Goal: Information Seeking & Learning: Find specific fact

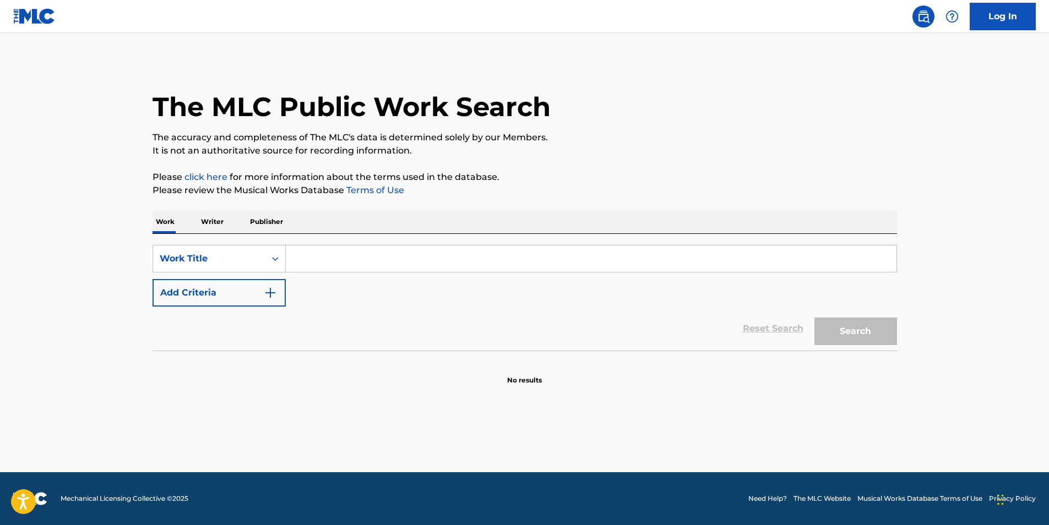
click at [213, 301] on button "Add Criteria" at bounding box center [219, 293] width 133 height 28
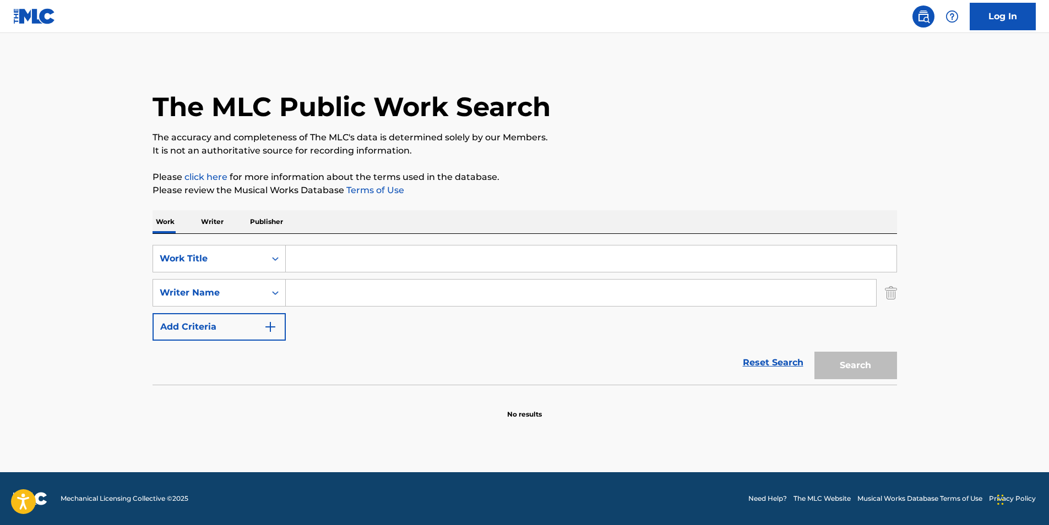
click at [324, 254] on input "Search Form" at bounding box center [591, 259] width 611 height 26
paste input "CATALYST"
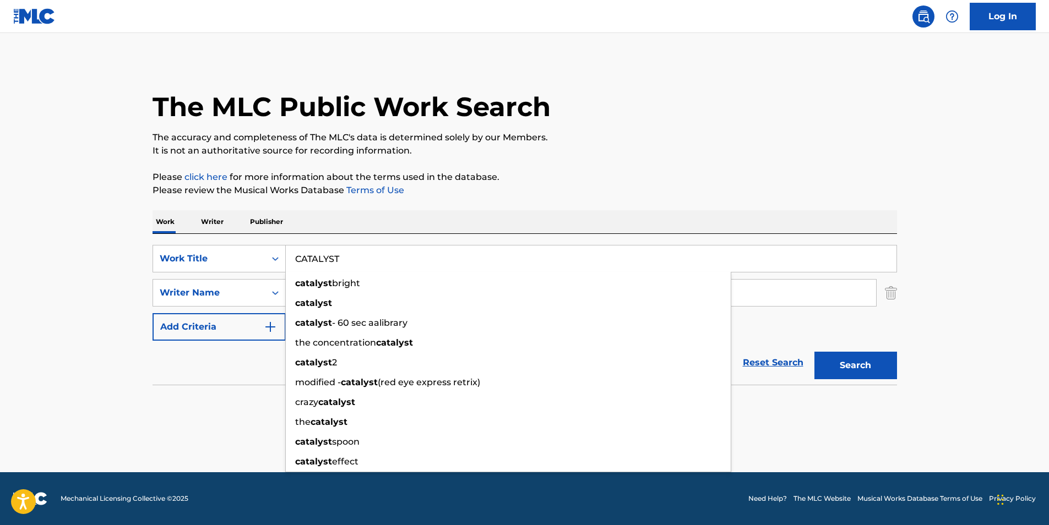
type input "CATALYST"
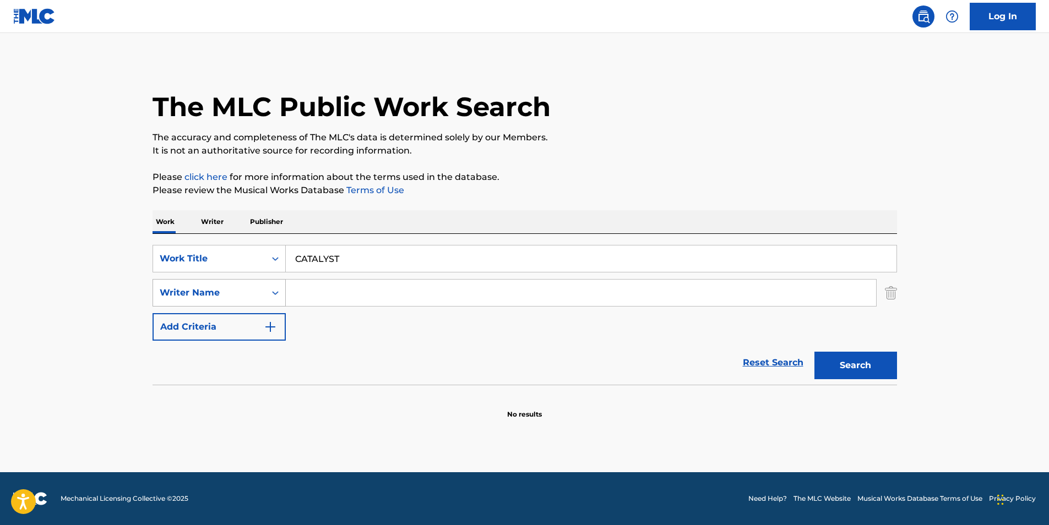
drag, startPoint x: 438, startPoint y: 155, endPoint x: 273, endPoint y: 286, distance: 210.1
click at [438, 156] on p "It is not an authoritative source for recording information." at bounding box center [525, 150] width 745 height 13
click at [328, 300] on input "Search Form" at bounding box center [581, 293] width 590 height 26
paste input "Whether, I"
click at [855, 365] on button "Search" at bounding box center [855, 366] width 83 height 28
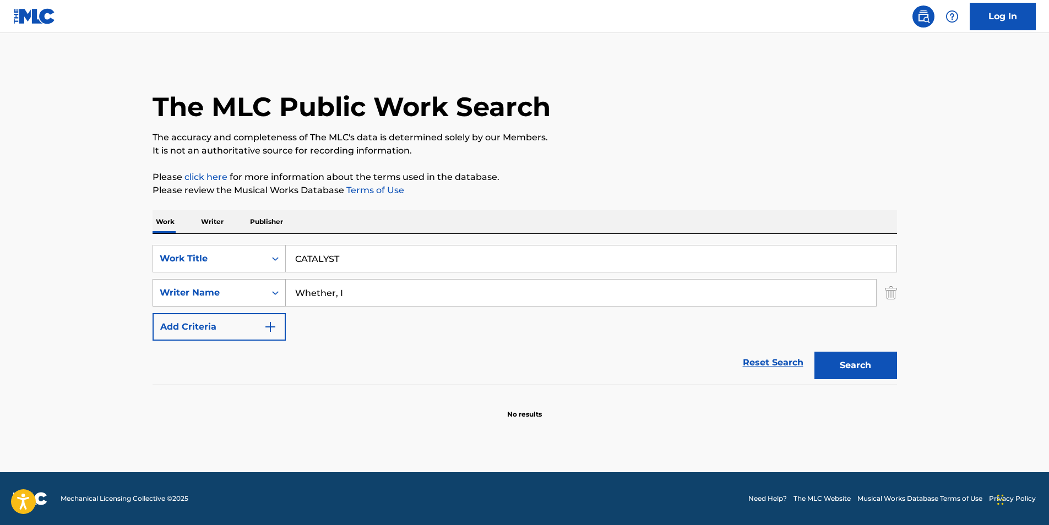
drag, startPoint x: 409, startPoint y: 289, endPoint x: 235, endPoint y: 291, distance: 174.0
click at [222, 295] on div "SearchWithCriteria815420a9-2391-420f-9dbe-8d54eabee0ca Writer Name [PERSON_NAME]" at bounding box center [525, 293] width 745 height 28
paste input "[PERSON_NAME]"
click at [516, 176] on p "Please click here for more information about the terms used in the database." at bounding box center [525, 177] width 745 height 13
click at [825, 361] on button "Search" at bounding box center [855, 366] width 83 height 28
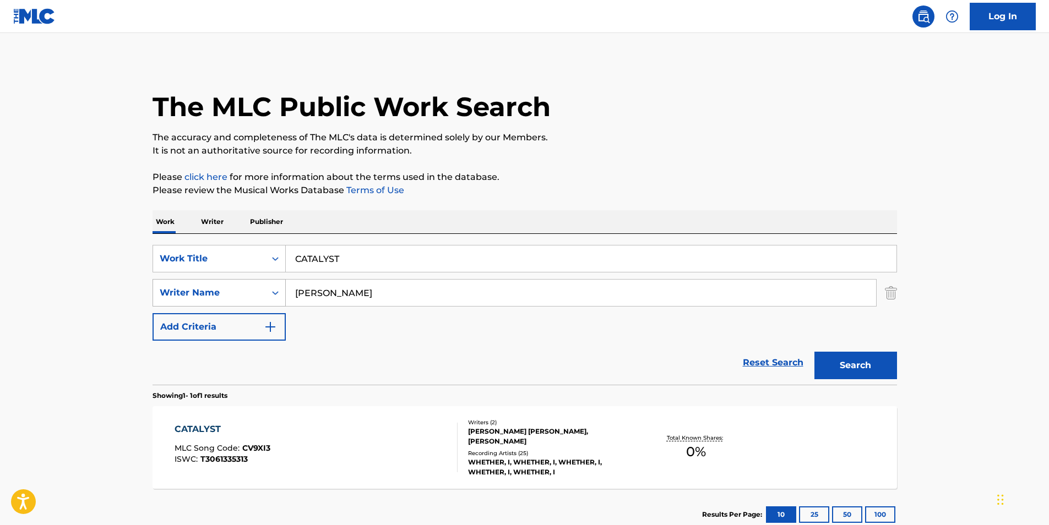
paste input "[PERSON_NAME] [PERSON_NAME]"
drag, startPoint x: 394, startPoint y: 295, endPoint x: 214, endPoint y: 286, distance: 180.3
click at [185, 296] on div "SearchWithCriteria815420a9-2391-420f-9dbe-8d54eabee0ca Writer Name [PERSON_NAME…" at bounding box center [525, 293] width 745 height 28
type input "[PERSON_NAME] [PERSON_NAME]"
click at [495, 204] on div "The MLC Public Work Search The accuracy and completeness of The MLC's data is d…" at bounding box center [524, 301] width 771 height 480
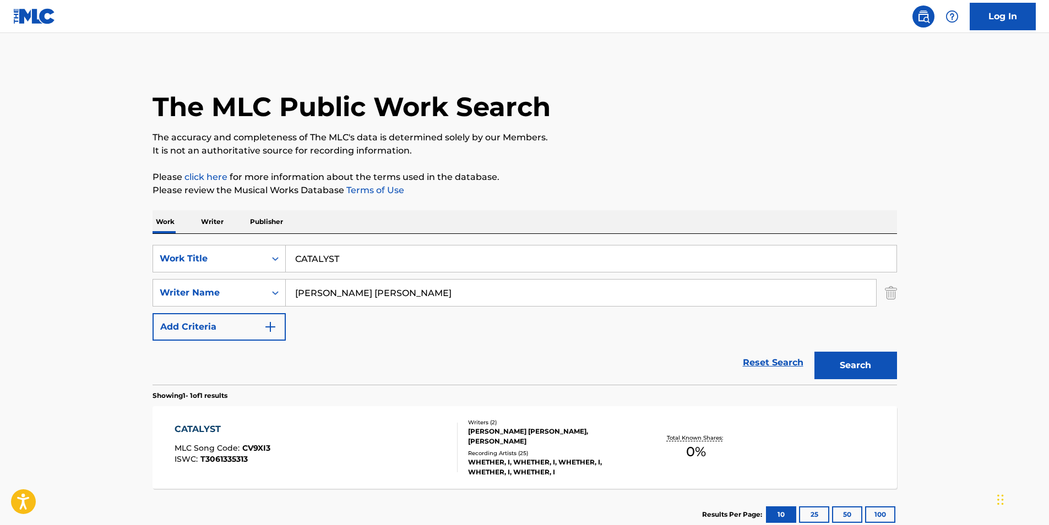
click at [831, 371] on button "Search" at bounding box center [855, 366] width 83 height 28
click at [278, 444] on div "CATALYST MLC Song Code : CV9XI3 ISWC : T3061335313" at bounding box center [316, 448] width 283 height 50
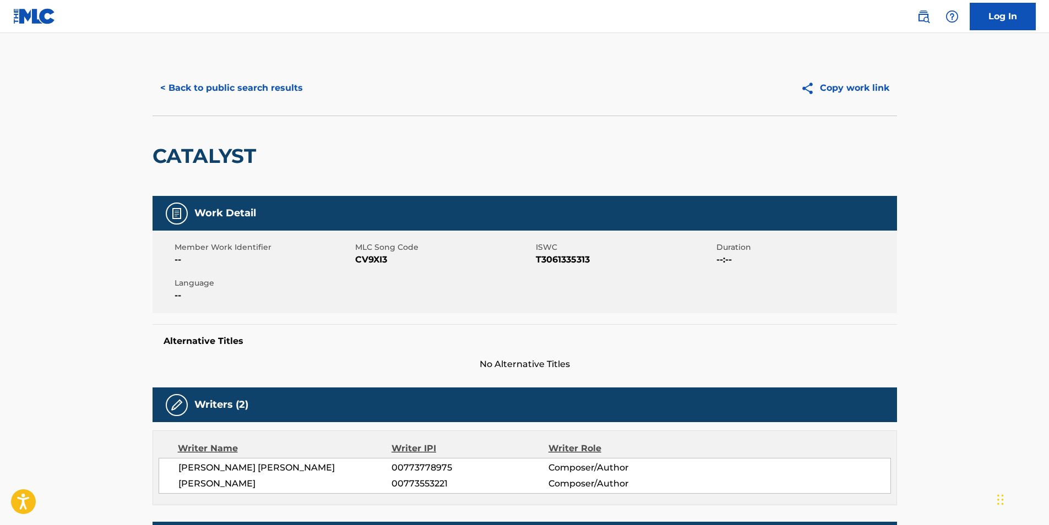
click at [365, 255] on span "CV9XI3" at bounding box center [444, 259] width 178 height 13
copy span "CV9XI3"
click at [224, 91] on button "< Back to public search results" at bounding box center [232, 88] width 158 height 28
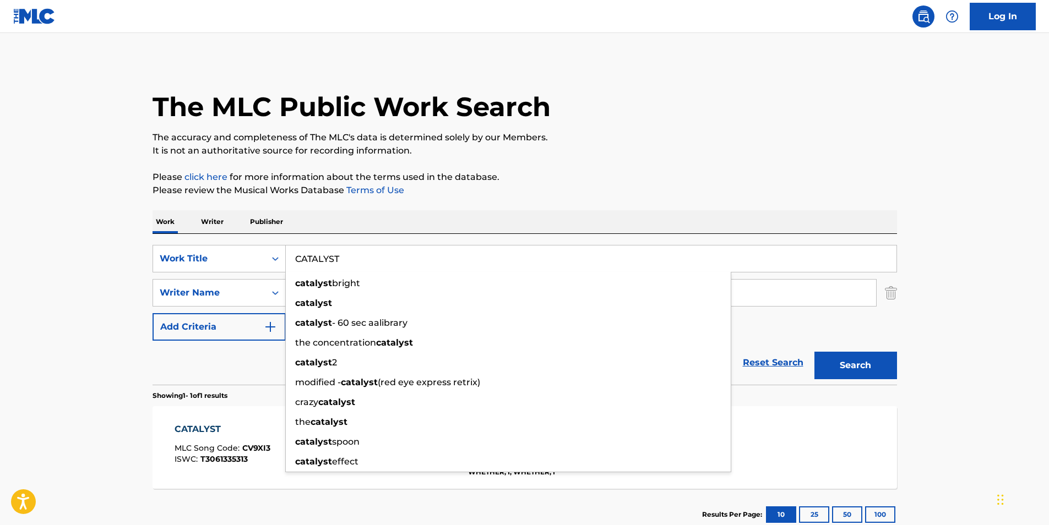
drag, startPoint x: 372, startPoint y: 258, endPoint x: 325, endPoint y: 236, distance: 52.2
click at [224, 270] on div "SearchWithCriteria9a54664f-4ddc-41ce-aa86-a351f5298bac Work Title CATALYST cata…" at bounding box center [525, 259] width 745 height 28
paste input "PIMP PARTY"
type input "PIMP PARTY"
drag, startPoint x: 580, startPoint y: 192, endPoint x: 383, endPoint y: 68, distance: 233.6
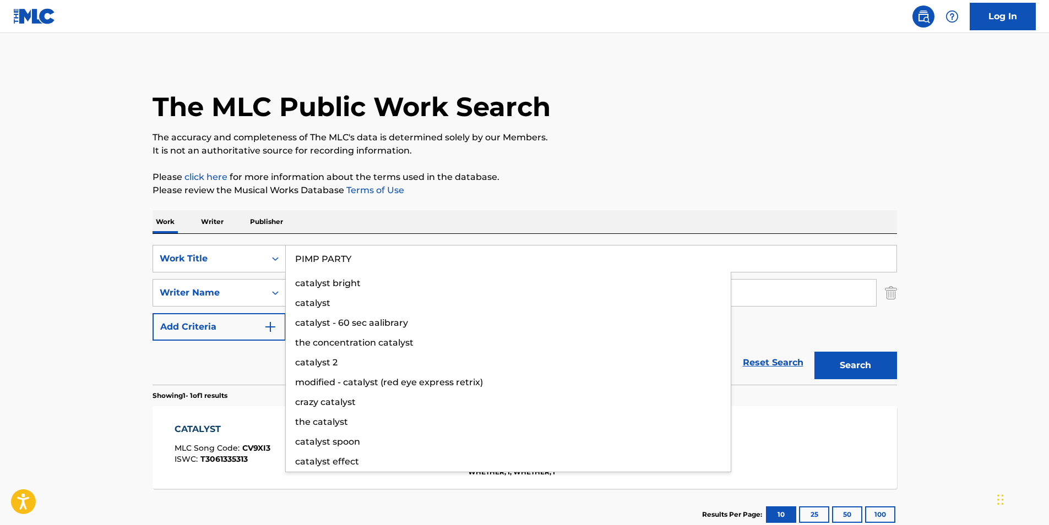
click at [580, 190] on p "Please review the Musical Works Database Terms of Use" at bounding box center [525, 190] width 745 height 13
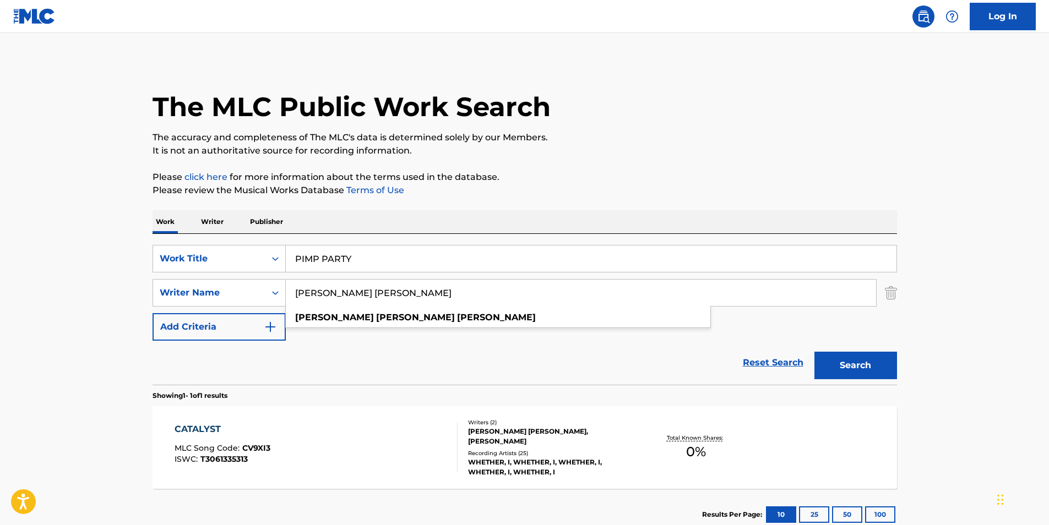
drag, startPoint x: 477, startPoint y: 296, endPoint x: 311, endPoint y: 256, distance: 170.7
click at [256, 296] on div "SearchWithCriteria815420a9-2391-420f-9dbe-8d54eabee0ca Writer Name [PERSON_NAME…" at bounding box center [525, 293] width 745 height 28
paste input "Mista Playa"
click at [583, 142] on p "The accuracy and completeness of The MLC's data is determined solely by our Mem…" at bounding box center [525, 137] width 745 height 13
click at [856, 354] on button "Search" at bounding box center [855, 366] width 83 height 28
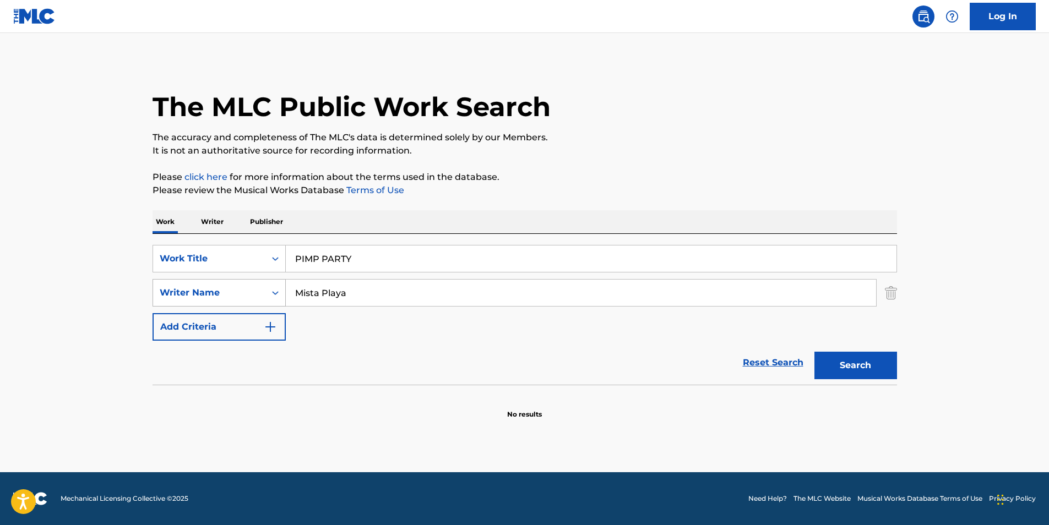
paste input "[PERSON_NAME]"
drag, startPoint x: 421, startPoint y: 297, endPoint x: 182, endPoint y: 297, distance: 239.0
click at [182, 297] on div "SearchWithCriteria815420a9-2391-420f-9dbe-8d54eabee0ca Writer Name [PERSON_NAME]" at bounding box center [525, 293] width 745 height 28
type input "[PERSON_NAME]"
click at [577, 155] on p "It is not an authoritative source for recording information." at bounding box center [525, 150] width 745 height 13
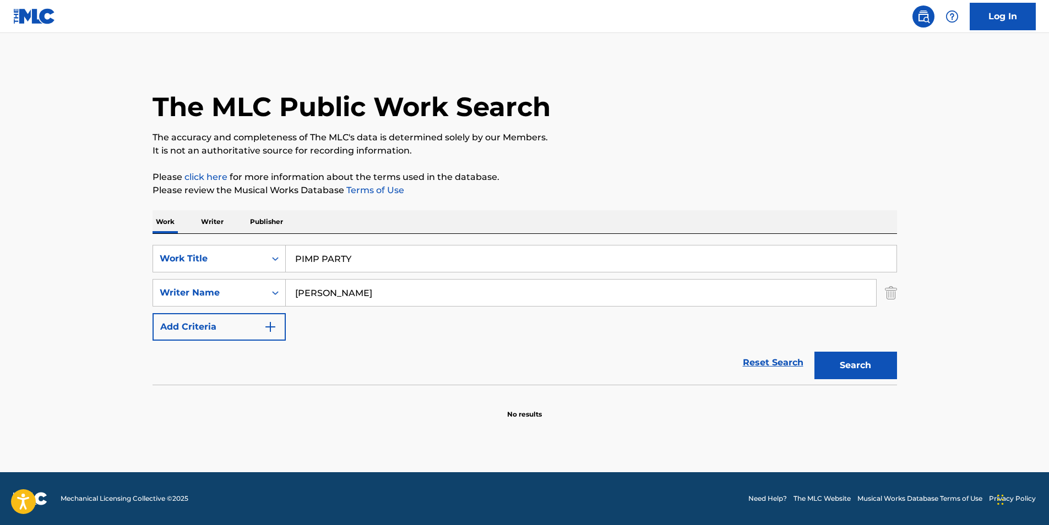
click at [837, 361] on button "Search" at bounding box center [855, 366] width 83 height 28
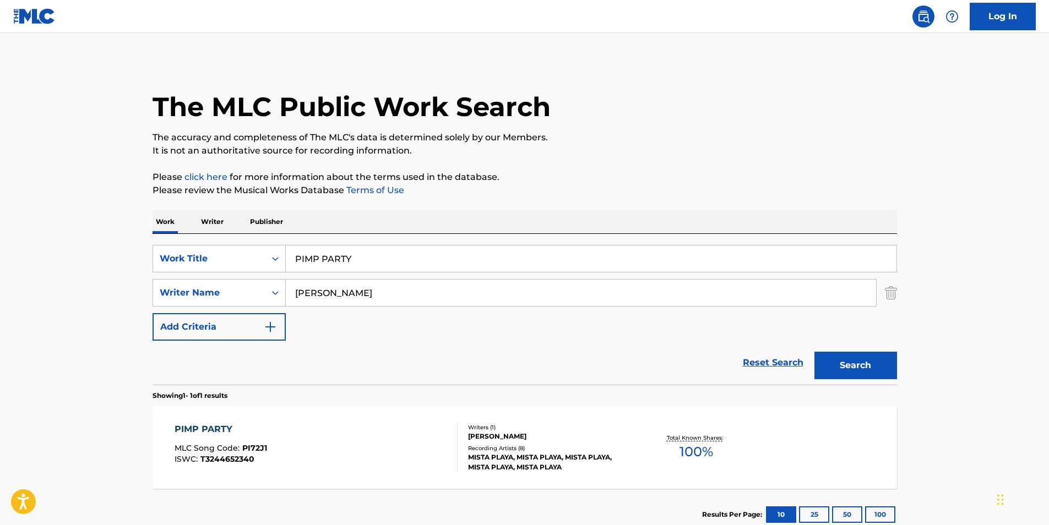
click at [228, 466] on div "PIMP PARTY MLC Song Code : PI72J1 ISWC : T3244652340" at bounding box center [221, 448] width 93 height 50
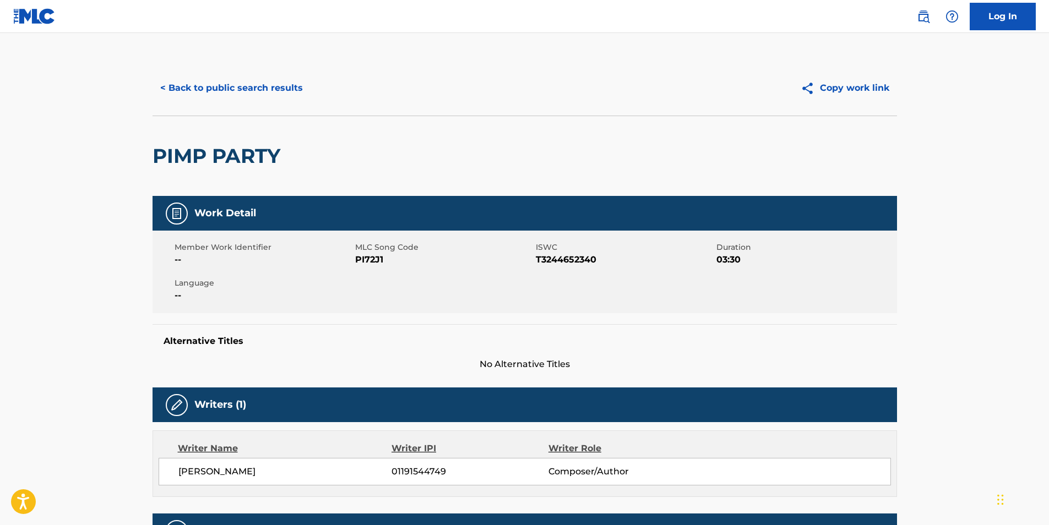
click at [197, 102] on div "< Back to public search results Copy work link" at bounding box center [525, 88] width 745 height 55
click at [204, 90] on button "< Back to public search results" at bounding box center [232, 88] width 158 height 28
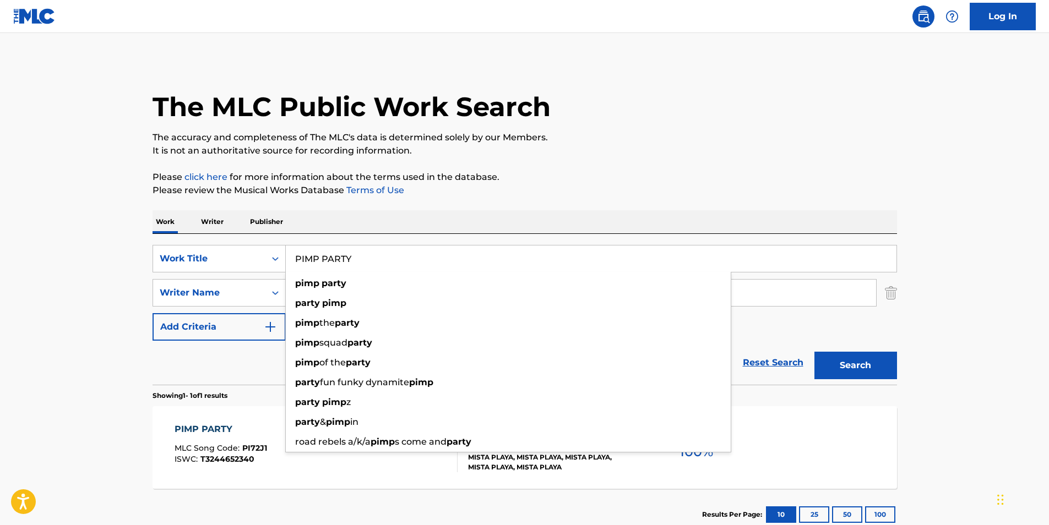
paste input "El De Los Ojos Rojos"
drag, startPoint x: 400, startPoint y: 263, endPoint x: 295, endPoint y: 253, distance: 105.6
click at [203, 278] on div "SearchWithCriteria9a54664f-4ddc-41ce-aa86-a351f5298bac Work Title El De Los Ojo…" at bounding box center [525, 293] width 745 height 96
type input "El De Los Ojos Rojos"
click at [680, 188] on p "Please review the Musical Works Database Terms of Use" at bounding box center [525, 190] width 745 height 13
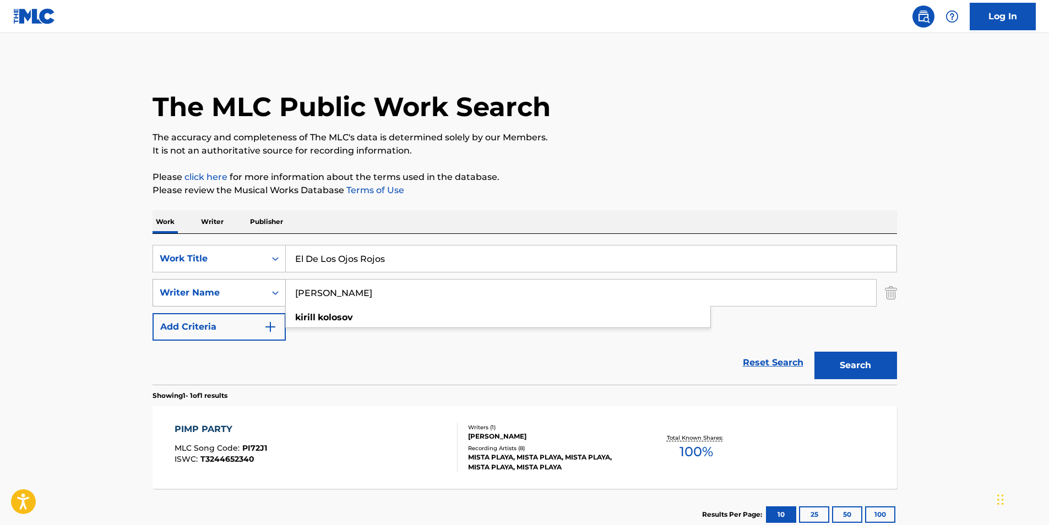
drag, startPoint x: 371, startPoint y: 295, endPoint x: 263, endPoint y: 285, distance: 107.9
click at [193, 316] on div "SearchWithCriteria9a54664f-4ddc-41ce-aa86-a351f5298bac Work Title El De Los Ojo…" at bounding box center [525, 293] width 745 height 96
paste input "Grupo Los De La O"
drag, startPoint x: 602, startPoint y: 160, endPoint x: 838, endPoint y: 271, distance: 260.4
click at [602, 160] on div "The MLC Public Work Search The accuracy and completeness of The MLC's data is d…" at bounding box center [524, 301] width 771 height 480
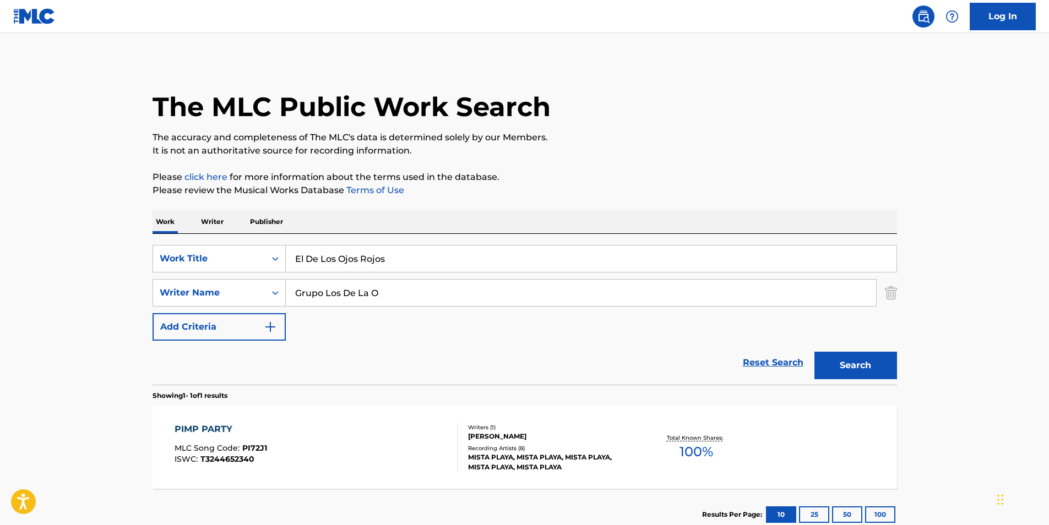
click at [862, 370] on button "Search" at bounding box center [855, 366] width 83 height 28
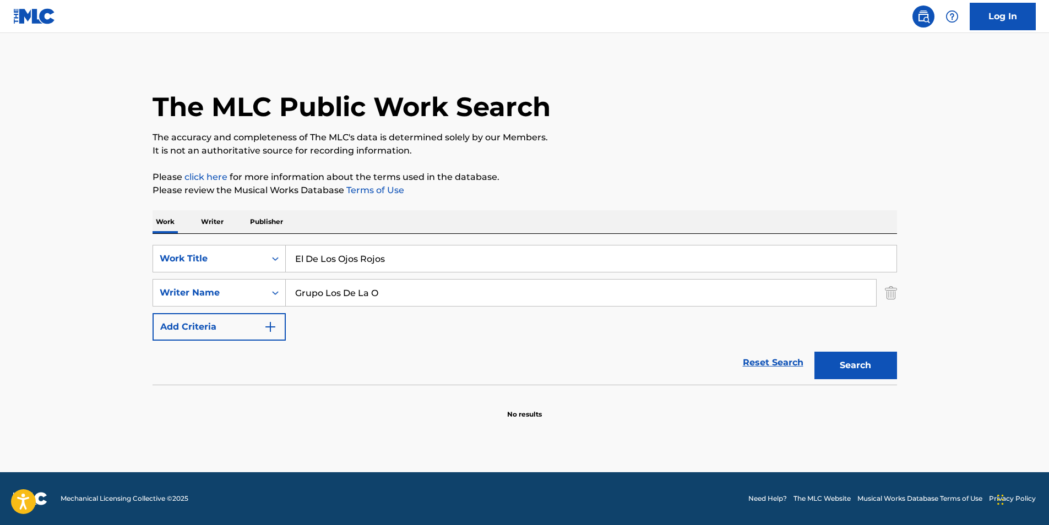
paste input "[PERSON_NAME]"
drag, startPoint x: 422, startPoint y: 292, endPoint x: 208, endPoint y: 309, distance: 214.9
click at [208, 309] on div "SearchWithCriteria9a54664f-4ddc-41ce-aa86-a351f5298bac Work Title El De Los Ojo…" at bounding box center [525, 293] width 745 height 96
type input "[PERSON_NAME]"
click at [645, 159] on div "The MLC Public Work Search The accuracy and completeness of The MLC's data is d…" at bounding box center [524, 240] width 771 height 359
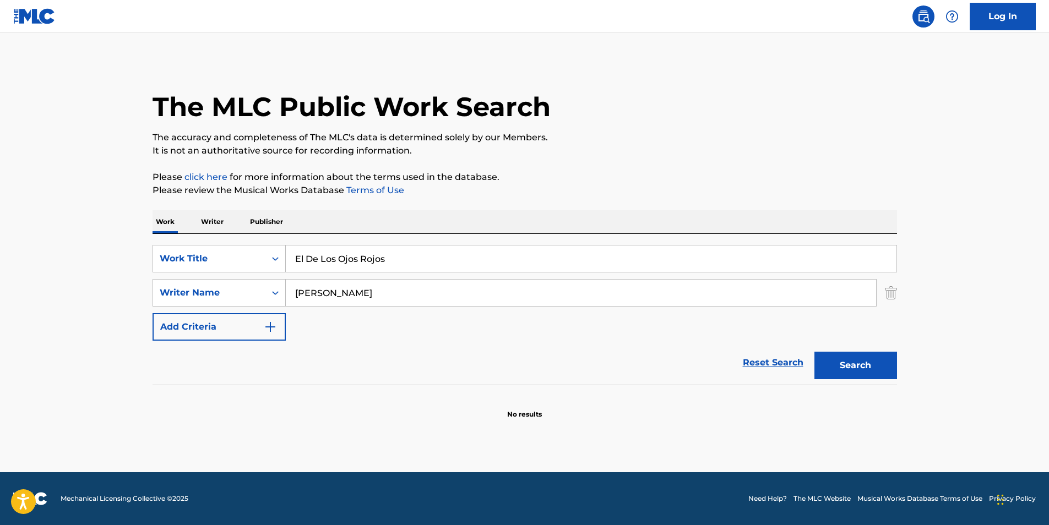
click at [865, 357] on button "Search" at bounding box center [855, 366] width 83 height 28
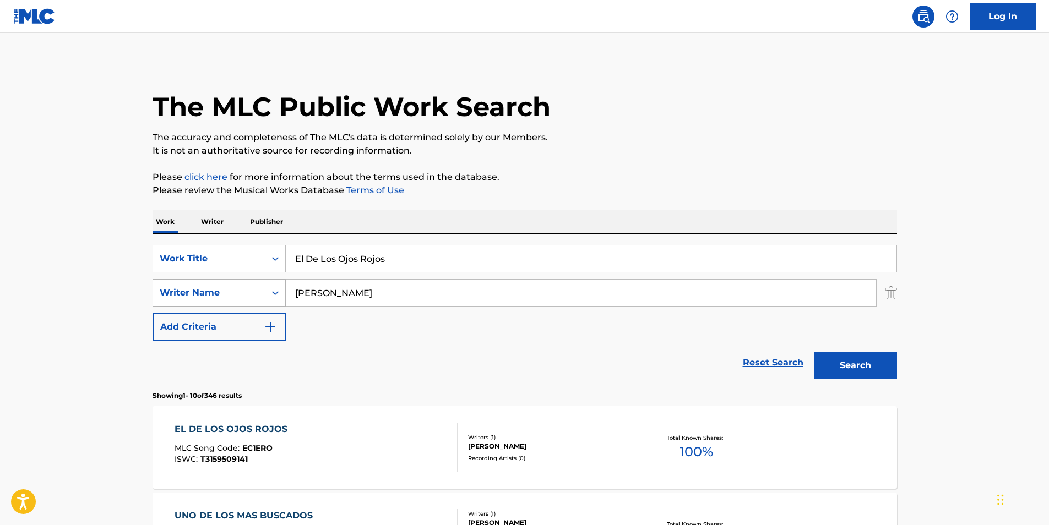
scroll to position [110, 0]
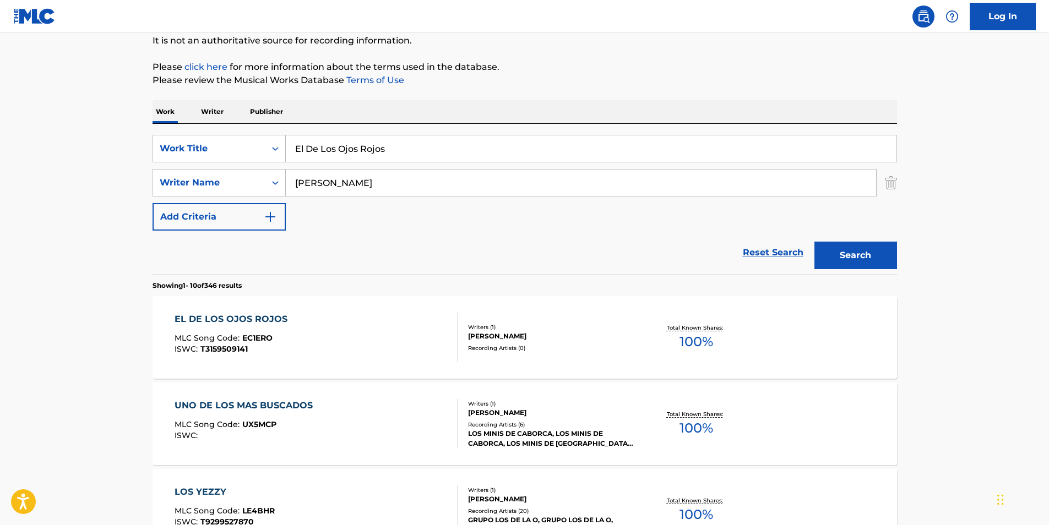
click at [269, 342] on span "EC1ERO" at bounding box center [257, 338] width 30 height 10
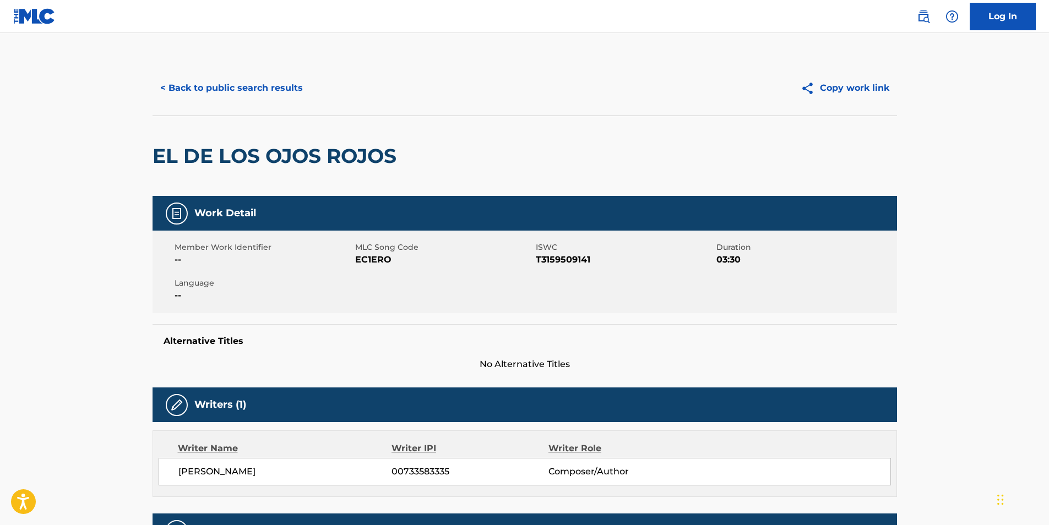
click at [213, 94] on button "< Back to public search results" at bounding box center [232, 88] width 158 height 28
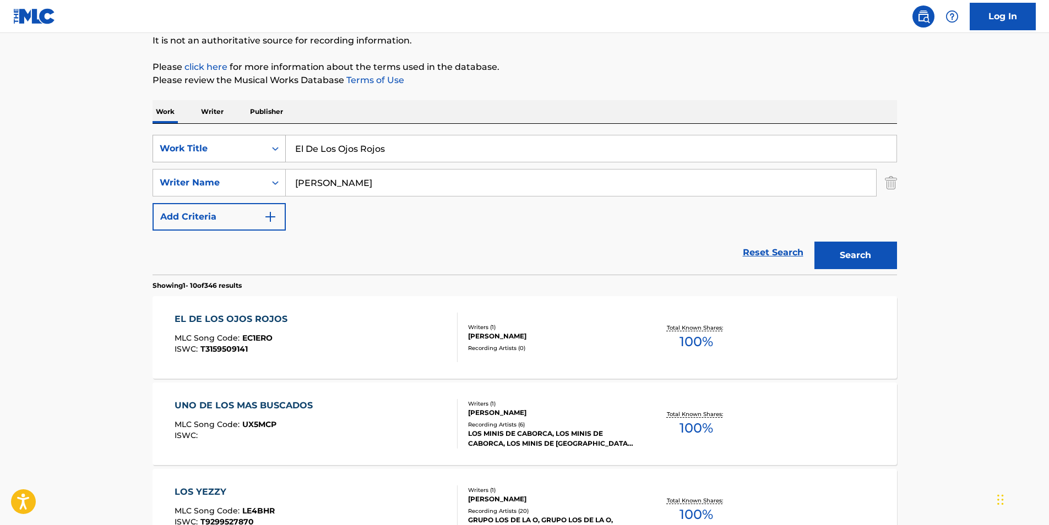
drag, startPoint x: 489, startPoint y: 153, endPoint x: 291, endPoint y: 129, distance: 199.7
click at [204, 151] on div "SearchWithCriteria9a54664f-4ddc-41ce-aa86-a351f5298bac Work Title El De Los Ojo…" at bounding box center [525, 149] width 745 height 28
paste input "In the Clearing"
type input "In the Clearing"
click at [613, 67] on p "Please click here for more information about the terms used in the database." at bounding box center [525, 67] width 745 height 13
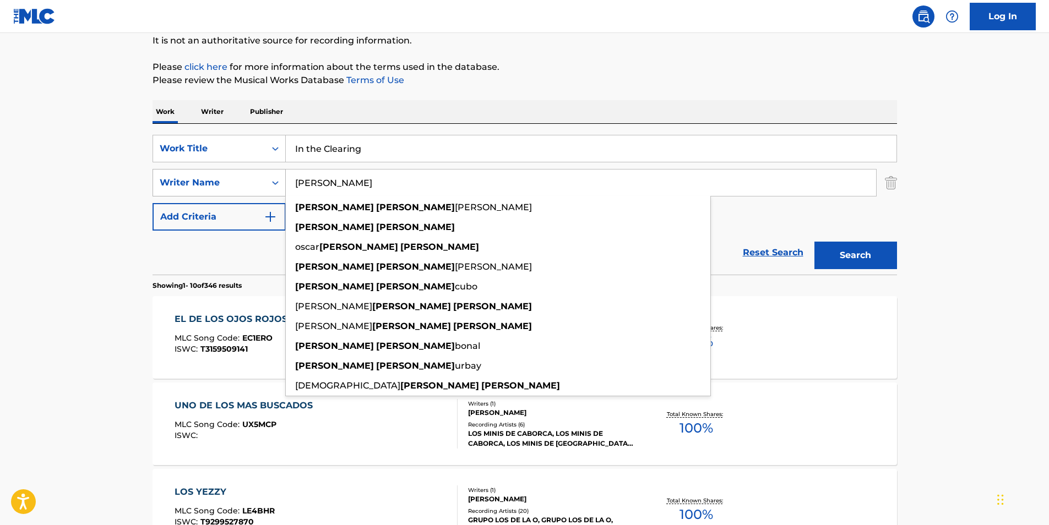
drag, startPoint x: 443, startPoint y: 180, endPoint x: 252, endPoint y: 180, distance: 191.1
click at [252, 180] on div "SearchWithCriteria815420a9-2391-420f-9dbe-8d54eabee0ca Writer Name [PERSON_NAME…" at bounding box center [525, 183] width 745 height 28
paste input "Sleep Tribe"
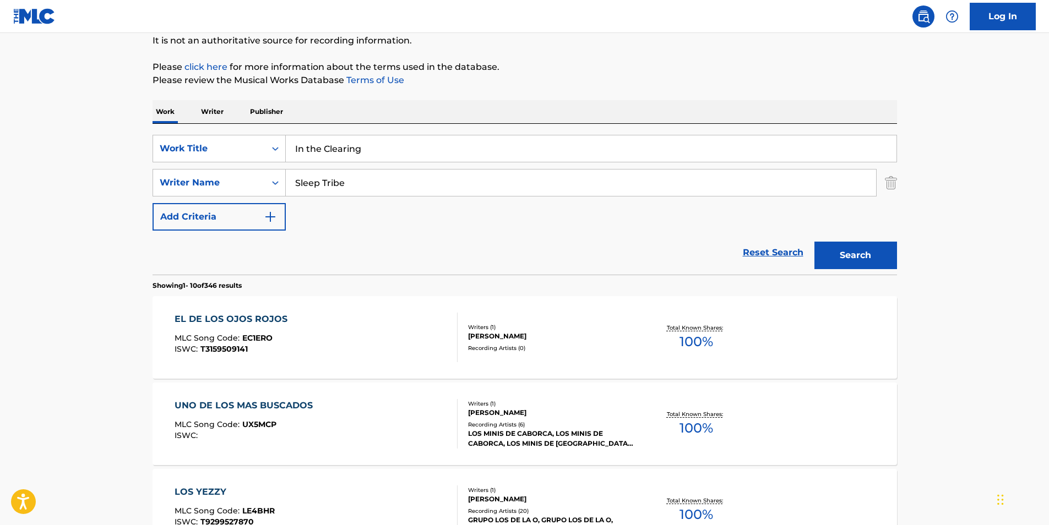
click at [601, 73] on p "Please click here for more information about the terms used in the database." at bounding box center [525, 67] width 745 height 13
click at [895, 260] on button "Search" at bounding box center [855, 256] width 83 height 28
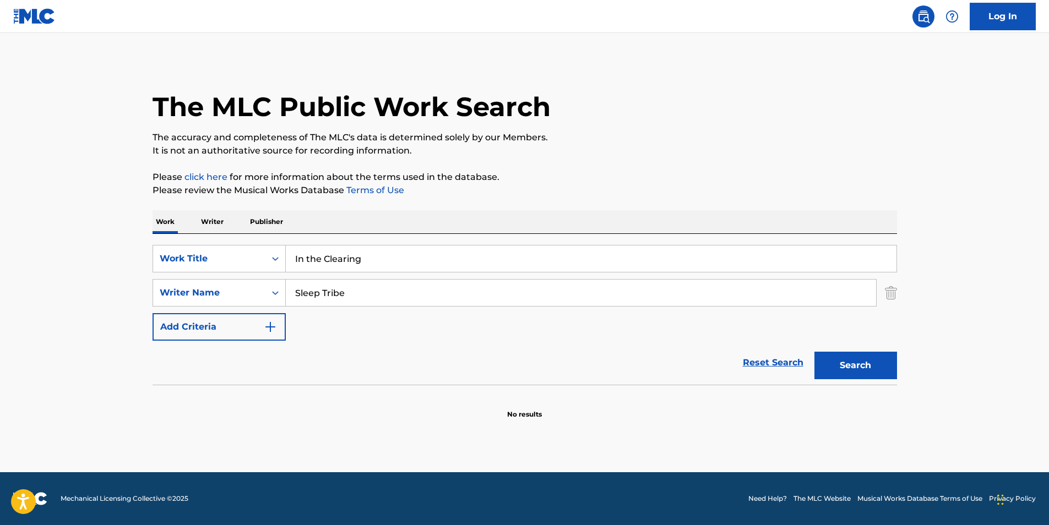
click at [868, 259] on input "In the Clearing" at bounding box center [591, 259] width 611 height 26
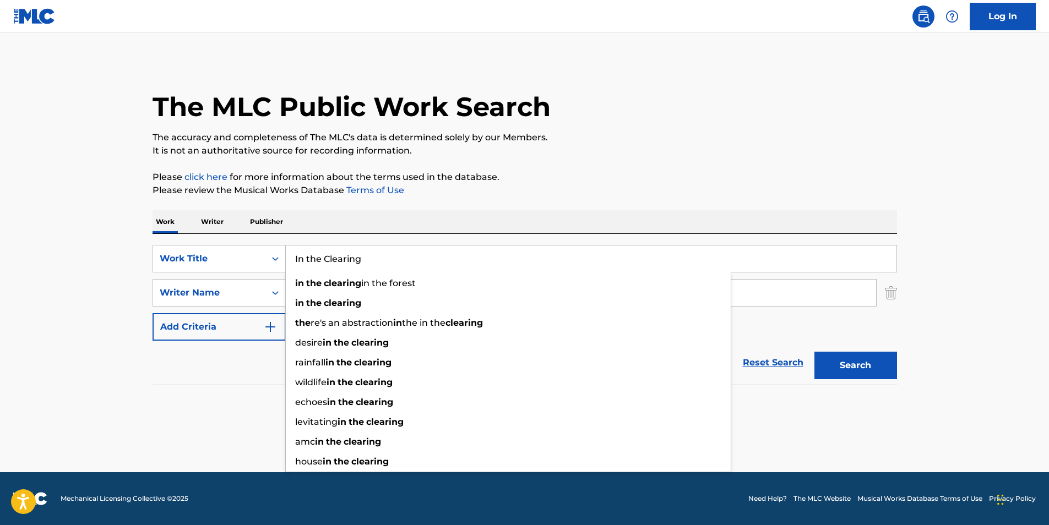
click at [0, 428] on html "Accessibility Screen-Reader Guide, Feedback, and Issue Reporting | New window C…" at bounding box center [524, 262] width 1049 height 525
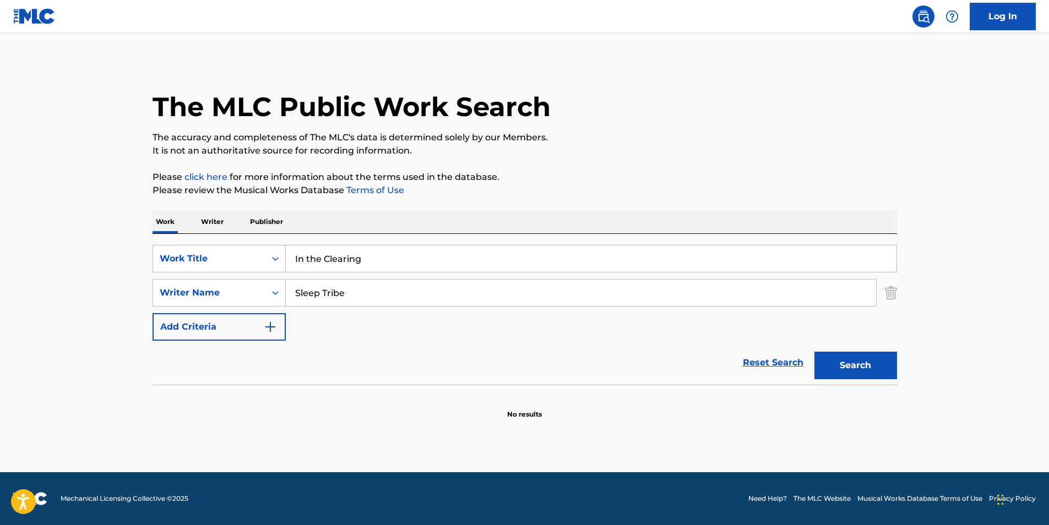
click at [12, 329] on main "The MLC Public Work Search The accuracy and completeness of The MLC's data is d…" at bounding box center [524, 252] width 1049 height 439
drag, startPoint x: 439, startPoint y: 305, endPoint x: 558, endPoint y: 196, distance: 160.6
click at [180, 303] on div "SearchWithCriteria815420a9-2391-420f-9dbe-8d54eabee0ca Writer Name Sleep Tribe" at bounding box center [525, 293] width 745 height 28
paste input "[PERSON_NAME] [PERSON_NAME]"
type input "[PERSON_NAME] [PERSON_NAME]"
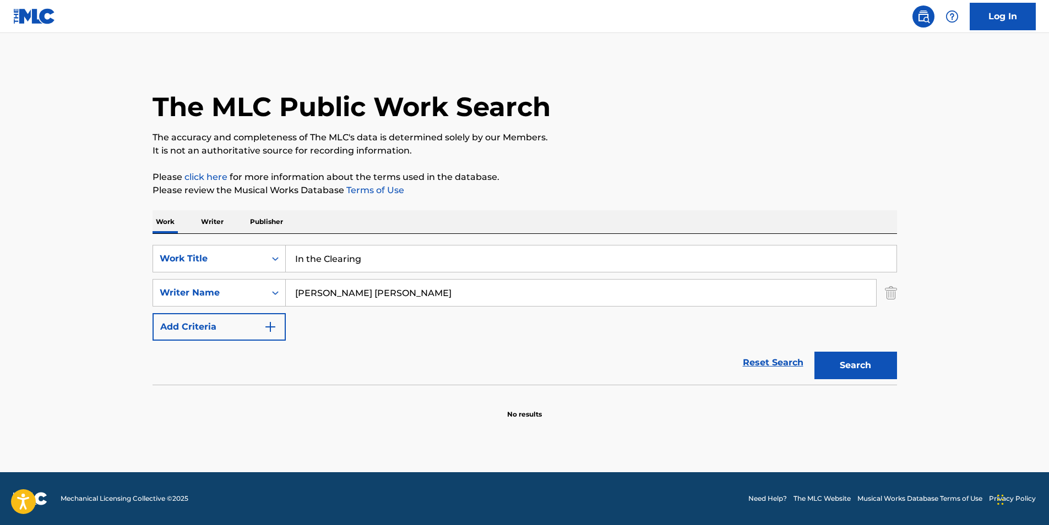
click at [569, 193] on p "Please review the Musical Works Database Terms of Use" at bounding box center [525, 190] width 745 height 13
click at [878, 373] on button "Search" at bounding box center [855, 366] width 83 height 28
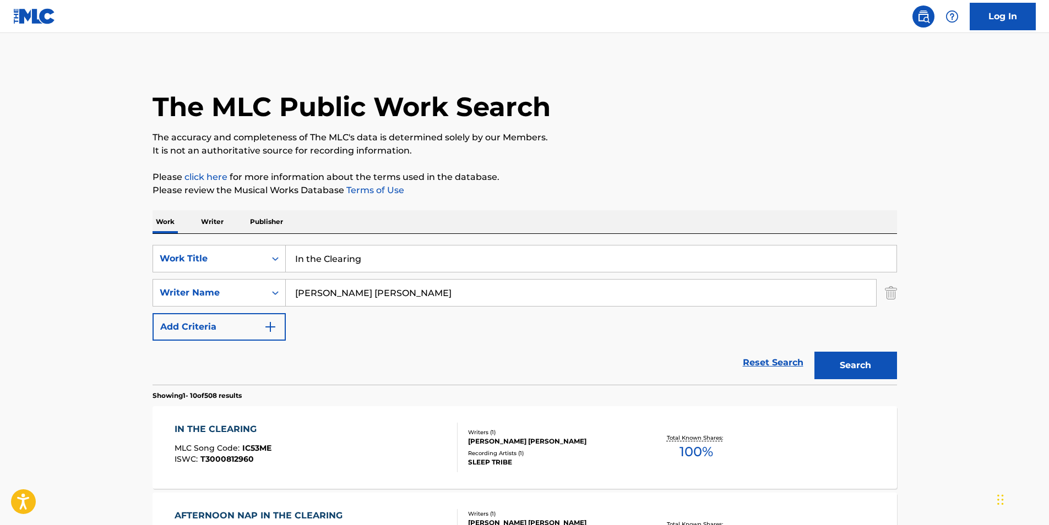
scroll to position [165, 0]
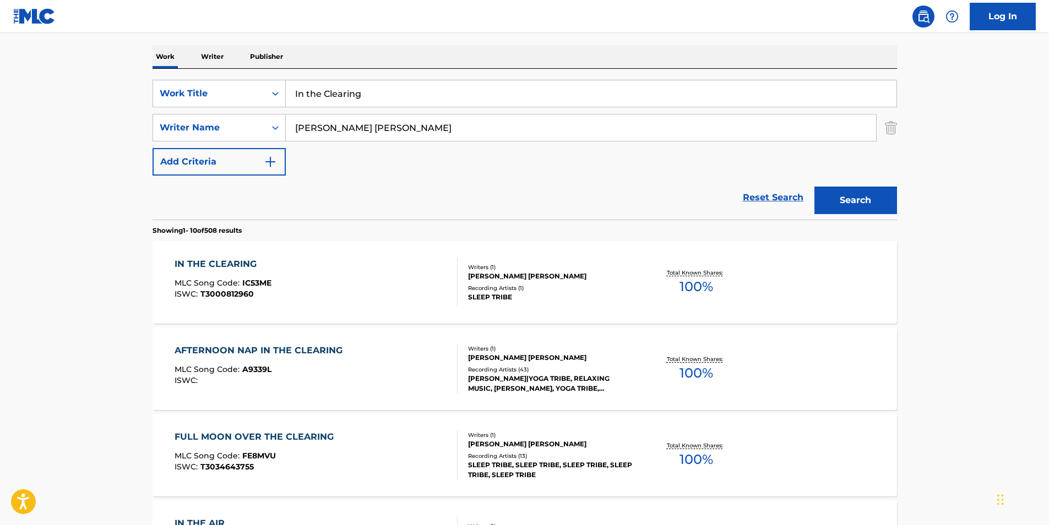
click at [359, 283] on div "IN THE CLEARING MLC Song Code : IC53ME ISWC : T3000812960" at bounding box center [316, 283] width 283 height 50
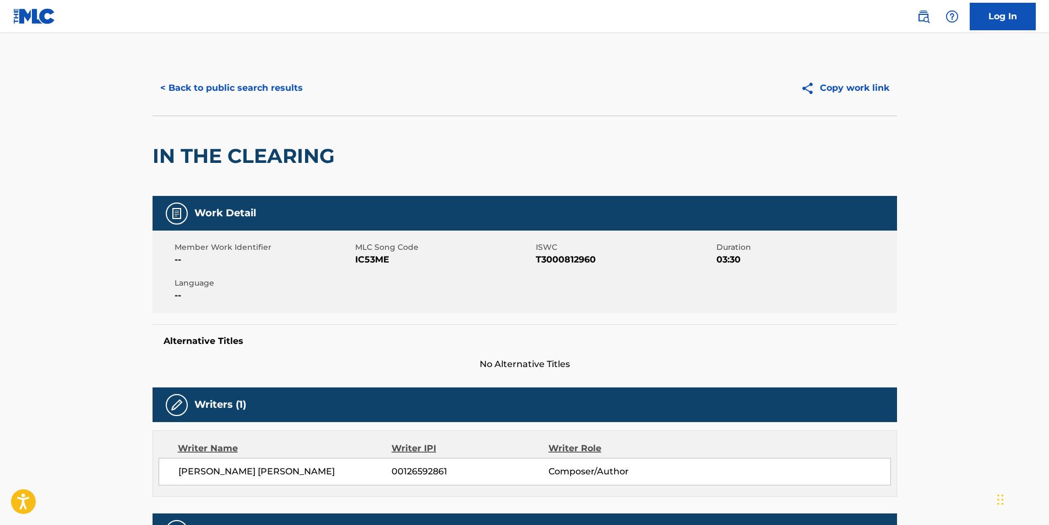
click at [195, 84] on button "< Back to public search results" at bounding box center [232, 88] width 158 height 28
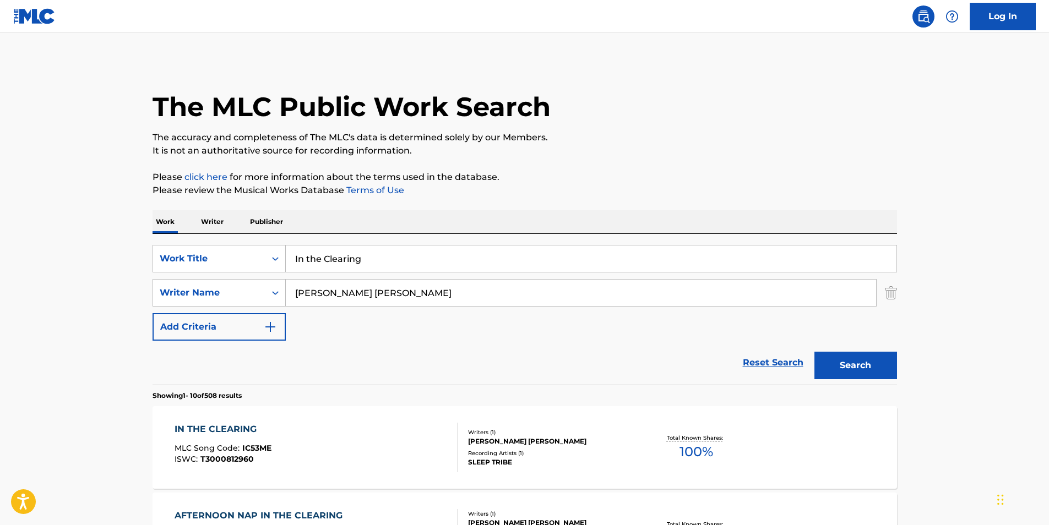
scroll to position [165, 0]
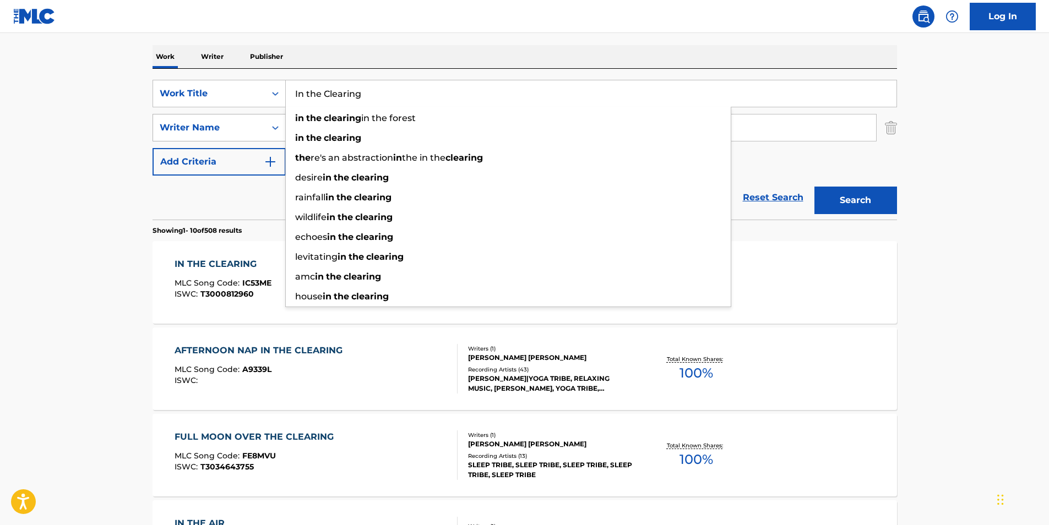
drag, startPoint x: 415, startPoint y: 99, endPoint x: 155, endPoint y: 127, distance: 261.4
click at [195, 120] on div "SearchWithCriteria9a54664f-4ddc-41ce-aa86-a351f5298bac Work Title In the Cleari…" at bounding box center [525, 128] width 745 height 96
paste input "LOST"
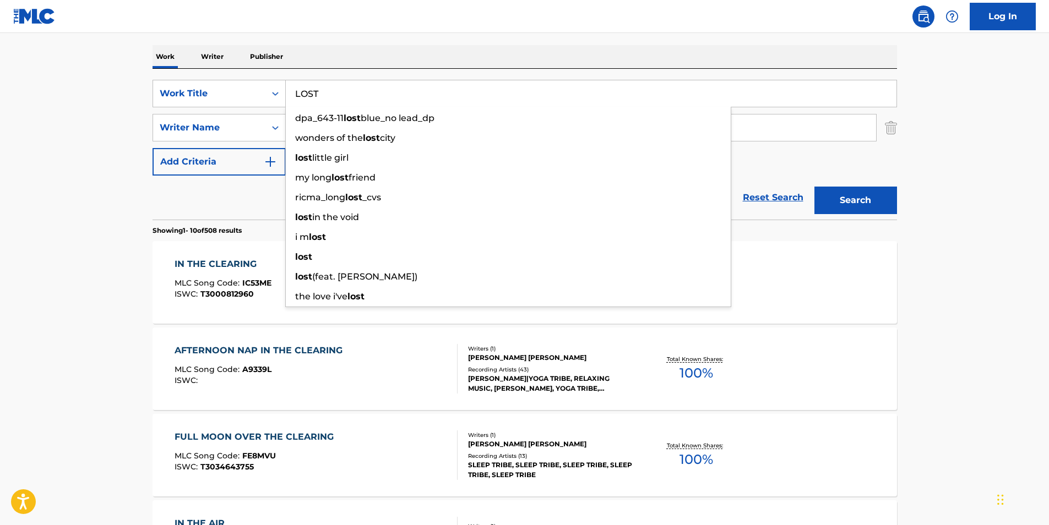
type input "LOST"
click at [95, 161] on main "The MLC Public Work Search The accuracy and completeness of The MLC's data is d…" at bounding box center [524, 516] width 1049 height 1296
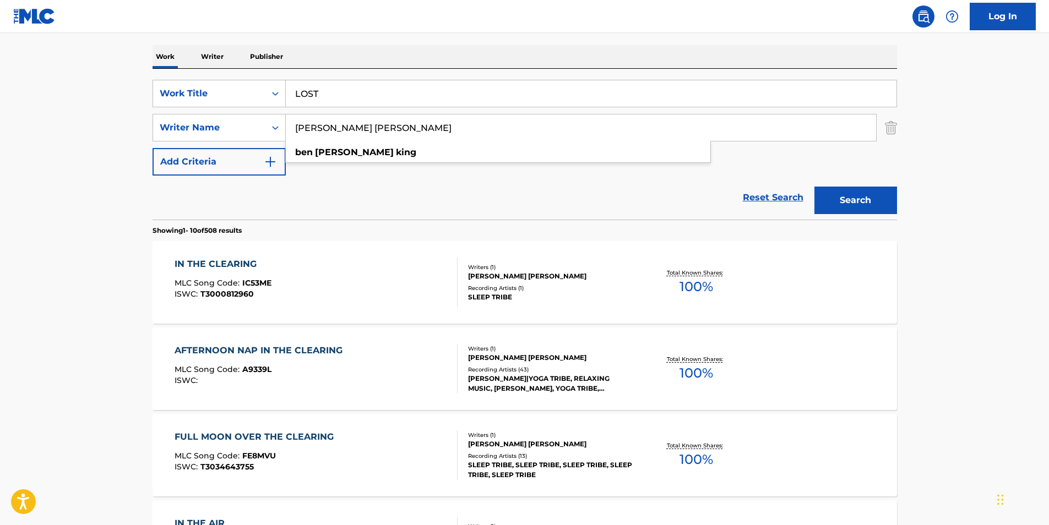
drag, startPoint x: 414, startPoint y: 138, endPoint x: 267, endPoint y: 147, distance: 146.7
click at [267, 147] on div "SearchWithCriteria9a54664f-4ddc-41ce-aa86-a351f5298bac Work Title LOST SearchWi…" at bounding box center [525, 128] width 745 height 96
paste input "V Don & Dark Lo"
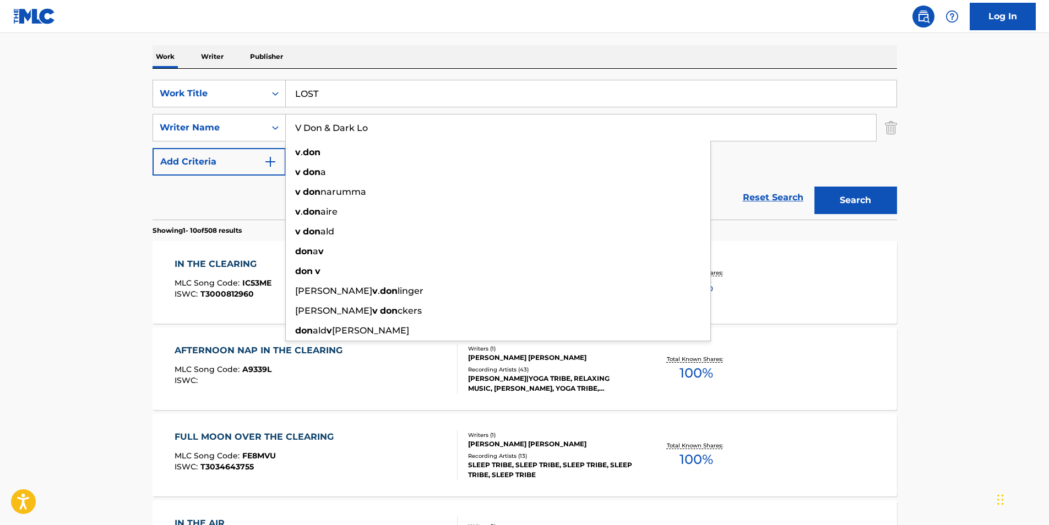
scroll to position [167, 0]
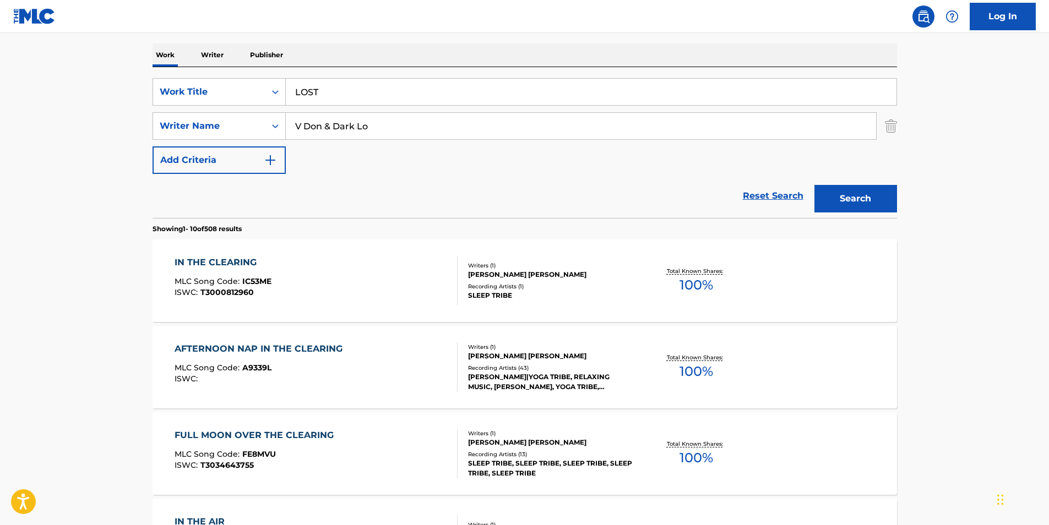
click at [839, 204] on button "Search" at bounding box center [855, 199] width 83 height 28
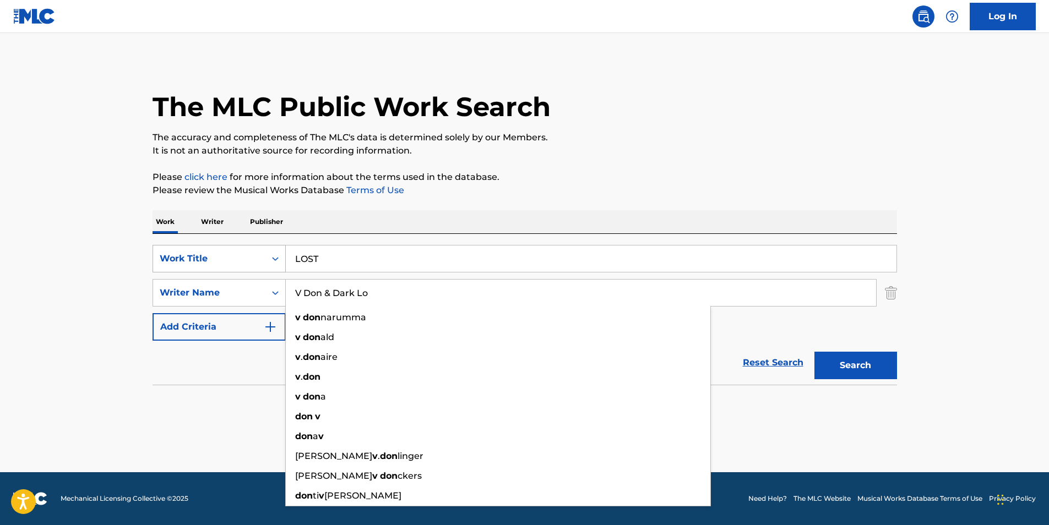
drag, startPoint x: 431, startPoint y: 290, endPoint x: 262, endPoint y: 267, distance: 171.2
click at [173, 307] on div "SearchWithCriteria9a54664f-4ddc-41ce-aa86-a351f5298bac Work Title LOST SearchWi…" at bounding box center [525, 293] width 745 height 96
paste input "Tivon Key"
click at [614, 140] on p "The accuracy and completeness of The MLC's data is determined solely by our Mem…" at bounding box center [525, 137] width 745 height 13
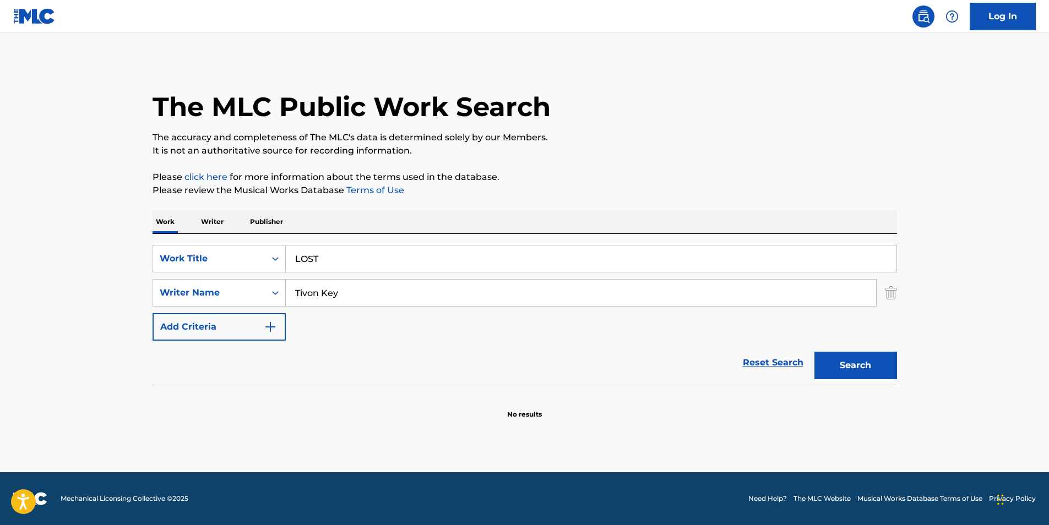
click at [851, 371] on button "Search" at bounding box center [855, 366] width 83 height 28
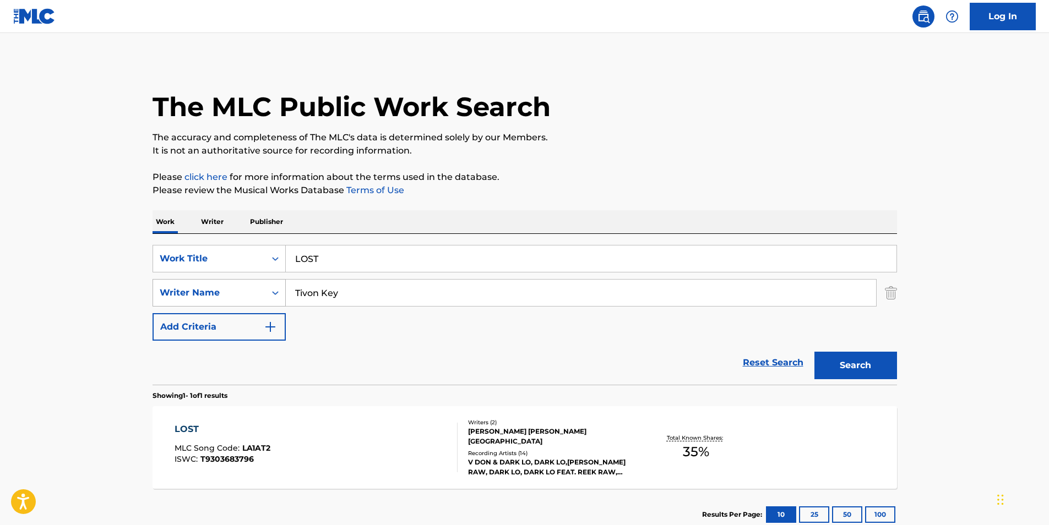
drag, startPoint x: 421, startPoint y: 306, endPoint x: 273, endPoint y: 300, distance: 147.7
click at [252, 311] on div "SearchWithCriteria9a54664f-4ddc-41ce-aa86-a351f5298bac Work Title LOST SearchWi…" at bounding box center [525, 293] width 745 height 96
click at [570, 190] on p "Please review the Musical Works Database Terms of Use" at bounding box center [525, 190] width 745 height 13
drag, startPoint x: 385, startPoint y: 291, endPoint x: 220, endPoint y: 306, distance: 166.4
click at [216, 309] on div "SearchWithCriteria9a54664f-4ddc-41ce-aa86-a351f5298bac Work Title LOST SearchWi…" at bounding box center [525, 293] width 745 height 96
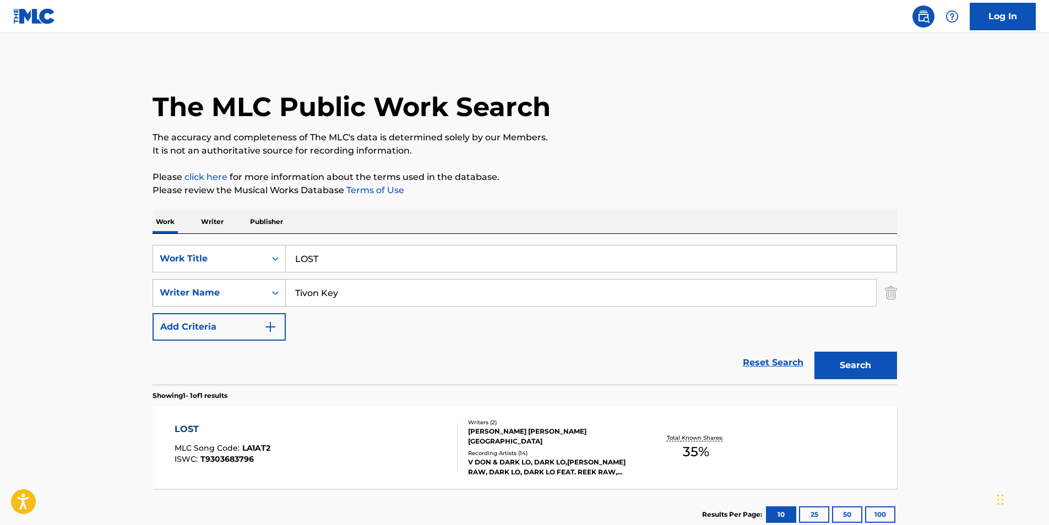
paste input "[PERSON_NAME]"
type input "[PERSON_NAME]"
click at [680, 178] on p "Please click here for more information about the terms used in the database." at bounding box center [525, 177] width 745 height 13
click at [861, 370] on button "Search" at bounding box center [855, 366] width 83 height 28
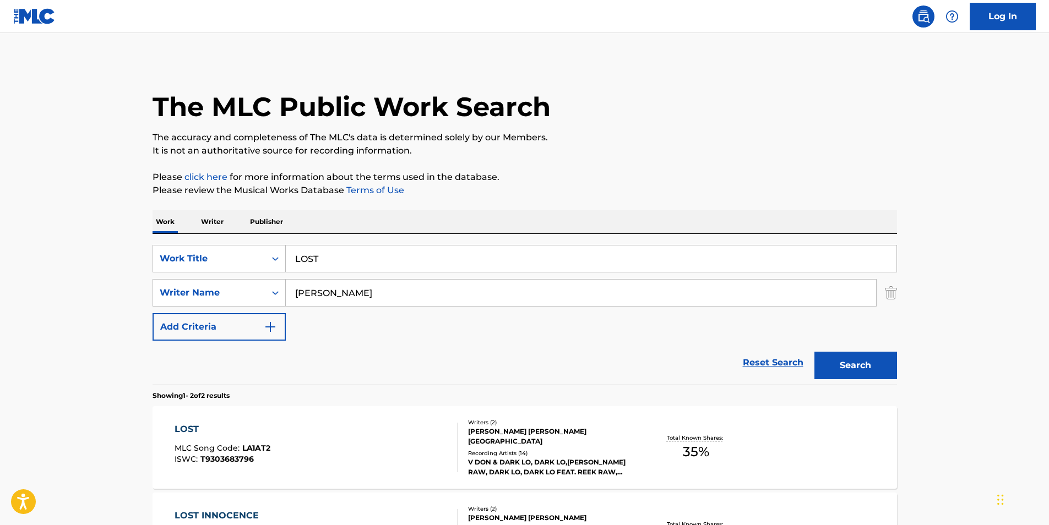
scroll to position [160, 0]
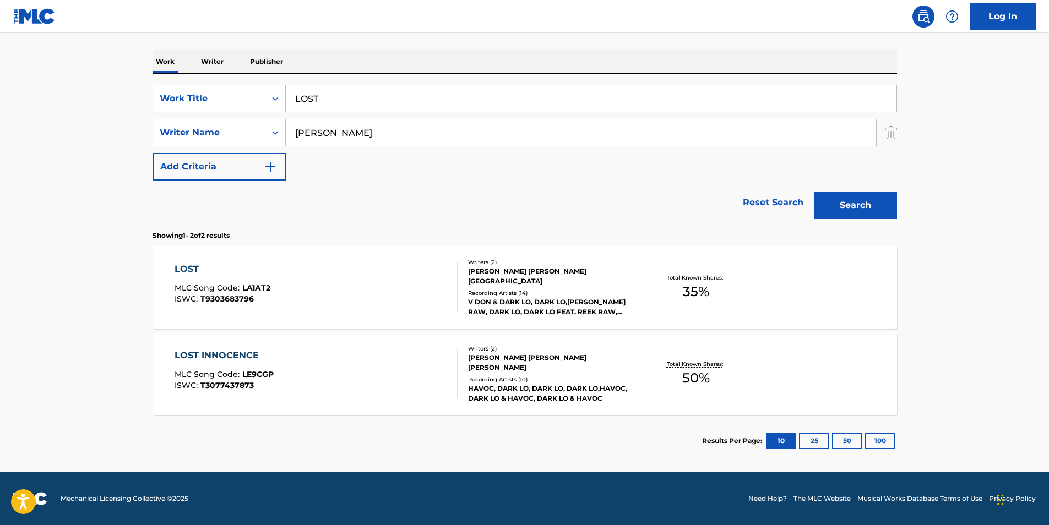
click at [188, 281] on div "LOST MLC Song Code : LA1AT2 ISWC : T9303683796" at bounding box center [223, 288] width 96 height 50
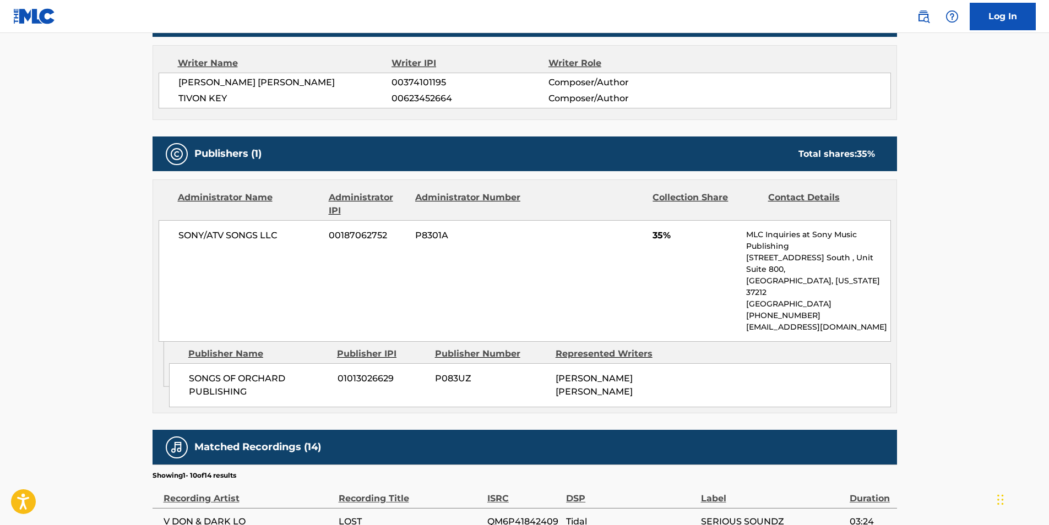
scroll to position [55, 0]
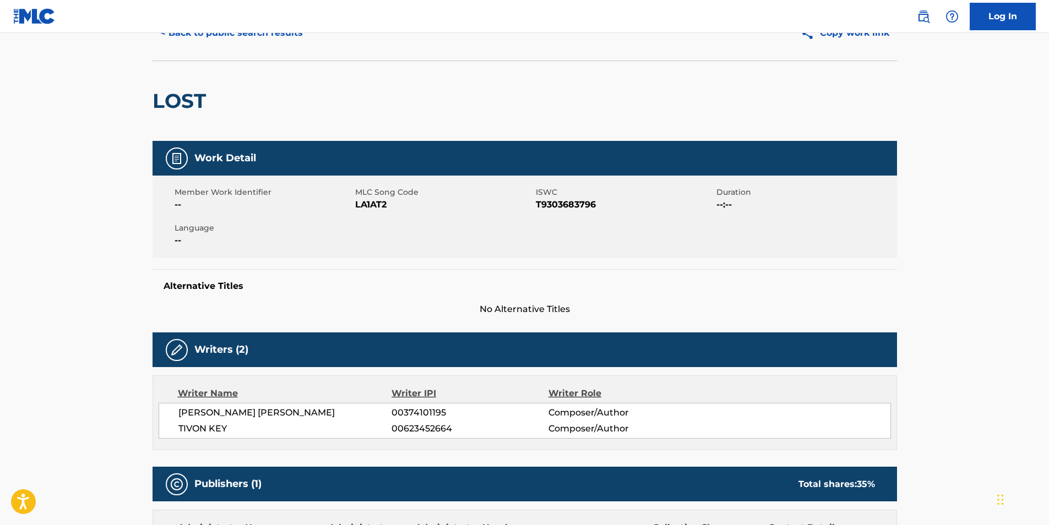
click at [205, 37] on button "< Back to public search results" at bounding box center [232, 33] width 158 height 28
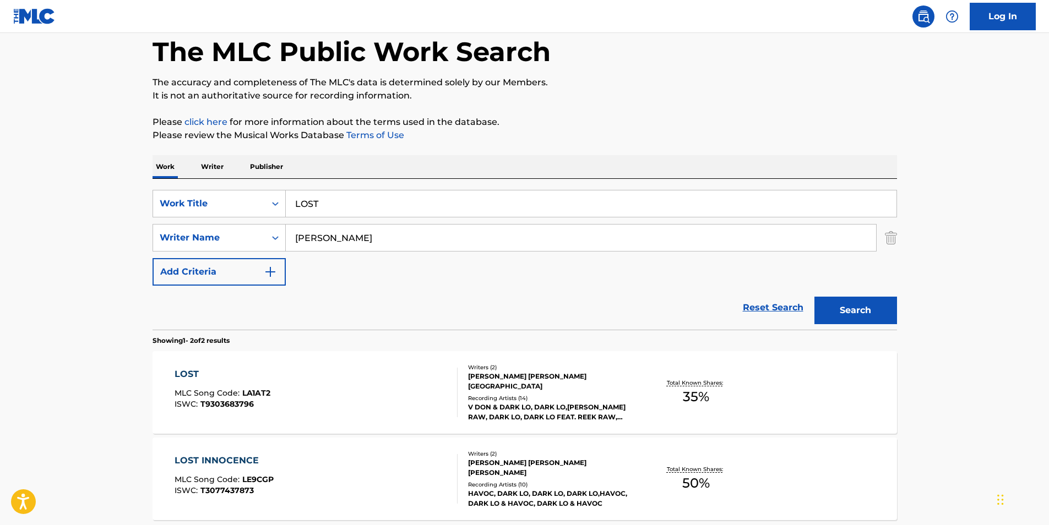
scroll to position [97, 0]
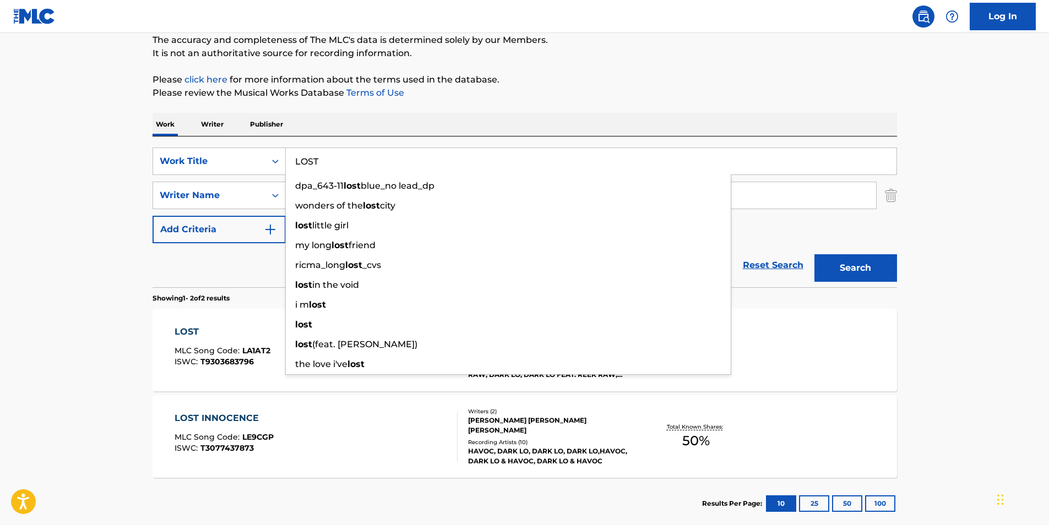
drag, startPoint x: 382, startPoint y: 148, endPoint x: 30, endPoint y: 174, distance: 352.8
click at [175, 181] on div "SearchWithCriteria9a54664f-4ddc-41ce-aa86-a351f5298bac Work Title LOST dpa_643-…" at bounding box center [525, 196] width 745 height 96
paste input "Touch And Go"
type input "Touch And Go"
click at [30, 174] on main "The MLC Public Work Search The accuracy and completeness of The MLC's data is d…" at bounding box center [524, 236] width 1049 height 600
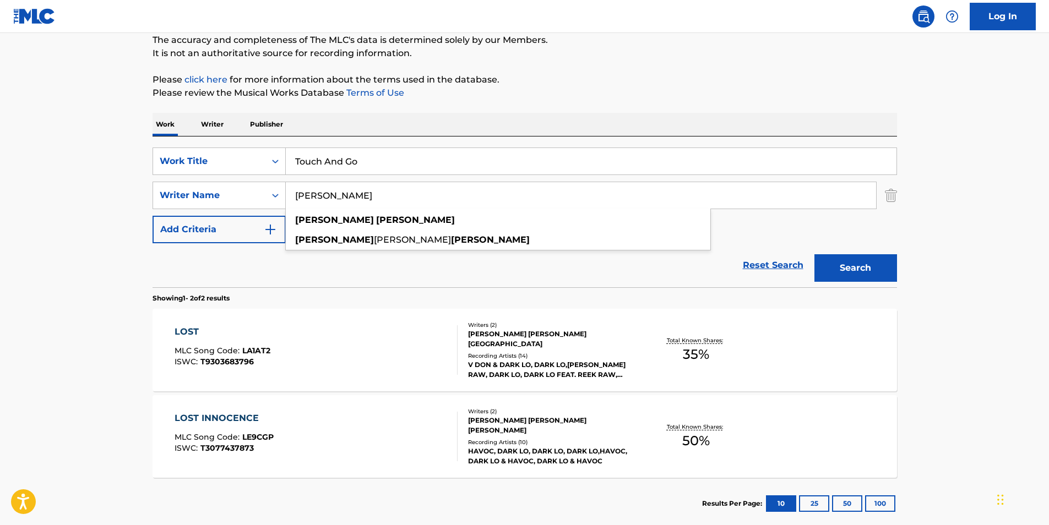
drag, startPoint x: 384, startPoint y: 203, endPoint x: 453, endPoint y: 126, distance: 102.9
click at [249, 219] on div "SearchWithCriteria9a54664f-4ddc-41ce-aa86-a351f5298bac Work Title Touch And Go …" at bounding box center [525, 196] width 745 height 96
paste input "[PERSON_NAME] [PERSON_NAME]"
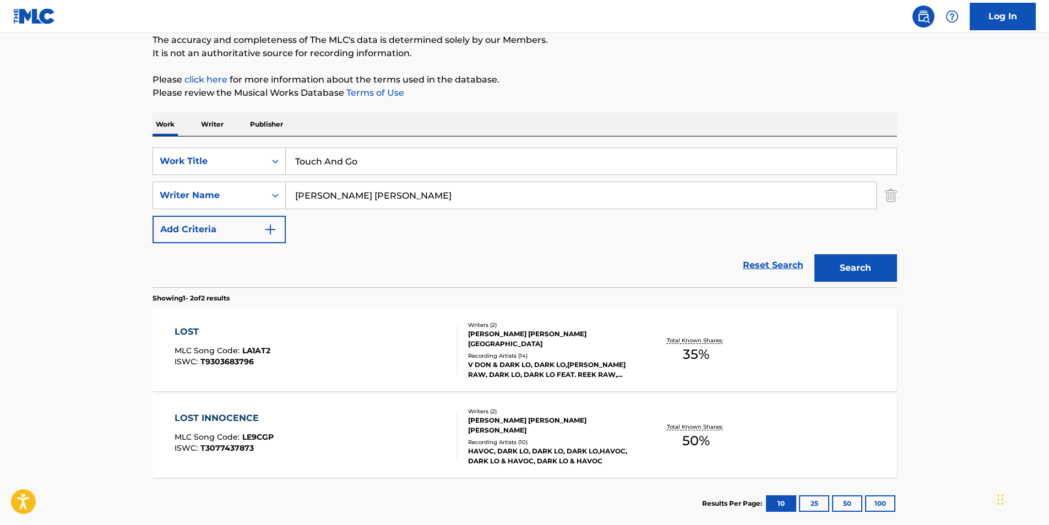
click at [578, 83] on p "Please click here for more information about the terms used in the database." at bounding box center [525, 79] width 745 height 13
click at [884, 277] on button "Search" at bounding box center [855, 268] width 83 height 28
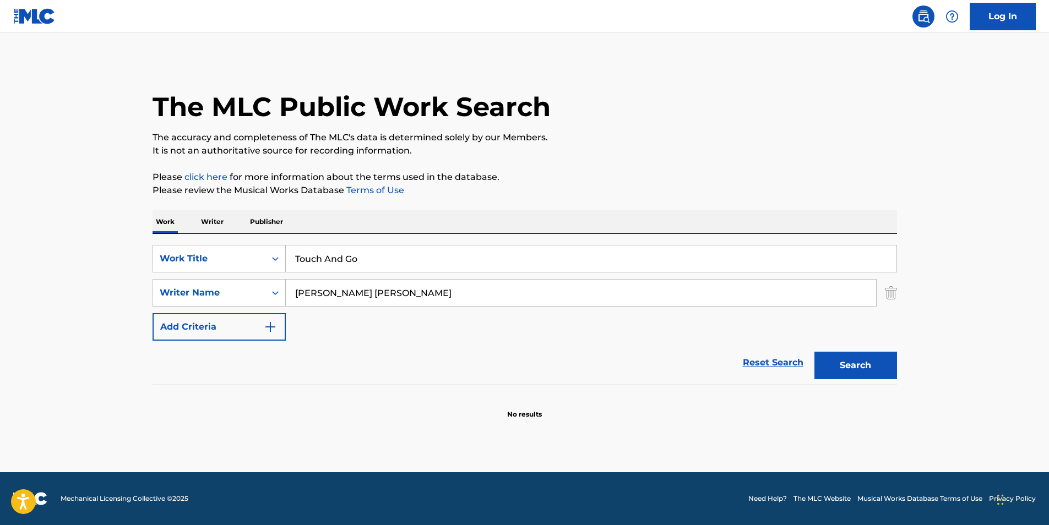
drag, startPoint x: 368, startPoint y: 291, endPoint x: 551, endPoint y: 317, distance: 184.6
click at [549, 316] on div "SearchWithCriteria9a54664f-4ddc-41ce-aa86-a351f5298bac Work Title Touch And Go …" at bounding box center [525, 293] width 745 height 96
click at [814, 352] on button "Search" at bounding box center [855, 366] width 83 height 28
drag, startPoint x: 407, startPoint y: 296, endPoint x: 209, endPoint y: 295, distance: 197.7
click at [209, 295] on div "SearchWithCriteria815420a9-2391-420f-9dbe-8d54eabee0ca Writer Name [PERSON_NAME]" at bounding box center [525, 293] width 745 height 28
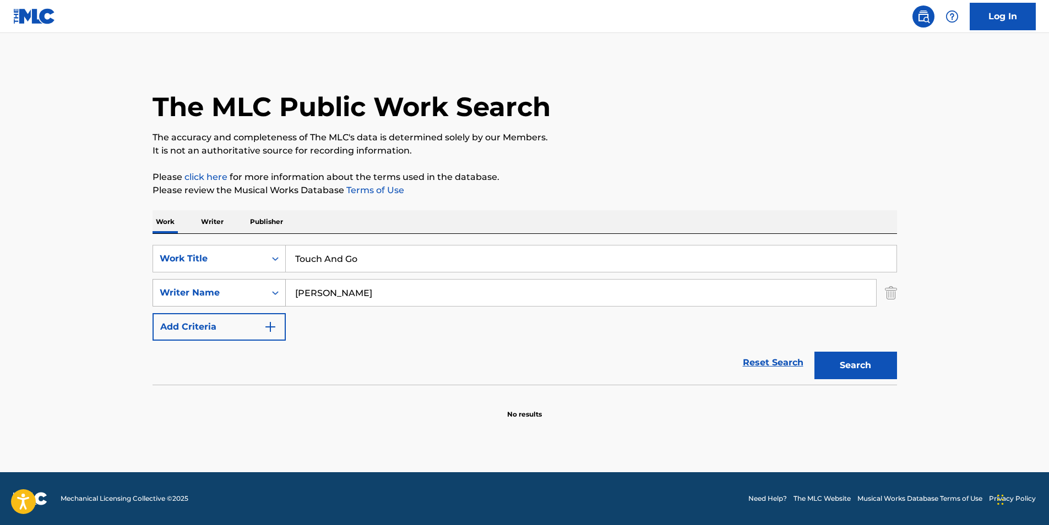
paste input "[PERSON_NAME]"
click at [389, 293] on input "[PERSON_NAME] [PERSON_NAME]" at bounding box center [581, 293] width 590 height 26
click at [389, 292] on input "[PERSON_NAME] [PERSON_NAME]" at bounding box center [581, 293] width 590 height 26
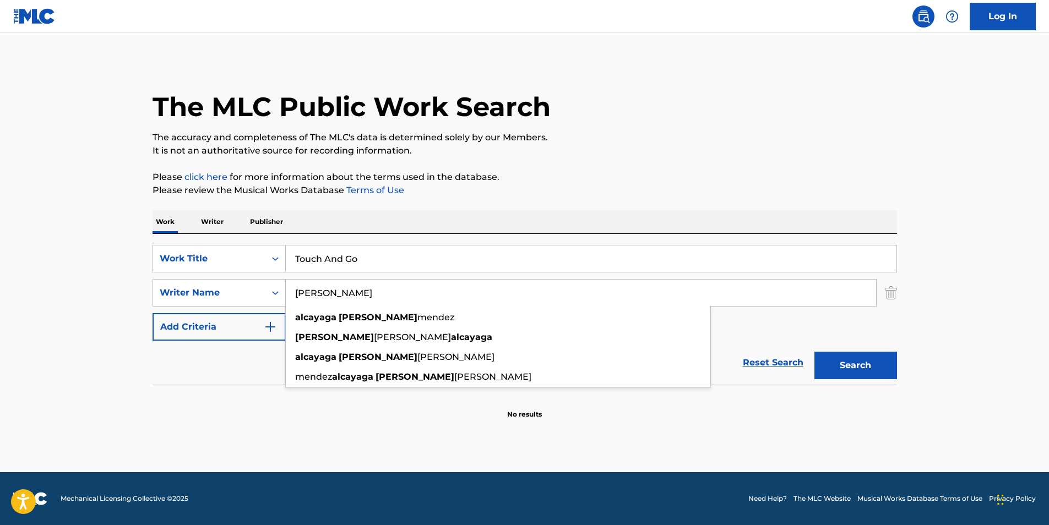
click at [814, 352] on button "Search" at bounding box center [855, 366] width 83 height 28
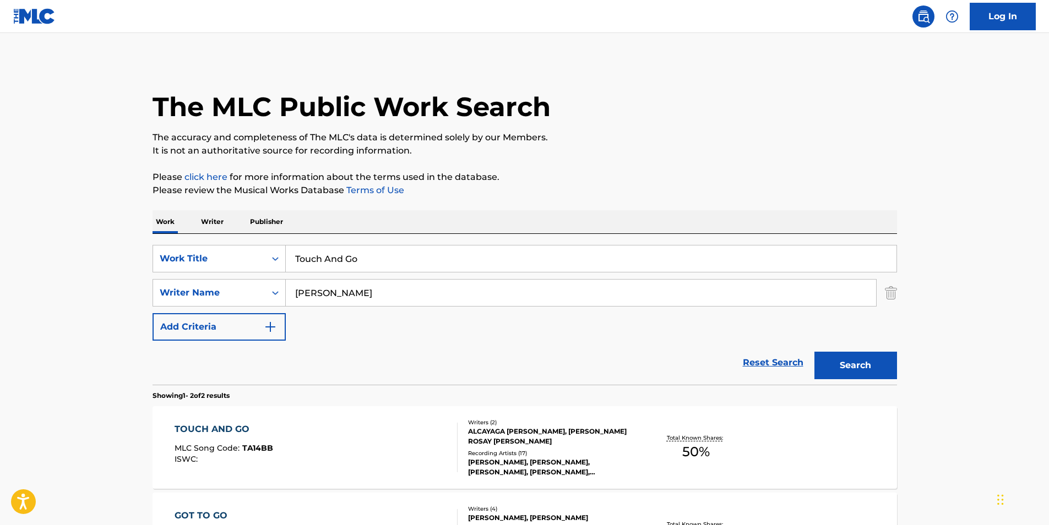
scroll to position [110, 0]
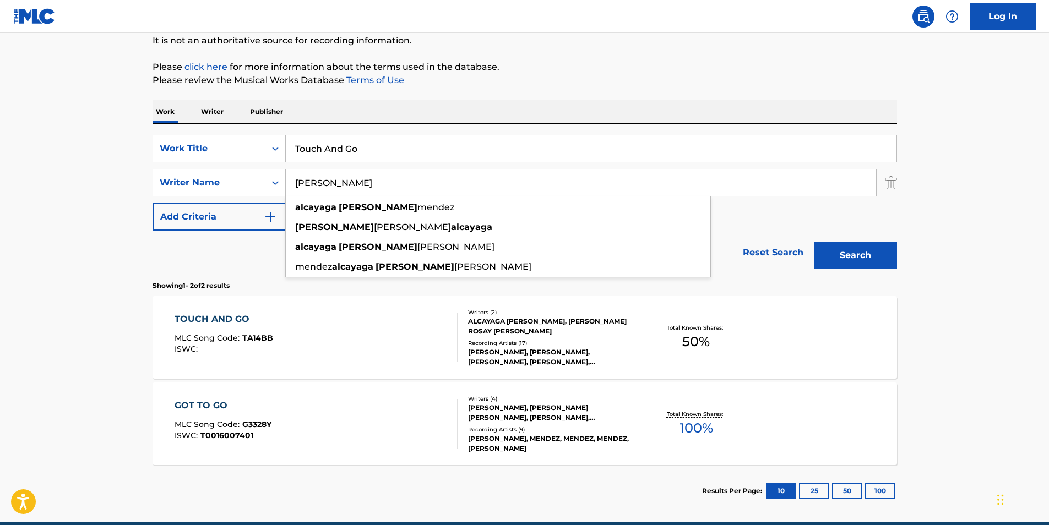
drag, startPoint x: 399, startPoint y: 178, endPoint x: 167, endPoint y: 210, distance: 234.0
click at [167, 210] on div "SearchWithCriteria9a54664f-4ddc-41ce-aa86-a351f5298bac Work Title Touch And Go …" at bounding box center [525, 183] width 745 height 96
paste input "OSSANDON [PERSON_NAME]"
type input "OSSANDON [PERSON_NAME]"
click at [587, 84] on p "Please review the Musical Works Database Terms of Use" at bounding box center [525, 80] width 745 height 13
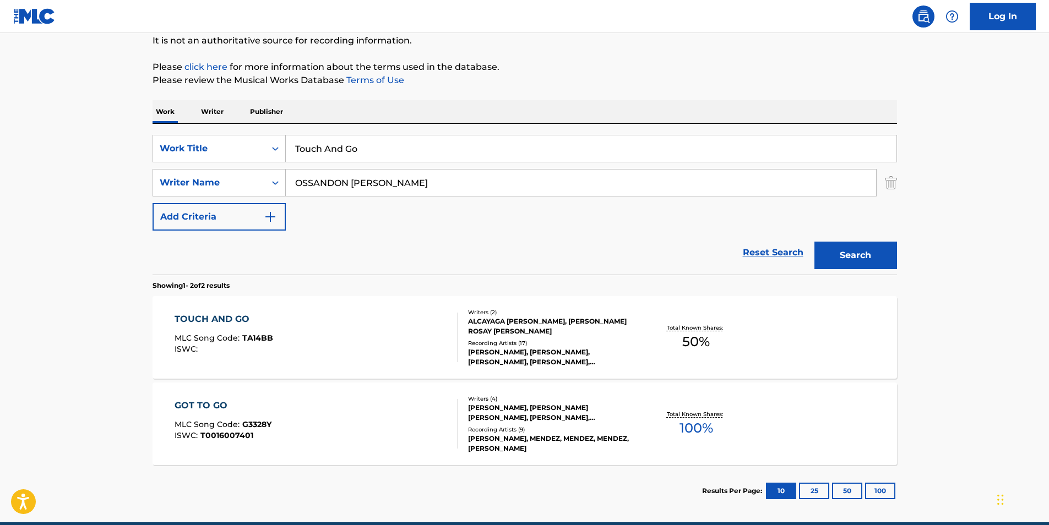
click at [876, 251] on button "Search" at bounding box center [855, 256] width 83 height 28
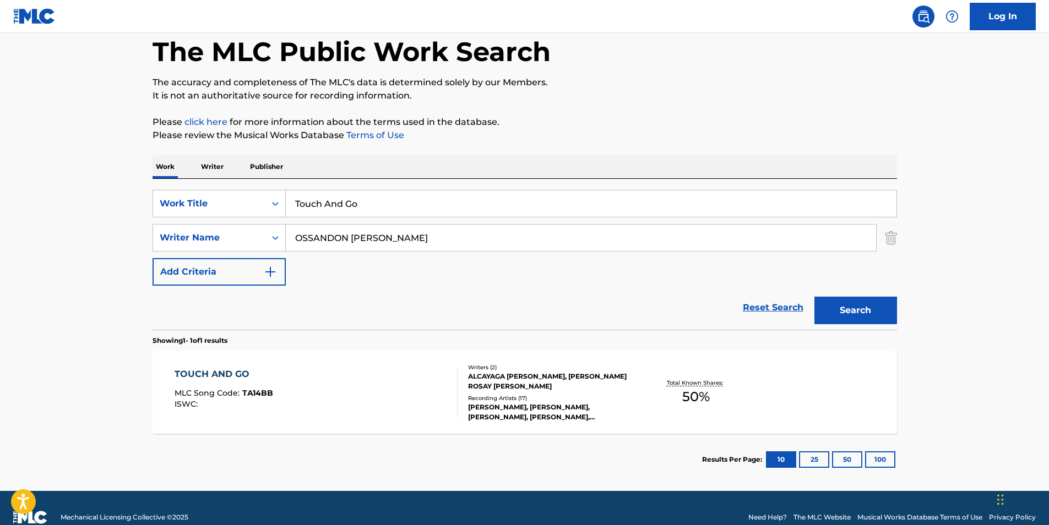
scroll to position [74, 0]
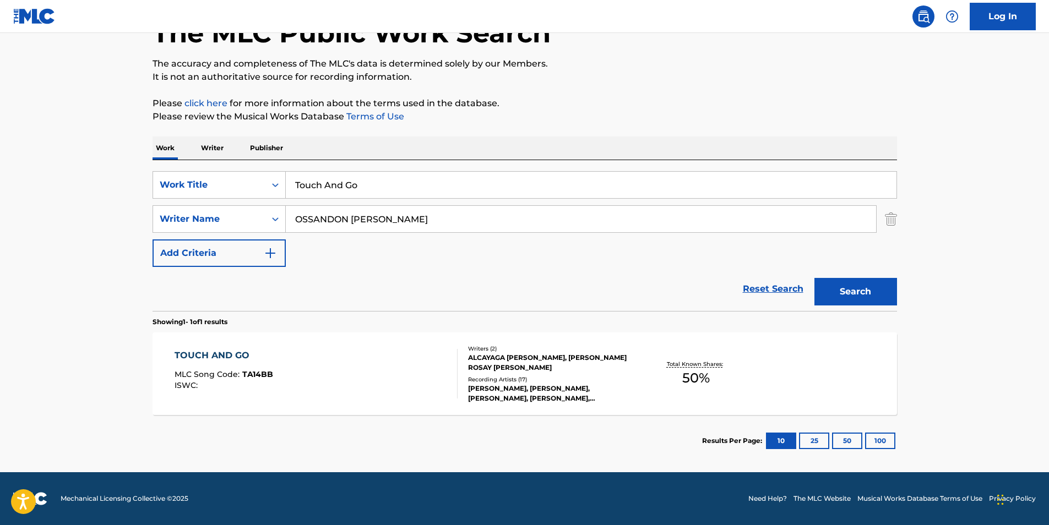
click at [317, 368] on div "TOUCH AND GO MLC Song Code : TA14BB ISWC :" at bounding box center [316, 374] width 283 height 50
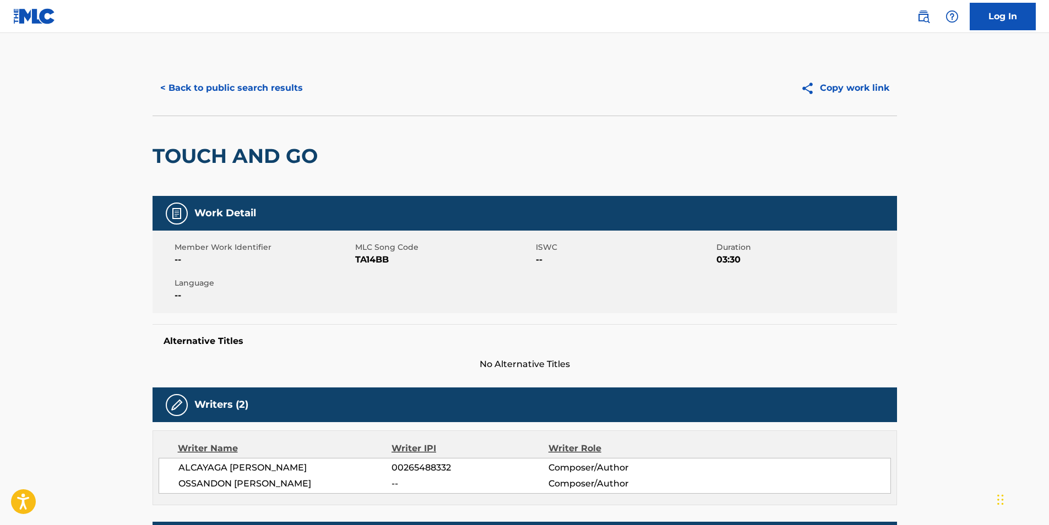
click at [290, 91] on button "< Back to public search results" at bounding box center [232, 88] width 158 height 28
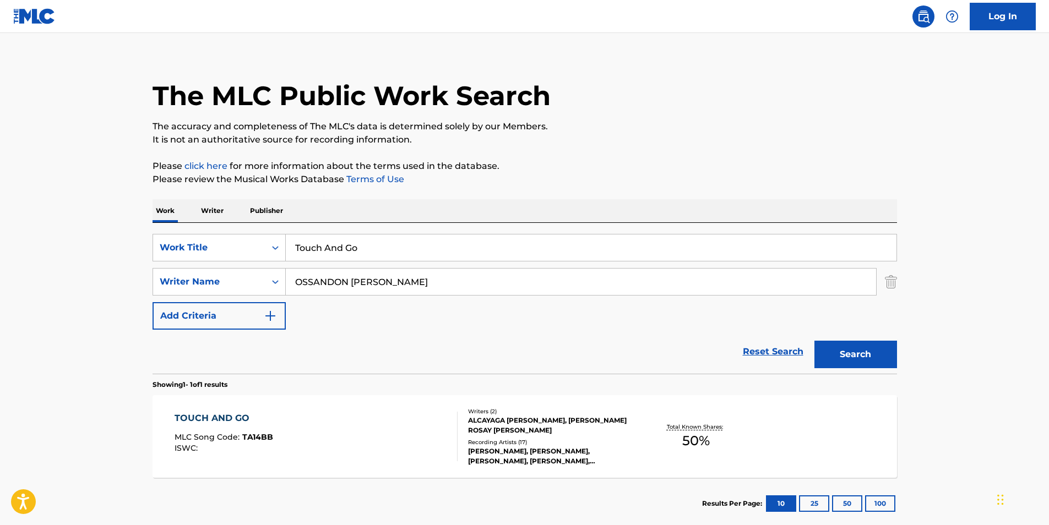
scroll to position [74, 0]
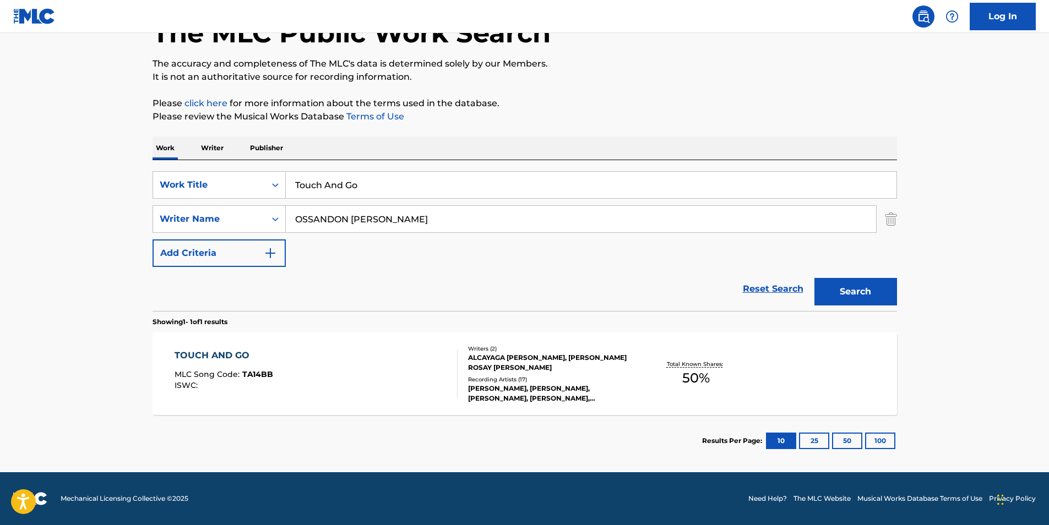
click at [300, 367] on div "TOUCH AND GO MLC Song Code : TA14BB ISWC :" at bounding box center [316, 374] width 283 height 50
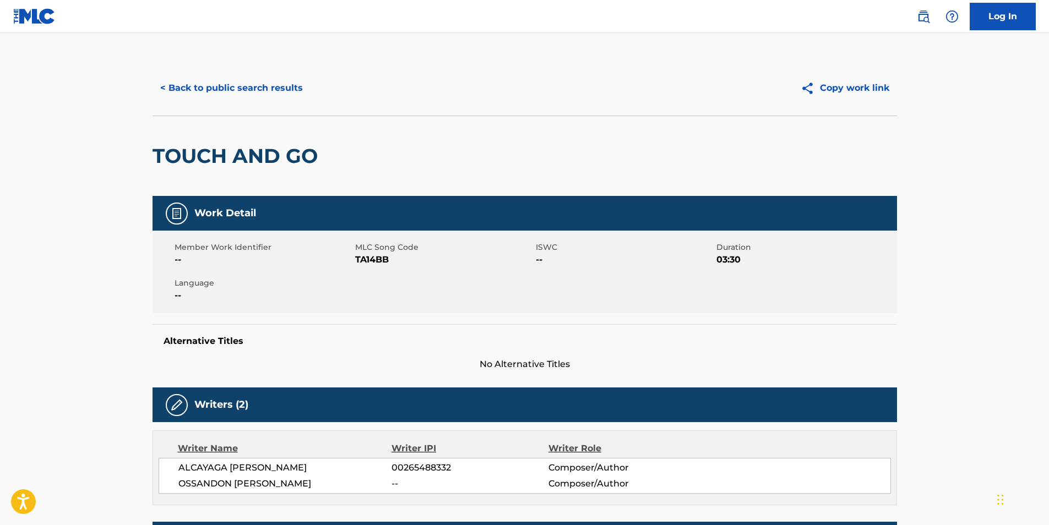
click at [218, 89] on button "< Back to public search results" at bounding box center [232, 88] width 158 height 28
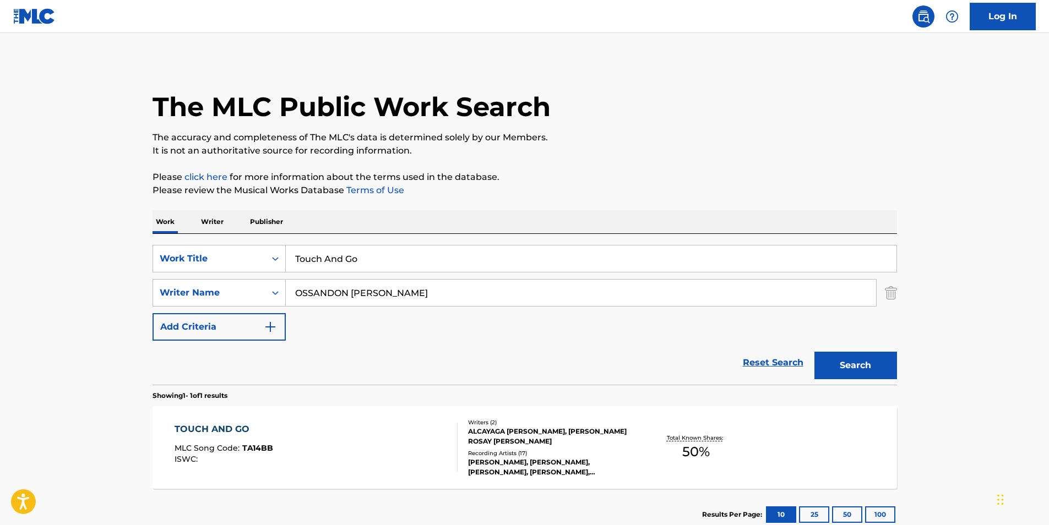
scroll to position [11, 0]
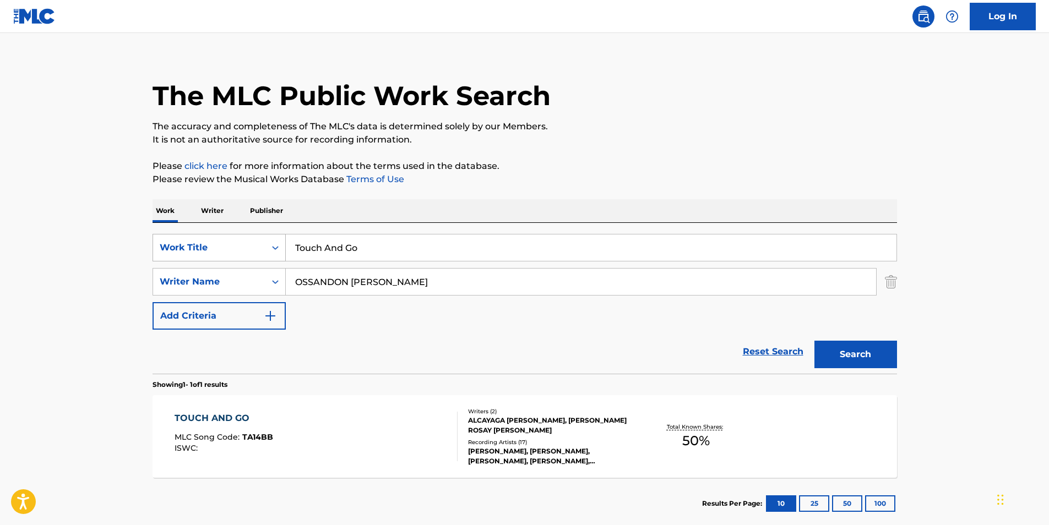
drag, startPoint x: 470, startPoint y: 253, endPoint x: 169, endPoint y: 240, distance: 301.5
click at [167, 240] on div "SearchWithCriteria9a54664f-4ddc-41ce-aa86-a351f5298bac Work Title Touch And Go" at bounding box center [525, 248] width 745 height 28
paste input "Bundeswehr"
type input "Bundeswehr"
click at [631, 161] on p "Please click here for more information about the terms used in the database." at bounding box center [525, 166] width 745 height 13
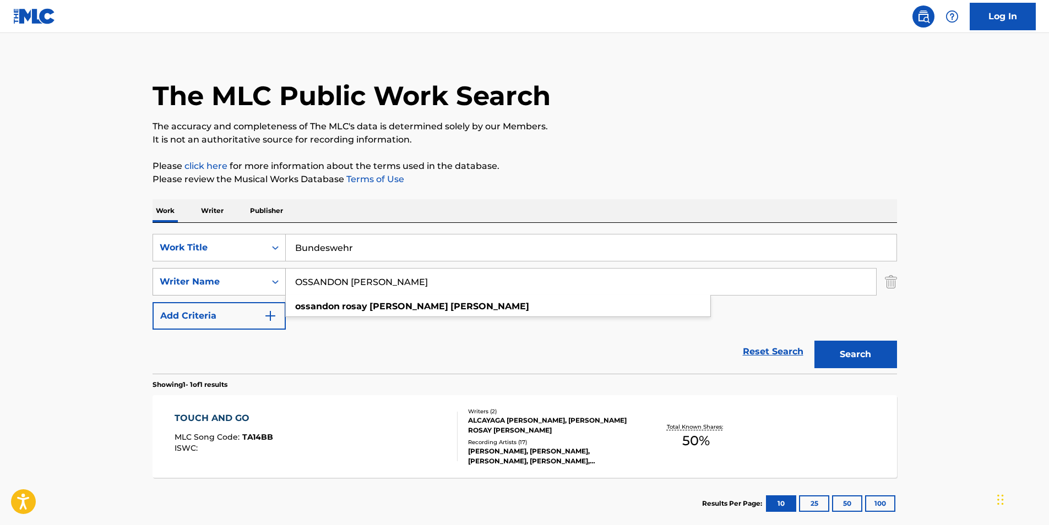
drag, startPoint x: 494, startPoint y: 283, endPoint x: 229, endPoint y: 289, distance: 265.0
click at [229, 289] on div "SearchWithCriteria815420a9-2391-420f-9dbe-8d54eabee0ca Writer Name [PERSON_NAME…" at bounding box center [525, 282] width 745 height 28
paste input "[PERSON_NAME]"
click at [485, 168] on p "Please click here for more information about the terms used in the database." at bounding box center [525, 166] width 745 height 13
click at [856, 361] on button "Search" at bounding box center [855, 355] width 83 height 28
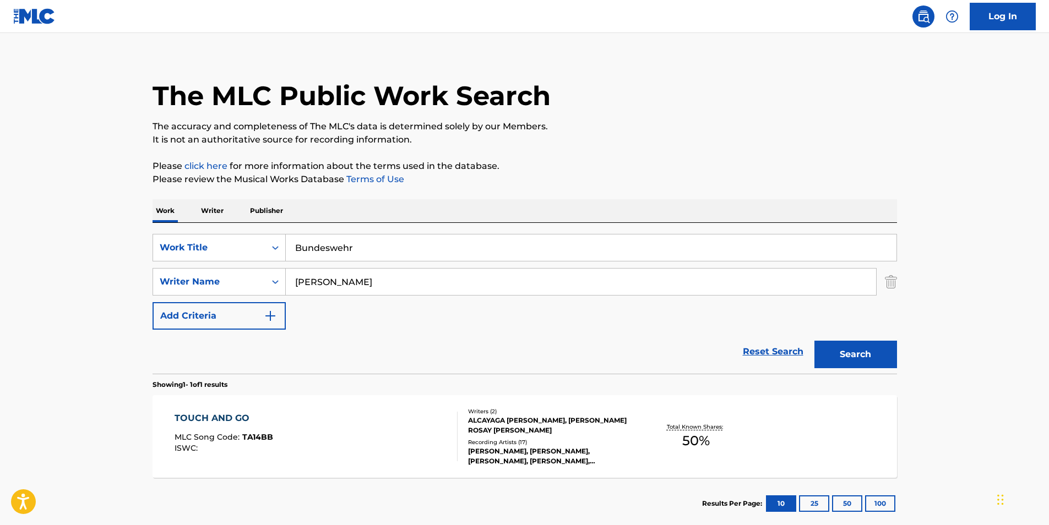
scroll to position [0, 0]
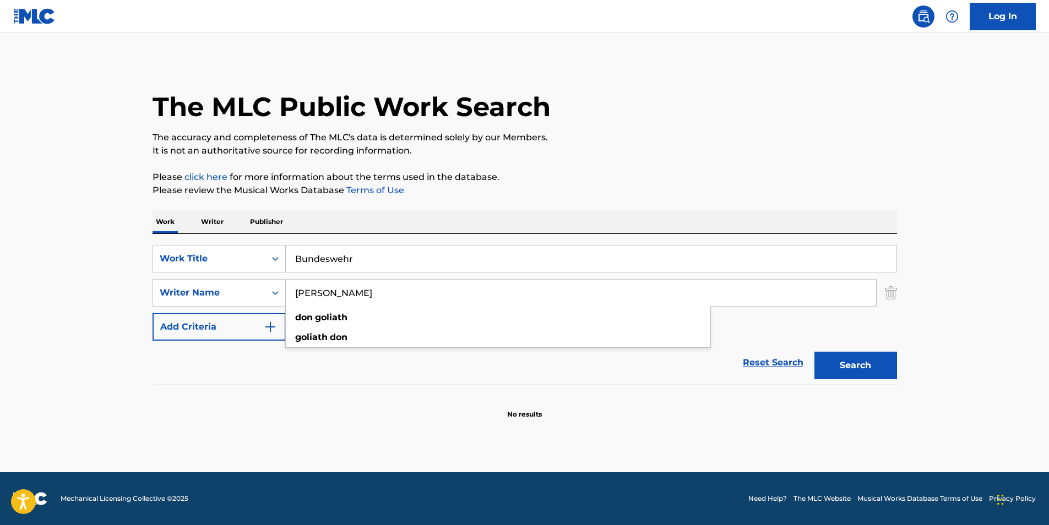
paste input "[PERSON_NAME]"
drag, startPoint x: 392, startPoint y: 283, endPoint x: 285, endPoint y: 259, distance: 109.5
click at [157, 318] on div "SearchWithCriteria9a54664f-4ddc-41ce-aa86-a351f5298bac Work Title Bundeswehr Se…" at bounding box center [525, 293] width 745 height 96
click at [512, 159] on div "The MLC Public Work Search The accuracy and completeness of The MLC's data is d…" at bounding box center [524, 240] width 771 height 359
click at [879, 362] on button "Search" at bounding box center [855, 366] width 83 height 28
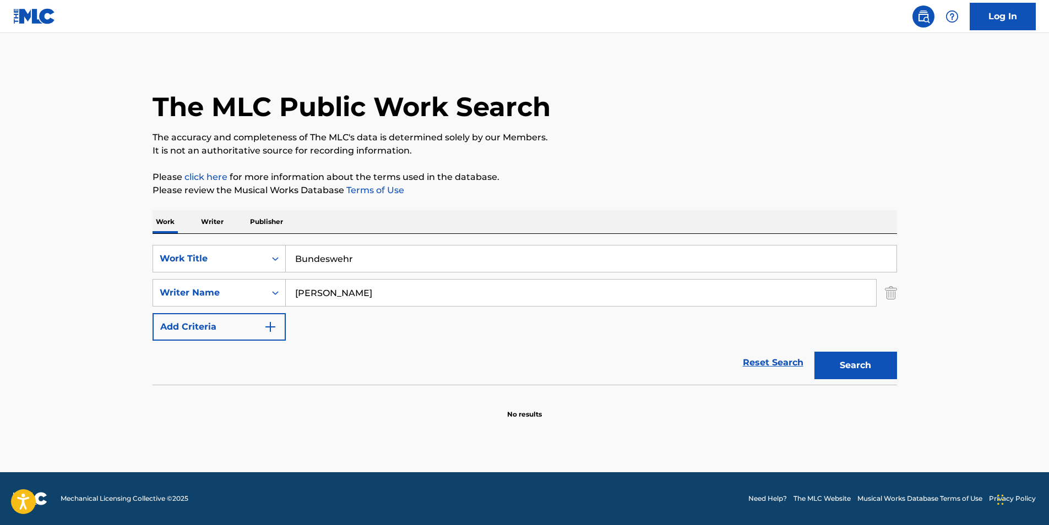
click at [855, 363] on button "Search" at bounding box center [855, 366] width 83 height 28
click at [338, 288] on input "[PERSON_NAME]" at bounding box center [581, 293] width 590 height 26
click at [814, 352] on button "Search" at bounding box center [855, 366] width 83 height 28
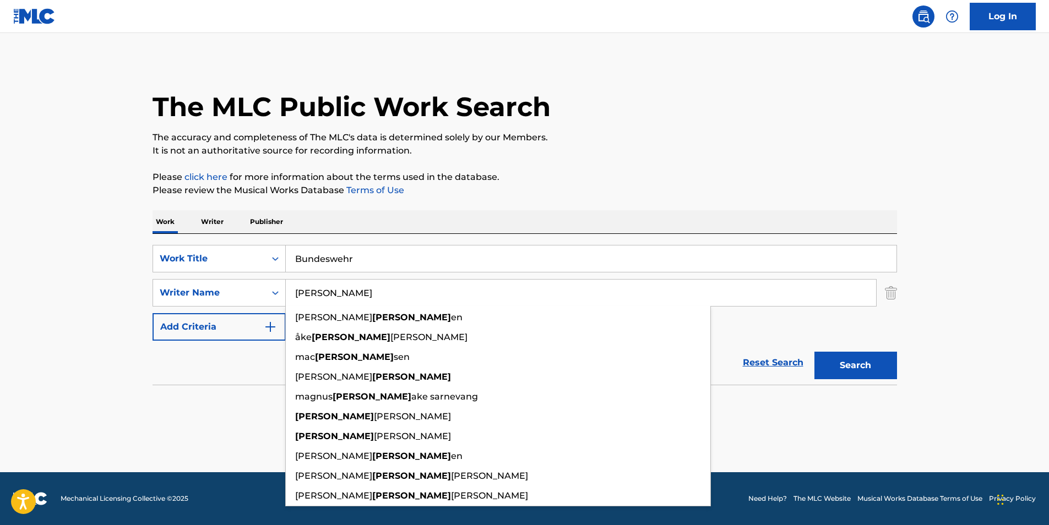
drag, startPoint x: 400, startPoint y: 290, endPoint x: 315, endPoint y: 266, distance: 88.6
click at [228, 309] on div "SearchWithCriteria9a54664f-4ddc-41ce-aa86-a351f5298bac Work Title Bundeswehr Se…" at bounding box center [525, 293] width 745 height 96
paste input "[PERSON_NAME]"
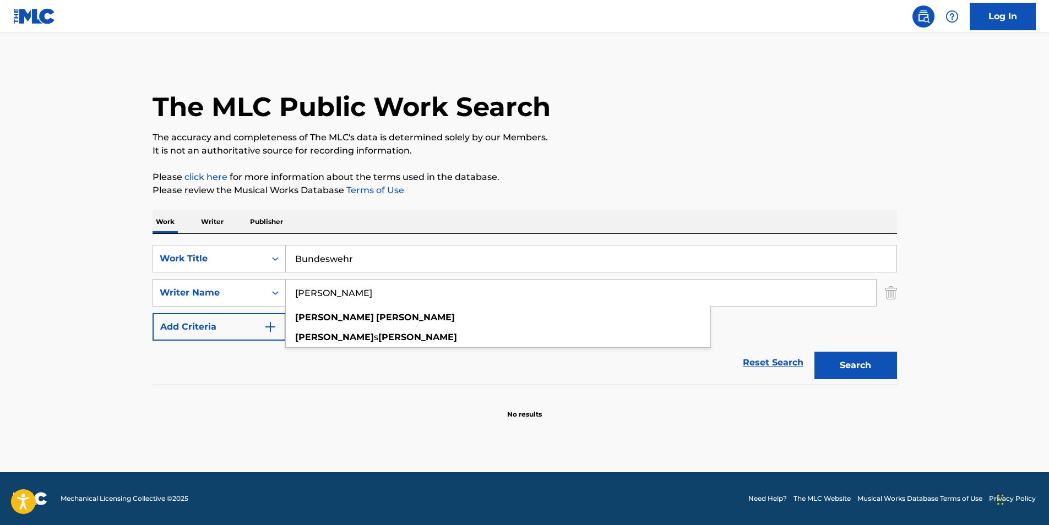
type input "[PERSON_NAME]"
click at [649, 143] on p "The accuracy and completeness of The MLC's data is determined solely by our Mem…" at bounding box center [525, 137] width 745 height 13
click at [841, 373] on button "Search" at bounding box center [855, 366] width 83 height 28
drag, startPoint x: 432, startPoint y: 290, endPoint x: 96, endPoint y: 300, distance: 336.1
click at [96, 300] on main "The MLC Public Work Search The accuracy and completeness of The MLC's data is d…" at bounding box center [524, 252] width 1049 height 439
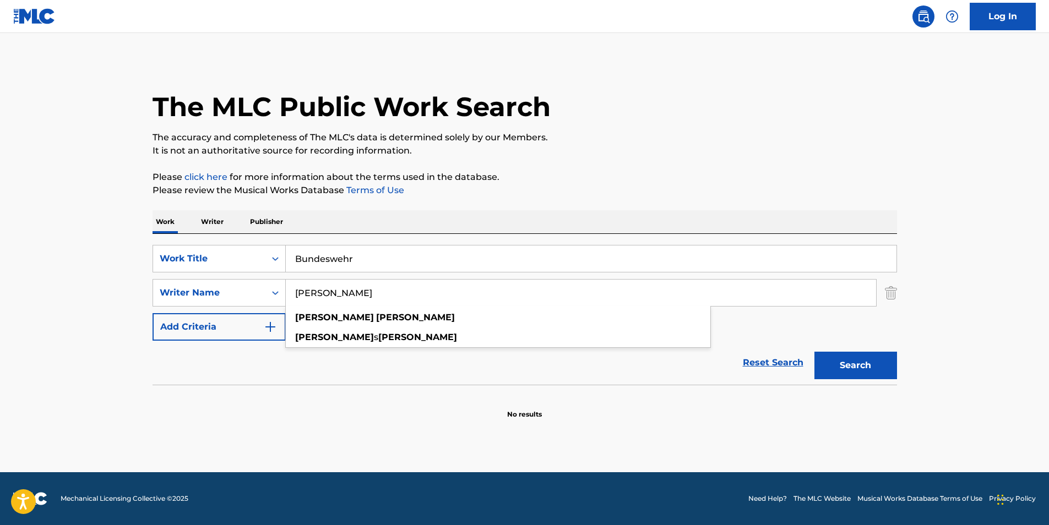
click at [793, 106] on div "The MLC Public Work Search" at bounding box center [525, 101] width 745 height 80
drag, startPoint x: 400, startPoint y: 290, endPoint x: 203, endPoint y: 290, distance: 197.7
click at [203, 290] on div "SearchWithCriteria815420a9-2391-420f-9dbe-8d54eabee0ca Writer Name [PERSON_NAME…" at bounding box center [525, 293] width 745 height 28
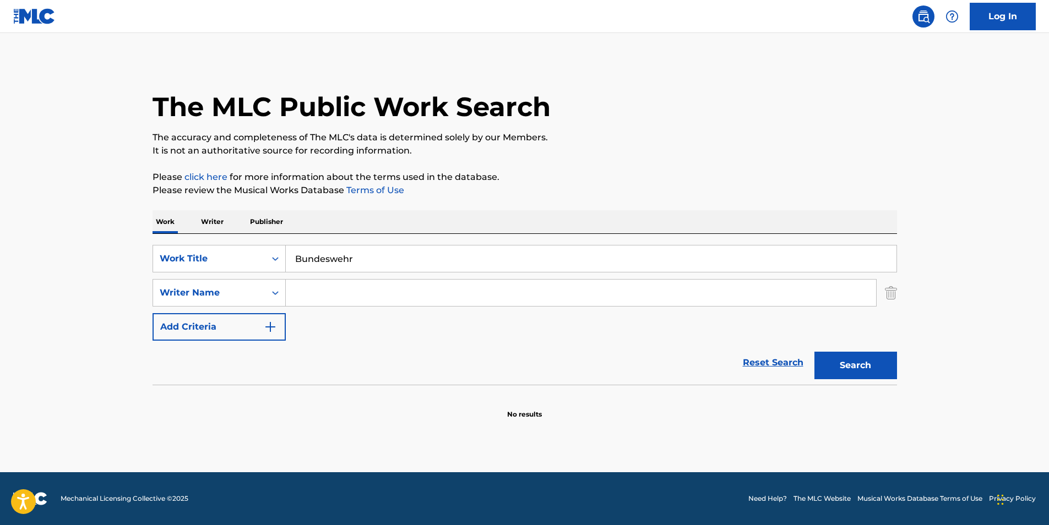
click at [595, 176] on p "Please click here for more information about the terms used in the database." at bounding box center [525, 177] width 745 height 13
click at [860, 372] on button "Search" at bounding box center [855, 366] width 83 height 28
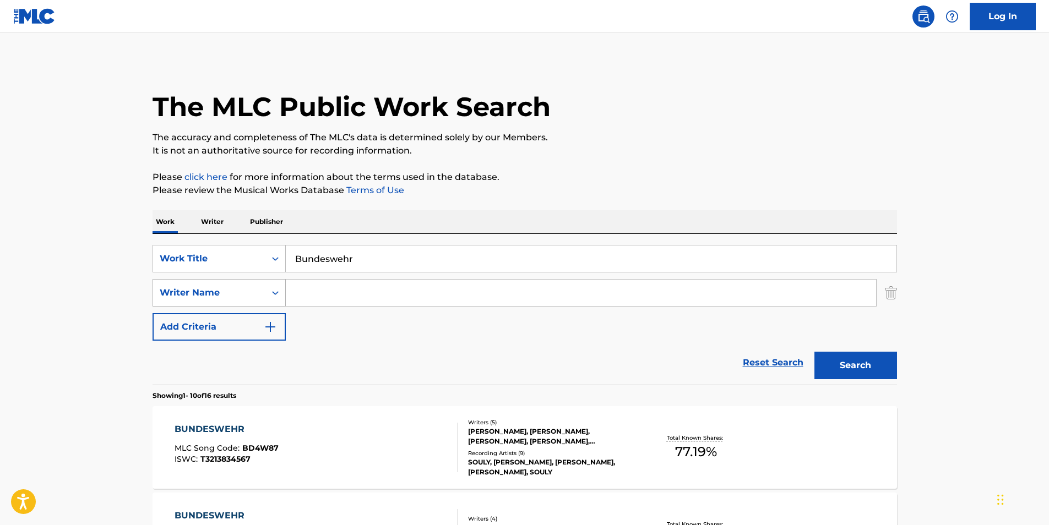
click at [237, 300] on div "Writer Name" at bounding box center [209, 293] width 112 height 21
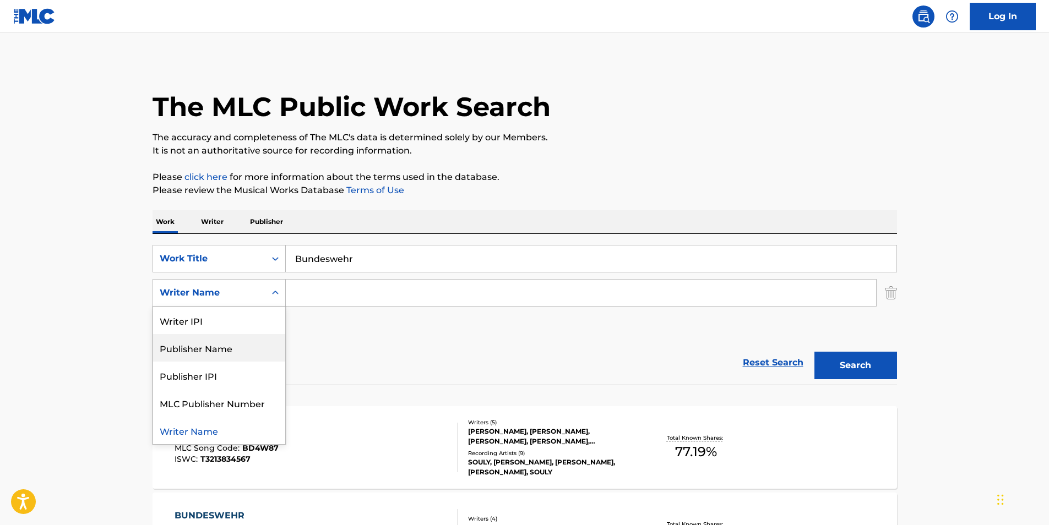
click at [226, 350] on div "Publisher Name" at bounding box center [219, 348] width 132 height 28
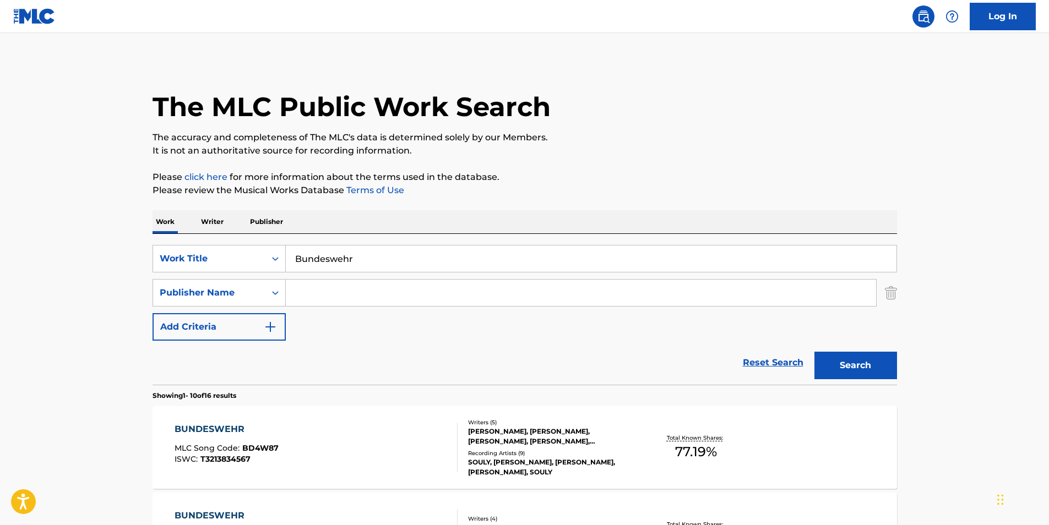
click at [343, 294] on input "Search Form" at bounding box center [581, 293] width 590 height 26
paste input "Songs of Orchard Publishing"
type input "Songs of Orchard Publishing"
click at [814, 352] on button "Search" at bounding box center [855, 366] width 83 height 28
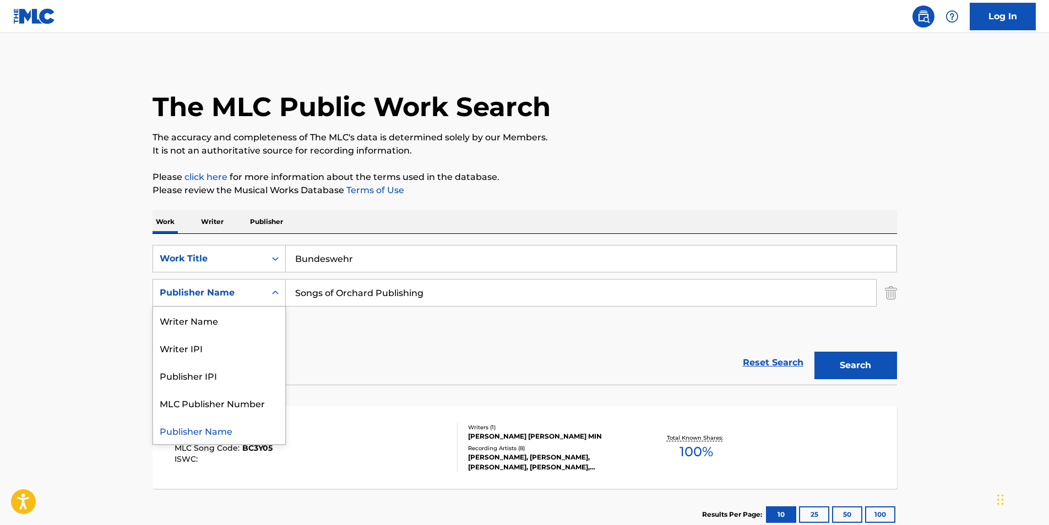
click at [236, 300] on div "Publisher Name" at bounding box center [209, 293] width 112 height 21
click at [233, 327] on div "Writer Name" at bounding box center [219, 321] width 132 height 28
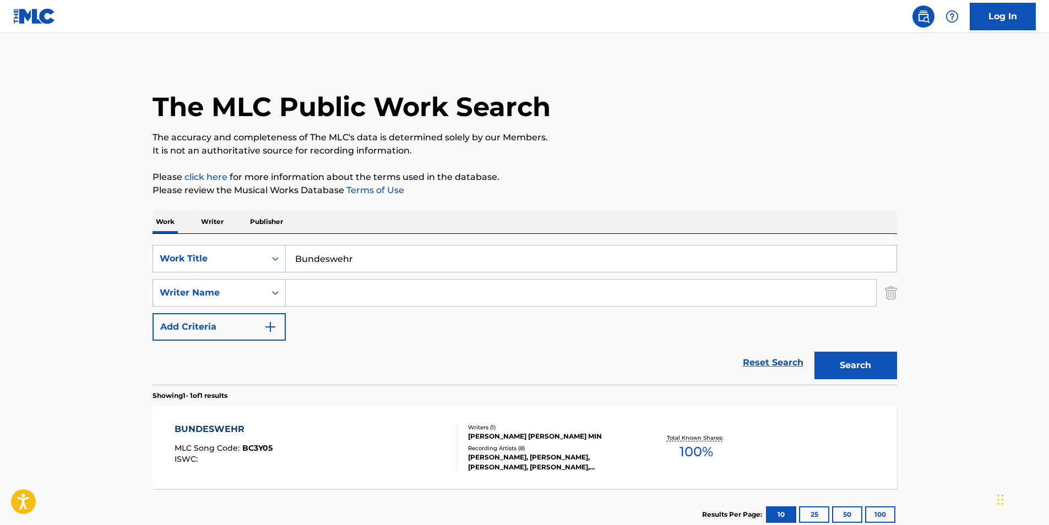
click at [336, 276] on div "SearchWithCriteria9a54664f-4ddc-41ce-aa86-a351f5298bac Work Title Bundeswehr Se…" at bounding box center [525, 293] width 745 height 96
click at [329, 297] on input "Search Form" at bounding box center [581, 293] width 590 height 26
paste input "[PERSON_NAME]"
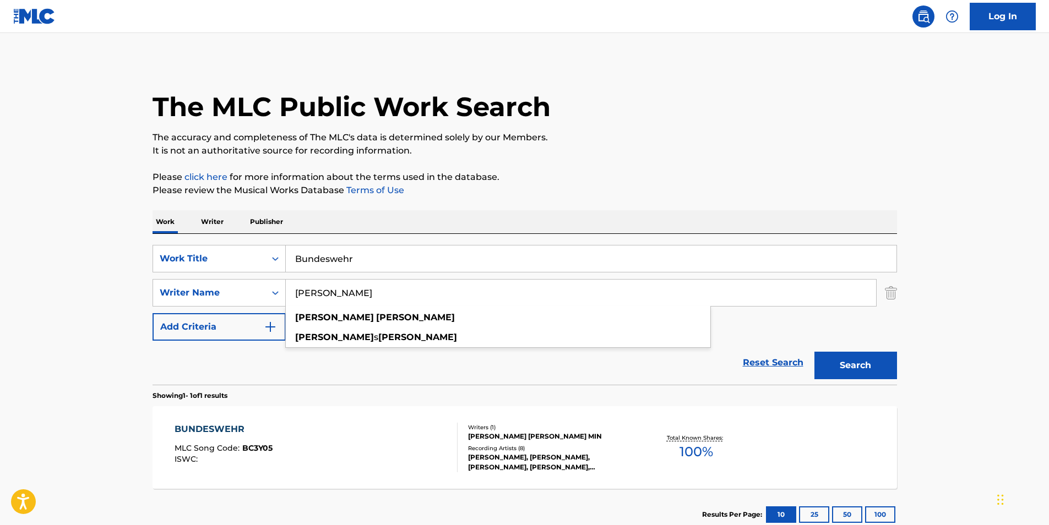
click at [814, 352] on button "Search" at bounding box center [855, 366] width 83 height 28
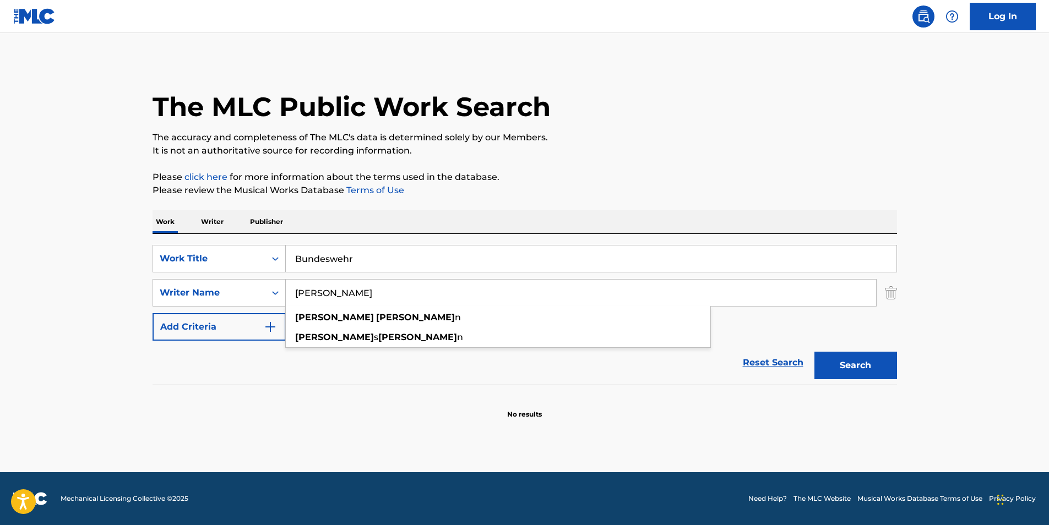
type input "[PERSON_NAME]"
click at [814, 352] on button "Search" at bounding box center [855, 366] width 83 height 28
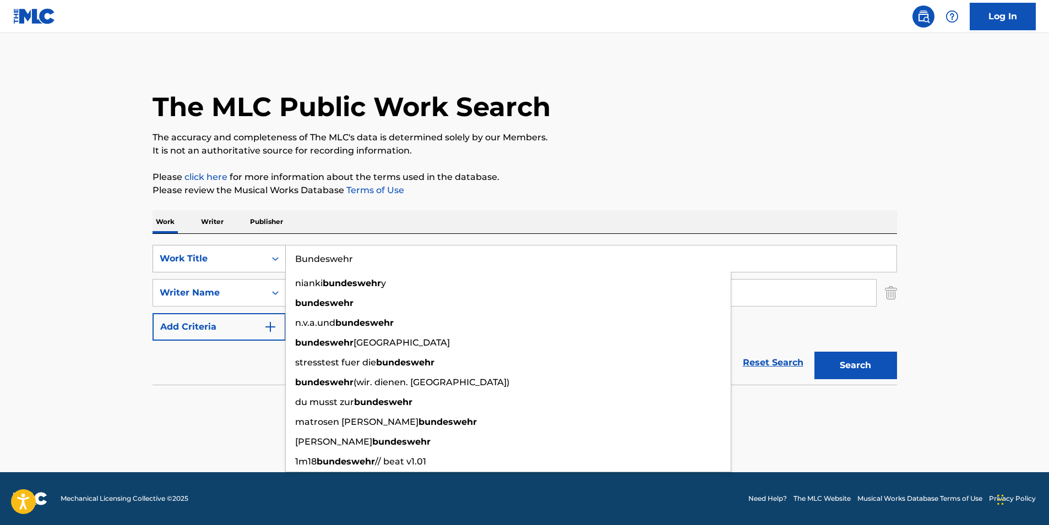
drag, startPoint x: 376, startPoint y: 254, endPoint x: 248, endPoint y: 254, distance: 127.8
click at [248, 254] on div "SearchWithCriteria9a54664f-4ddc-41ce-aa86-a351f5298bac Work Title Bundeswehr ni…" at bounding box center [525, 259] width 745 height 28
paste input "HAUNT ME"
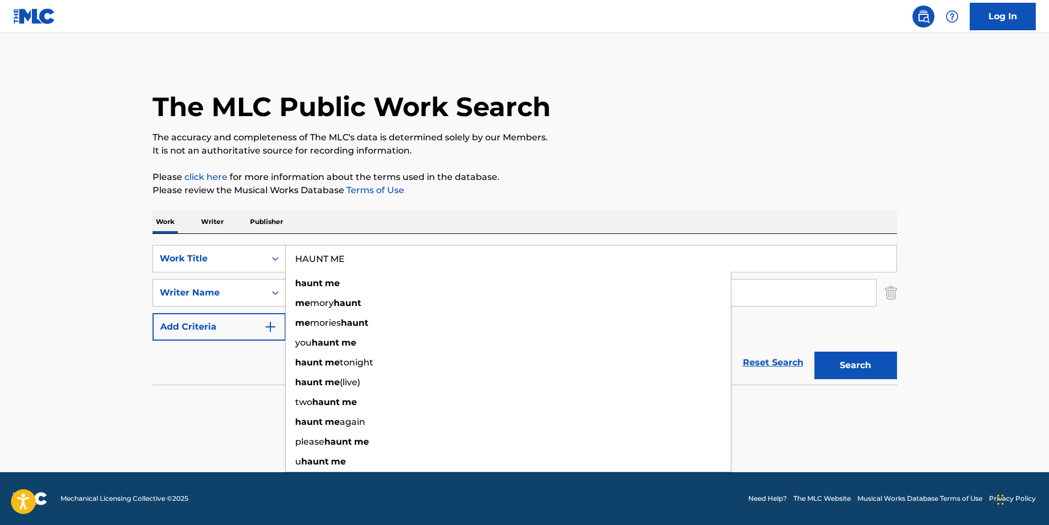
type input "HAUNT ME"
click at [703, 107] on div "The MLC Public Work Search" at bounding box center [525, 101] width 745 height 80
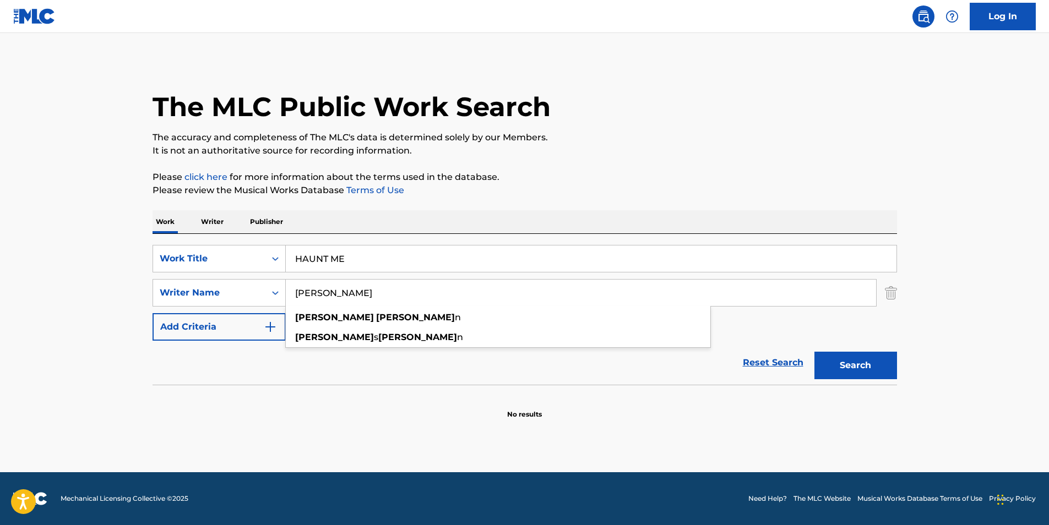
drag, startPoint x: 393, startPoint y: 295, endPoint x: 584, endPoint y: 153, distance: 238.1
click at [230, 301] on div "SearchWithCriteria2ab8638d-91dc-43e9-a34a-cf913d9b7c65 Writer Name [PERSON_NAME…" at bounding box center [525, 293] width 745 height 28
paste input "Death By Unga Bunga"
click at [584, 153] on p "It is not an authoritative source for recording information." at bounding box center [525, 150] width 745 height 13
click at [830, 368] on button "Search" at bounding box center [855, 366] width 83 height 28
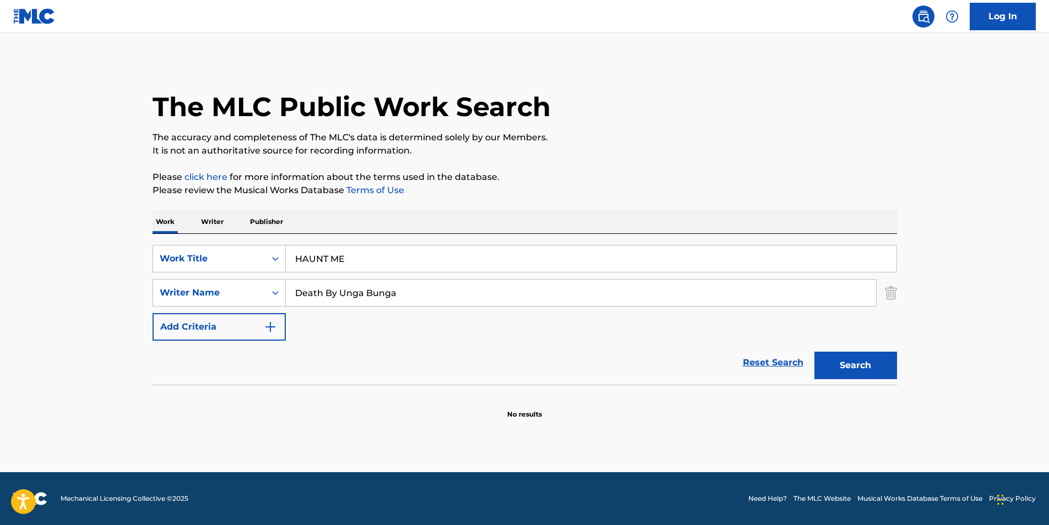
paste input "[PERSON_NAME] Stian"
drag, startPoint x: 423, startPoint y: 292, endPoint x: 251, endPoint y: 277, distance: 173.1
click at [181, 293] on div "SearchWithCriteria2ab8638d-91dc-43e9-a34a-cf913d9b7c65 Writer Name Death By Ung…" at bounding box center [525, 293] width 745 height 28
click at [481, 225] on div "Work Writer Publisher" at bounding box center [525, 221] width 745 height 23
click at [823, 368] on button "Search" at bounding box center [855, 366] width 83 height 28
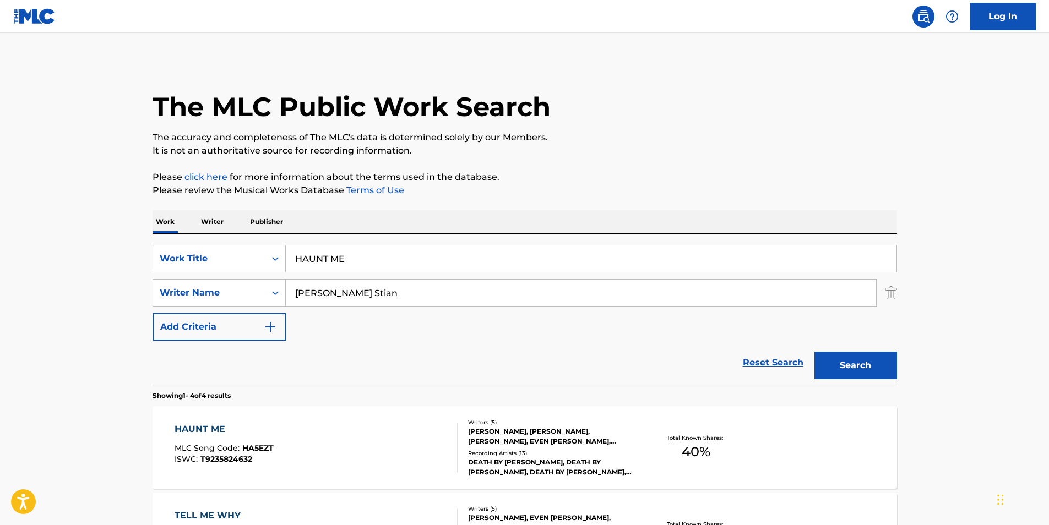
scroll to position [165, 0]
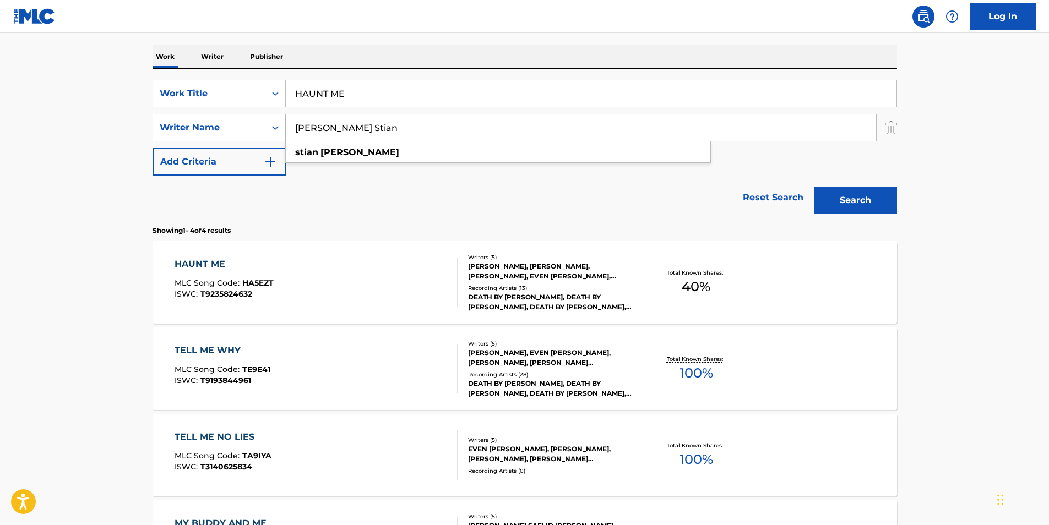
paste input "[PERSON_NAME] Saelid"
drag, startPoint x: 441, startPoint y: 118, endPoint x: 264, endPoint y: 131, distance: 177.2
click at [267, 130] on div "SearchWithCriteria2ab8638d-91dc-43e9-a34a-cf913d9b7c65 Writer Name [PERSON_NAME…" at bounding box center [525, 128] width 745 height 28
click at [950, 219] on main "The MLC Public Work Search The accuracy and completeness of The MLC's data is d…" at bounding box center [524, 254] width 1049 height 773
click at [843, 192] on button "Search" at bounding box center [855, 201] width 83 height 28
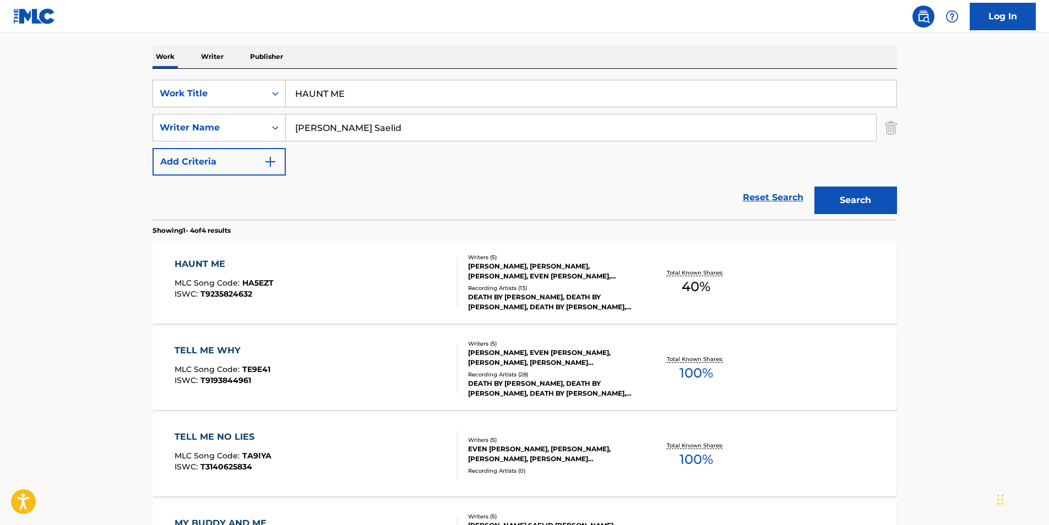
scroll to position [0, 0]
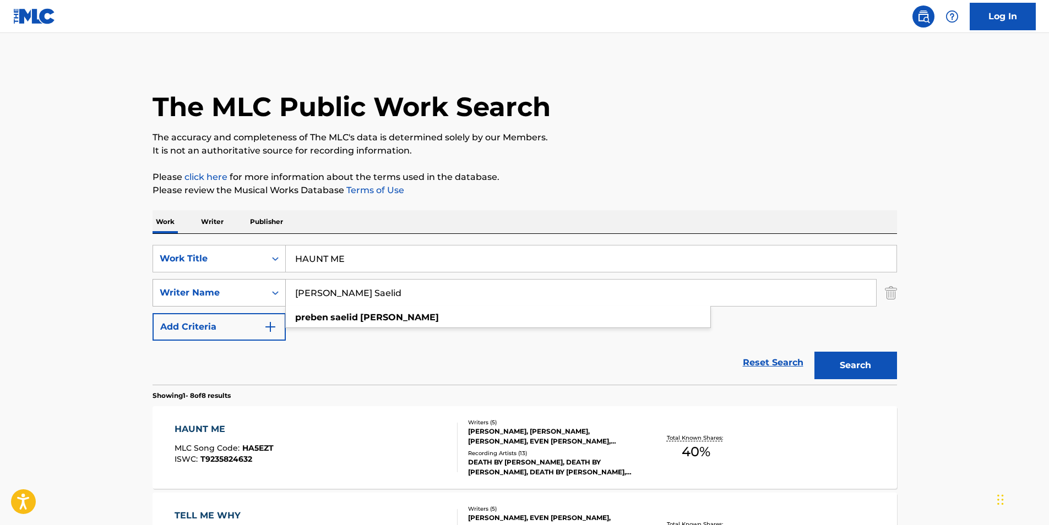
paste input "[PERSON_NAME]"
drag, startPoint x: 421, startPoint y: 298, endPoint x: 204, endPoint y: 294, distance: 217.0
click at [204, 296] on div "SearchWithCriteria2ab8638d-91dc-43e9-a34a-cf913d9b7c65 Writer Name [PERSON_NAME…" at bounding box center [525, 293] width 745 height 28
click at [855, 358] on button "Search" at bounding box center [855, 366] width 83 height 28
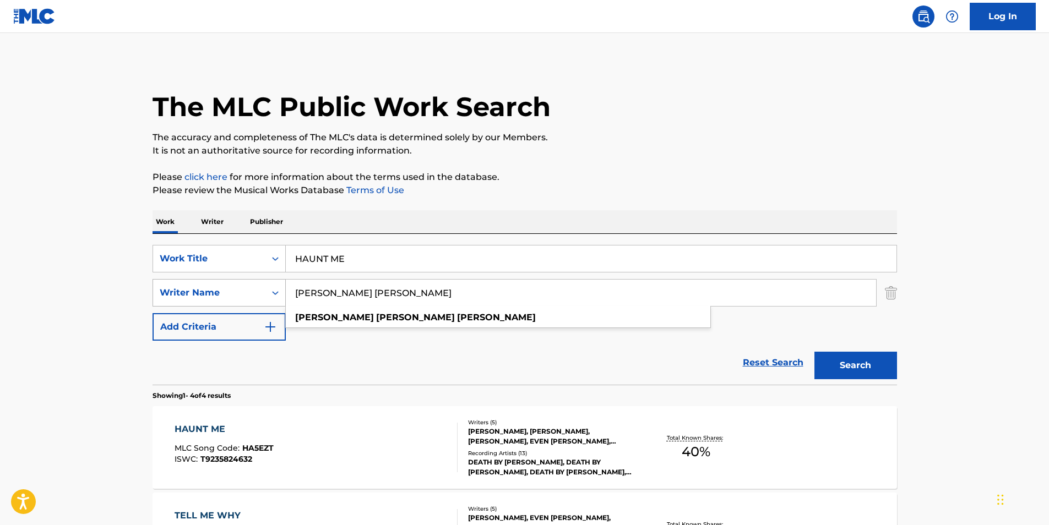
drag, startPoint x: 455, startPoint y: 301, endPoint x: 232, endPoint y: 289, distance: 222.8
click at [210, 313] on div "SearchWithCriteria9a54664f-4ddc-41ce-aa86-a351f5298bac Work Title HAUNT ME Sear…" at bounding box center [525, 293] width 745 height 96
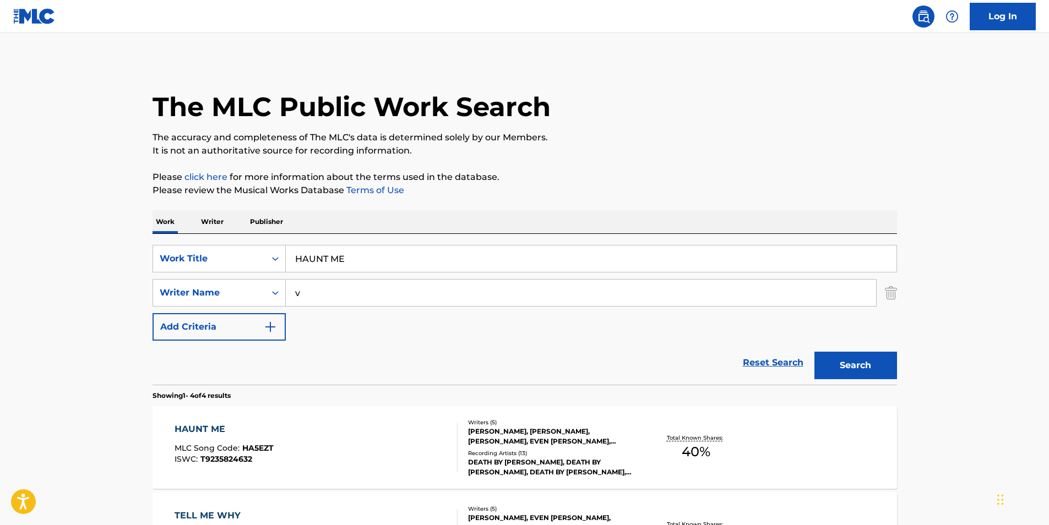
click at [485, 183] on p "Please click here for more information about the terms used in the database." at bounding box center [525, 177] width 745 height 13
drag, startPoint x: 330, startPoint y: 298, endPoint x: 203, endPoint y: 297, distance: 127.8
click at [203, 297] on div "SearchWithCriteria2ab8638d-91dc-43e9-a34a-cf913d9b7c65 Writer Name v" at bounding box center [525, 293] width 745 height 28
paste input "[PERSON_NAME] Even [PERSON_NAME]"
click at [605, 141] on p "The accuracy and completeness of The MLC's data is determined solely by our Mem…" at bounding box center [525, 137] width 745 height 13
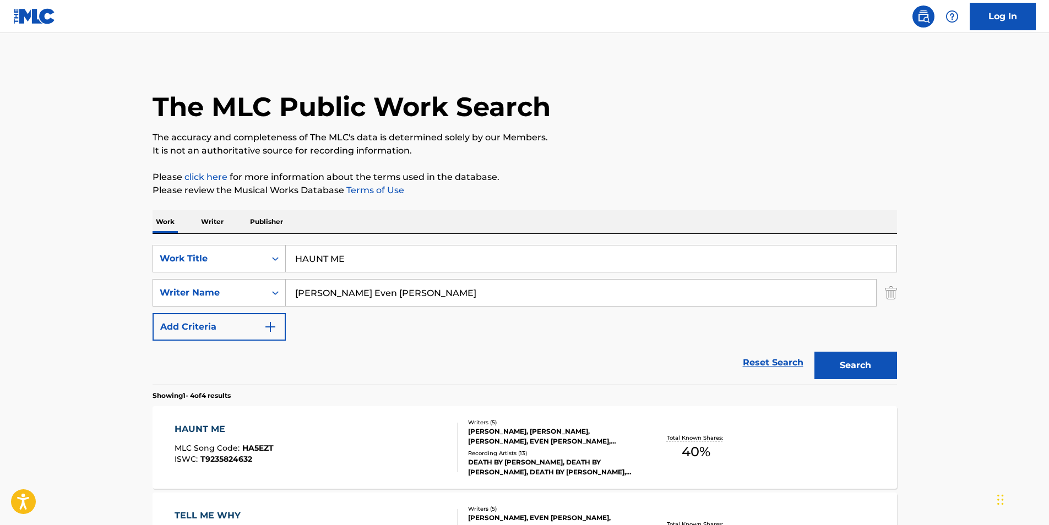
click at [833, 365] on button "Search" at bounding box center [855, 366] width 83 height 28
drag, startPoint x: 458, startPoint y: 286, endPoint x: 147, endPoint y: 293, distance: 311.2
click at [147, 293] on div "The MLC Public Work Search The accuracy and completeness of The MLC's data is d…" at bounding box center [524, 431] width 771 height 740
paste input "[PERSON_NAME]"
type input "[PERSON_NAME]"
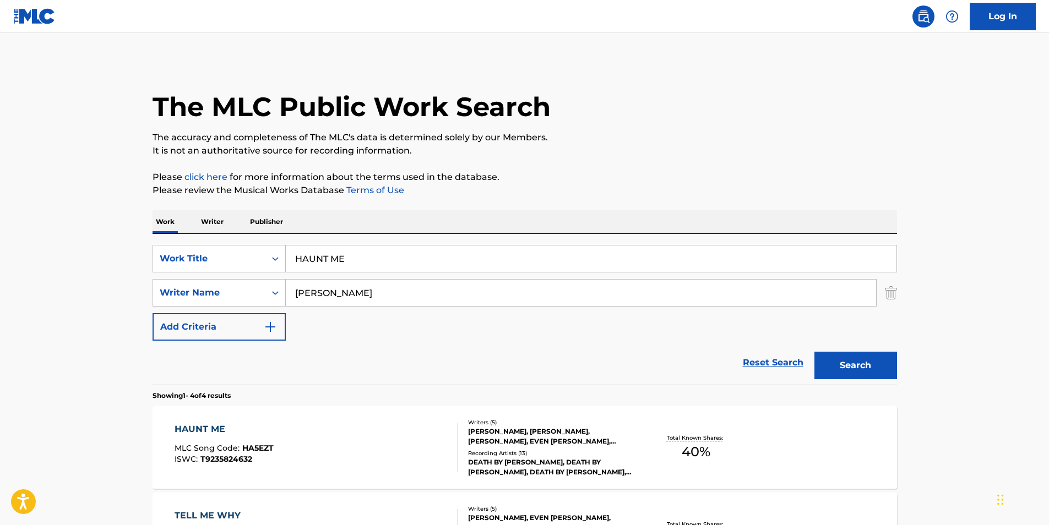
click at [538, 162] on div "The MLC Public Work Search The accuracy and completeness of The MLC's data is d…" at bounding box center [524, 431] width 771 height 740
click at [848, 354] on button "Search" at bounding box center [855, 366] width 83 height 28
click at [362, 421] on div "HAUNT ME MLC Song Code : HA5EZT ISWC : T9235824632 Writers ( 5 ) [PERSON_NAME],…" at bounding box center [525, 447] width 745 height 83
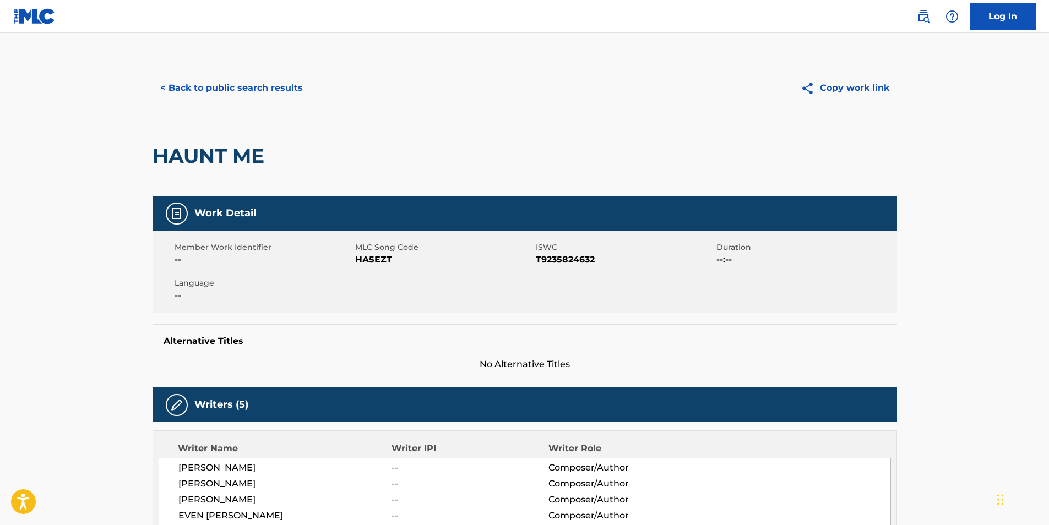
click at [382, 260] on span "HA5EZT" at bounding box center [444, 259] width 178 height 13
copy span "HA5EZT"
click at [194, 80] on button "< Back to public search results" at bounding box center [232, 88] width 158 height 28
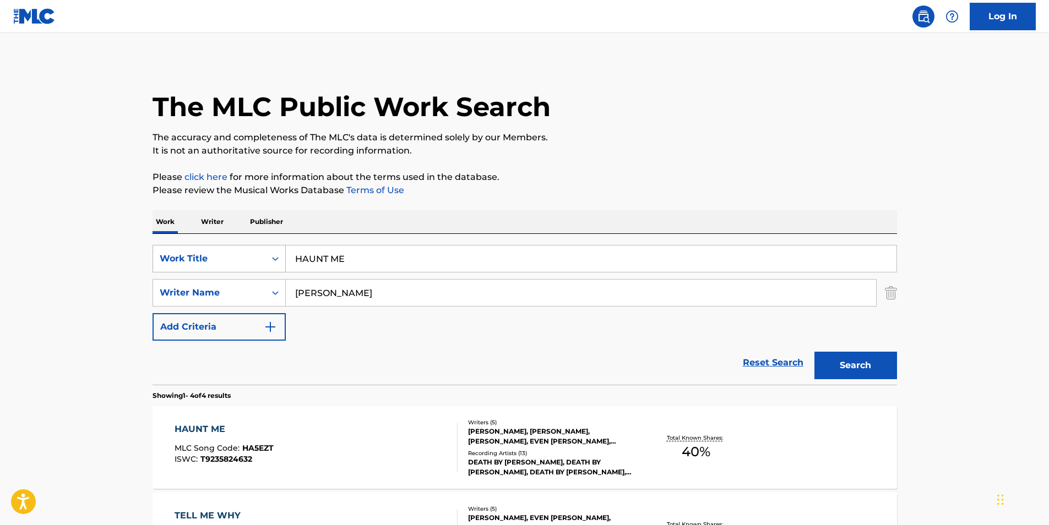
paste input "Andean Mist"
drag, startPoint x: 363, startPoint y: 252, endPoint x: 255, endPoint y: 266, distance: 108.8
click at [255, 266] on div "SearchWithCriteria9a54664f-4ddc-41ce-aa86-a351f5298bac Work Title Andean Mist" at bounding box center [525, 259] width 745 height 28
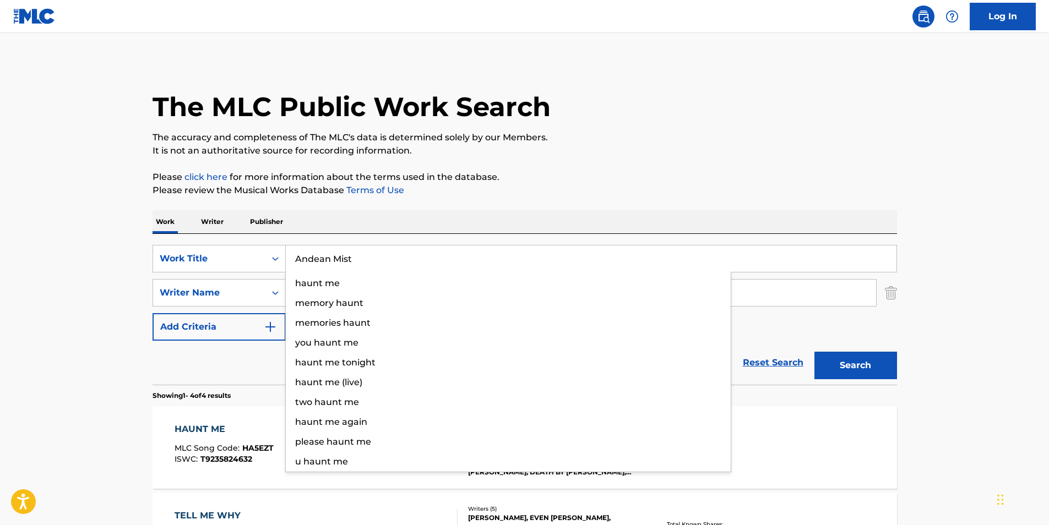
type input "Andean Mist"
click at [546, 187] on p "Please review the Musical Works Database Terms of Use" at bounding box center [525, 190] width 745 height 13
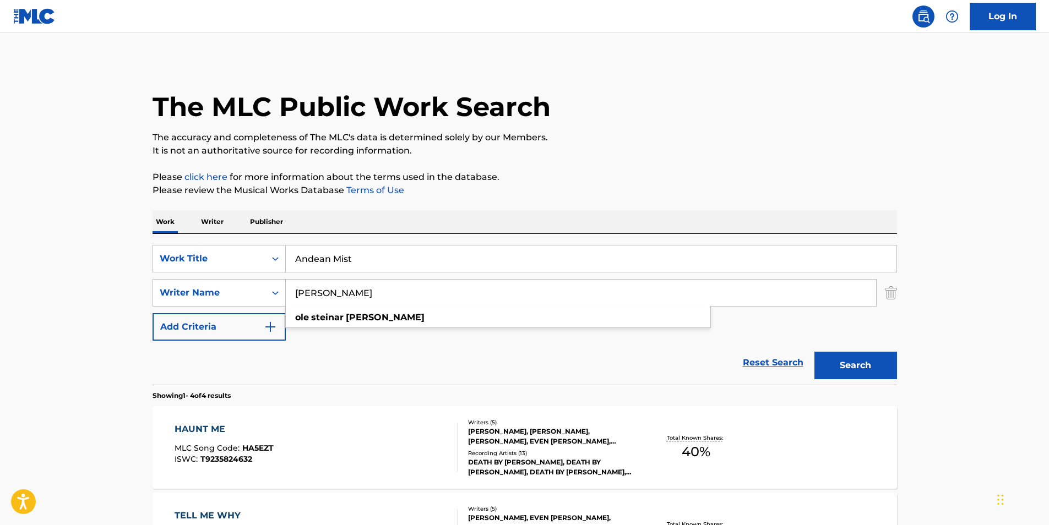
drag, startPoint x: 255, startPoint y: 296, endPoint x: 361, endPoint y: 247, distance: 116.8
click at [218, 304] on div "SearchWithCriteria2ab8638d-91dc-43e9-a34a-cf913d9b7c65 Writer Name [PERSON_NAME…" at bounding box center [525, 293] width 745 height 28
paste input "Massage Tribe"
drag, startPoint x: 504, startPoint y: 187, endPoint x: 680, endPoint y: 216, distance: 178.2
click at [506, 187] on p "Please review the Musical Works Database Terms of Use" at bounding box center [525, 190] width 745 height 13
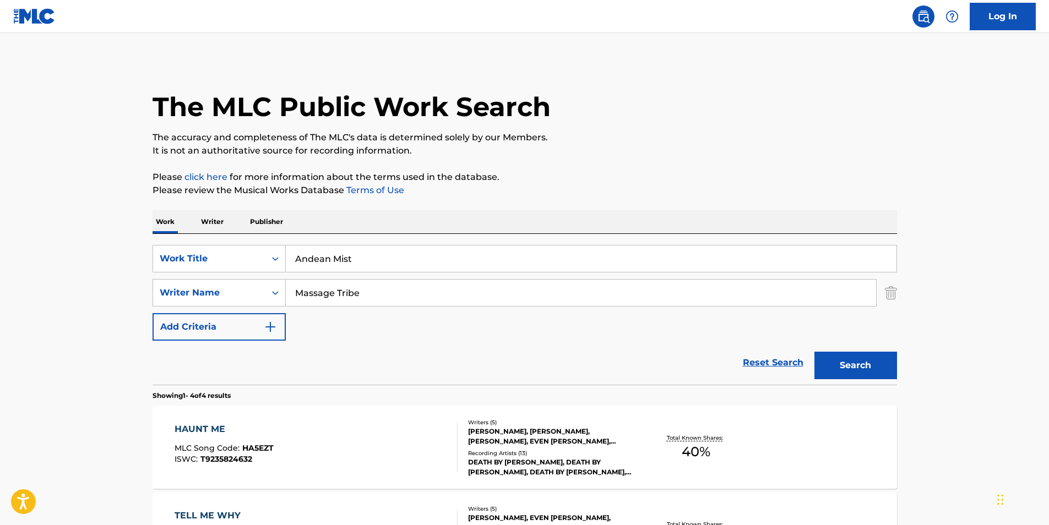
click at [855, 359] on button "Search" at bounding box center [855, 366] width 83 height 28
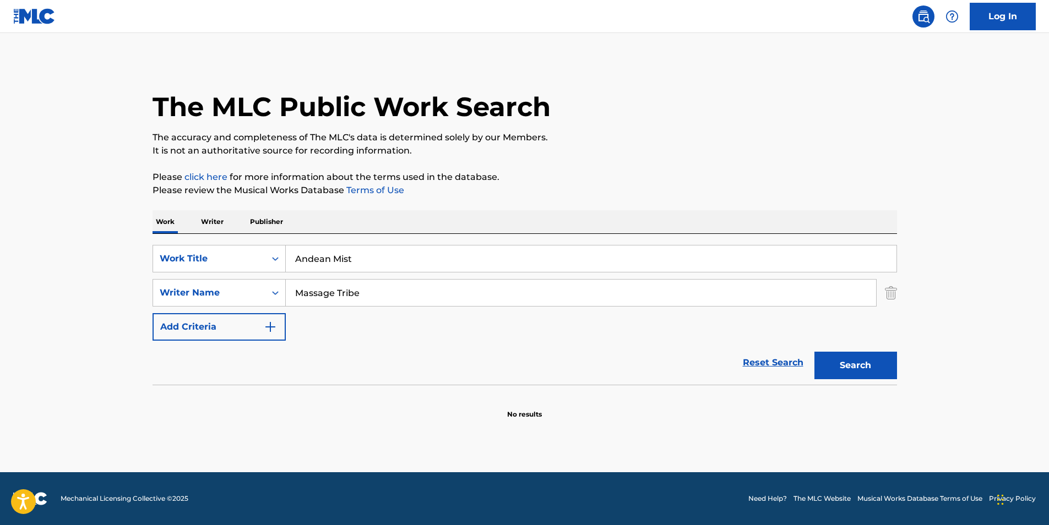
drag, startPoint x: 459, startPoint y: 278, endPoint x: 387, endPoint y: 289, distance: 73.0
click at [387, 289] on div "SearchWithCriteria9a54664f-4ddc-41ce-aa86-a351f5298bac Work Title Andean Mist S…" at bounding box center [525, 293] width 745 height 96
paste input "[PERSON_NAME] [PERSON_NAME]"
drag, startPoint x: 396, startPoint y: 297, endPoint x: 229, endPoint y: 298, distance: 167.4
click at [229, 298] on div "SearchWithCriteria2ab8638d-91dc-43e9-a34a-cf913d9b7c65 Writer Name Massage Tribe" at bounding box center [525, 293] width 745 height 28
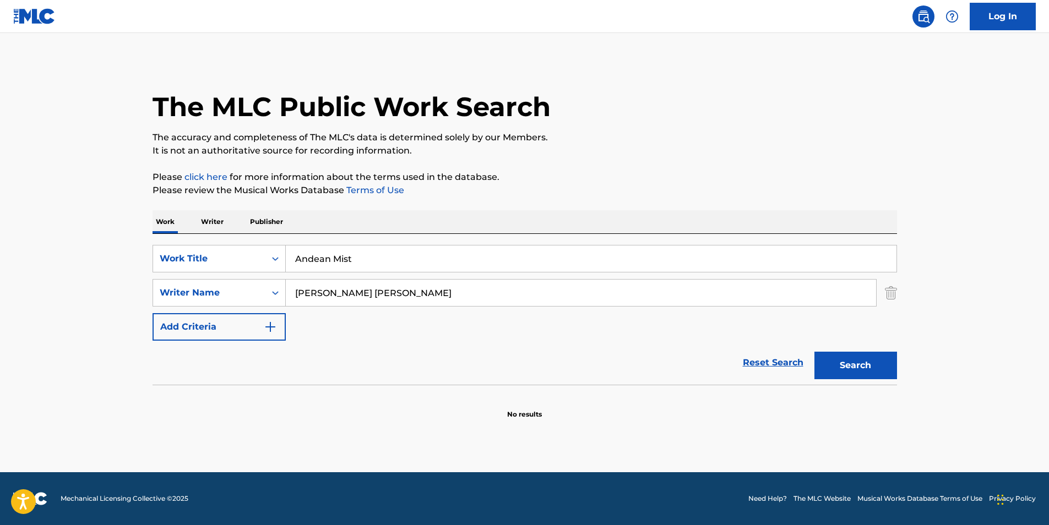
type input "[PERSON_NAME] [PERSON_NAME]"
drag, startPoint x: 528, startPoint y: 173, endPoint x: 590, endPoint y: 193, distance: 66.0
click at [529, 173] on p "Please click here for more information about the terms used in the database." at bounding box center [525, 177] width 745 height 13
click at [874, 373] on button "Search" at bounding box center [855, 366] width 83 height 28
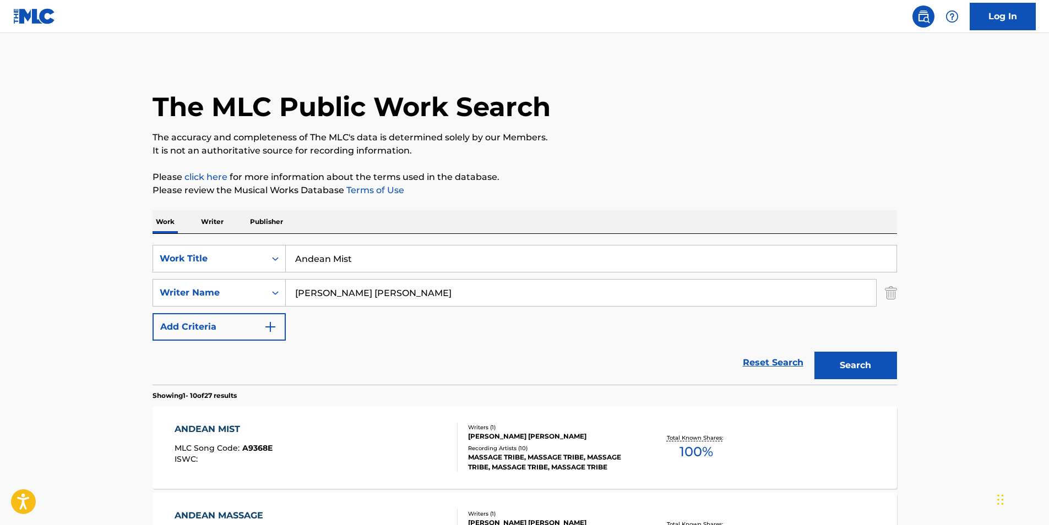
scroll to position [55, 0]
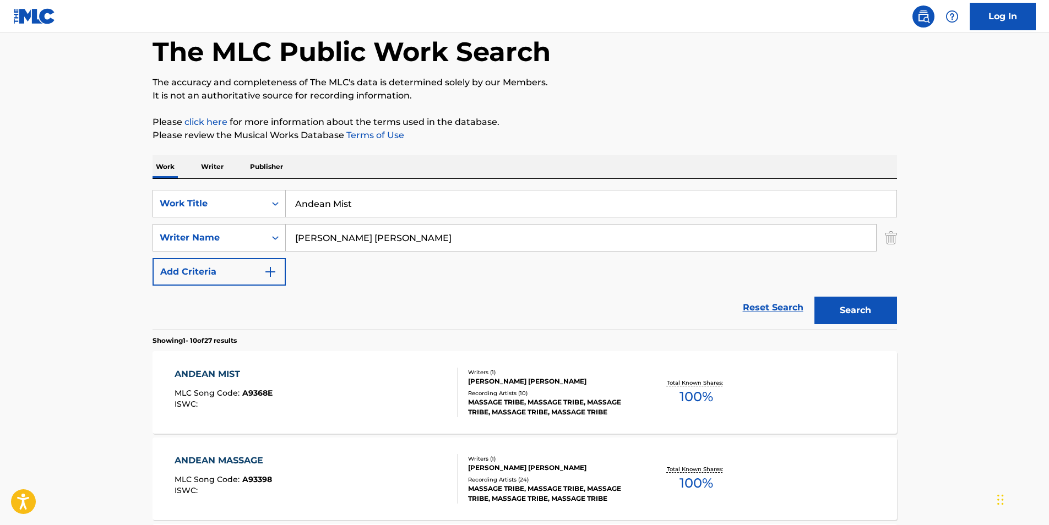
click at [235, 376] on div "ANDEAN MIST" at bounding box center [224, 374] width 98 height 13
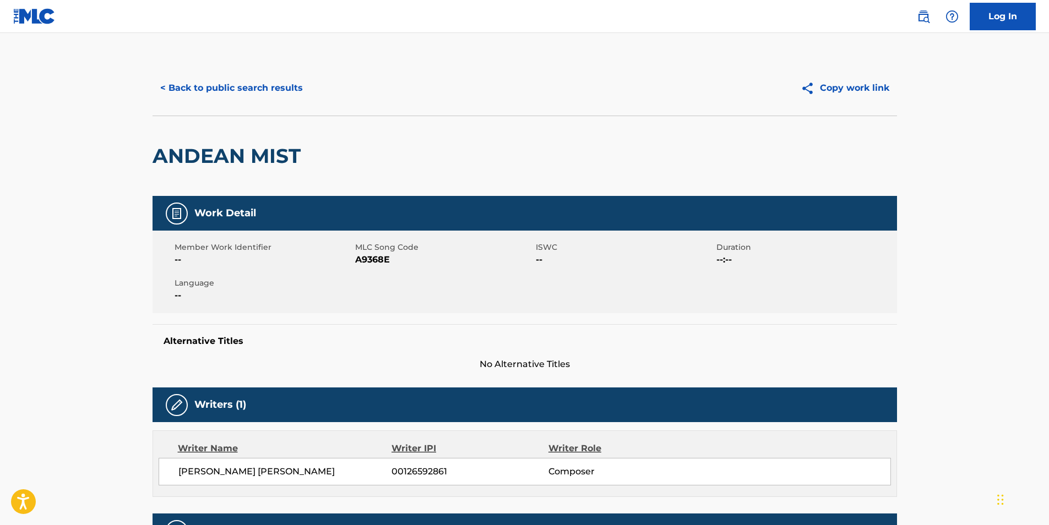
click at [263, 74] on button "< Back to public search results" at bounding box center [232, 88] width 158 height 28
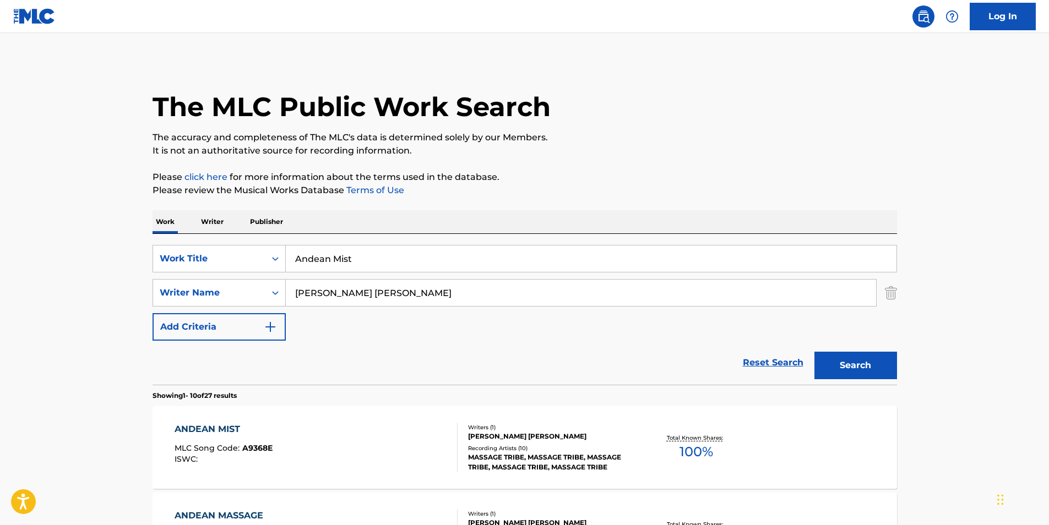
scroll to position [55, 0]
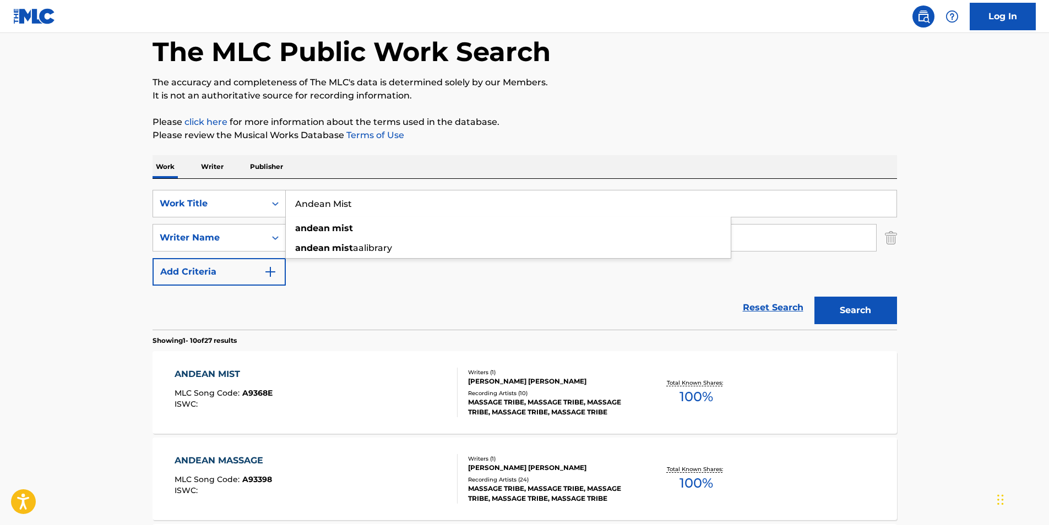
drag, startPoint x: 363, startPoint y: 197, endPoint x: 0, endPoint y: 203, distance: 363.0
click at [157, 227] on div "SearchWithCriteria9a54664f-4ddc-41ce-aa86-a351f5298bac Work Title Andean Mist a…" at bounding box center [525, 238] width 745 height 96
paste input "Porra"
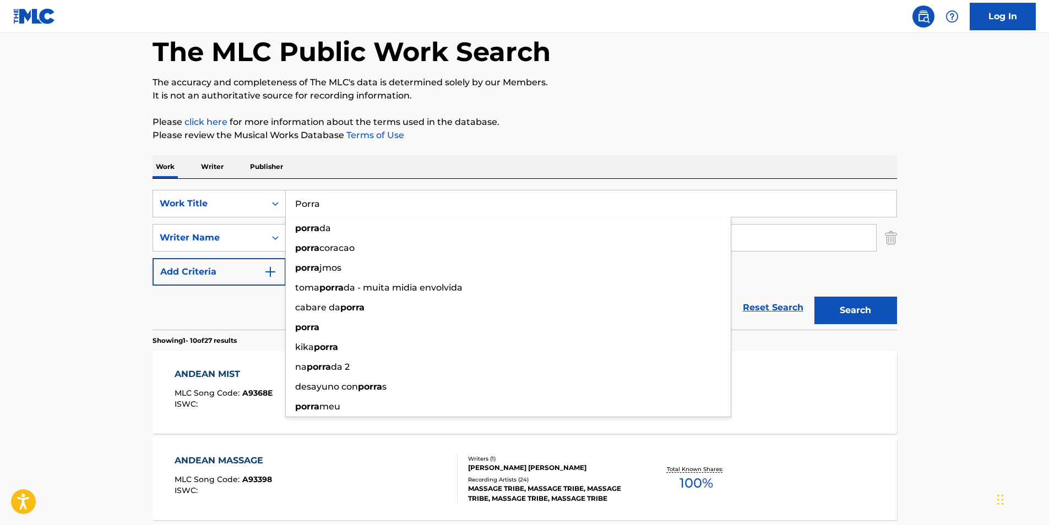
type input "Porra"
click at [0, 203] on html "Accessibility Screen-Reader Guide, Feedback, and Issue Reporting | New window C…" at bounding box center [524, 207] width 1049 height 525
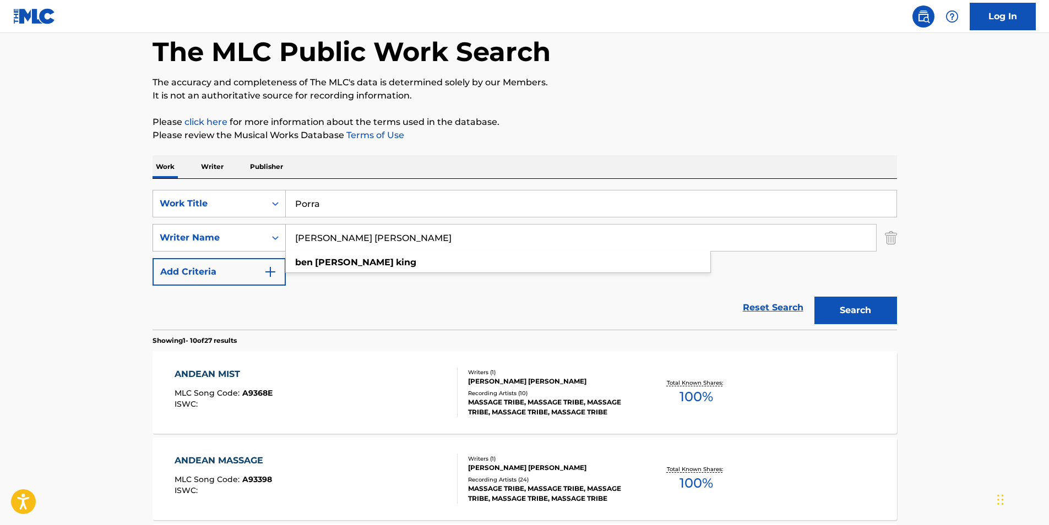
drag, startPoint x: 420, startPoint y: 241, endPoint x: 271, endPoint y: 241, distance: 148.1
click at [271, 241] on div "SearchWithCriteria2ab8638d-91dc-43e9-a34a-cf913d9b7c65 Writer Name [PERSON_NAME…" at bounding box center [525, 238] width 745 height 28
paste input "SXID"
click at [572, 85] on p "The accuracy and completeness of The MLC's data is determined solely by our Mem…" at bounding box center [525, 82] width 745 height 13
click at [872, 308] on button "Search" at bounding box center [855, 311] width 83 height 28
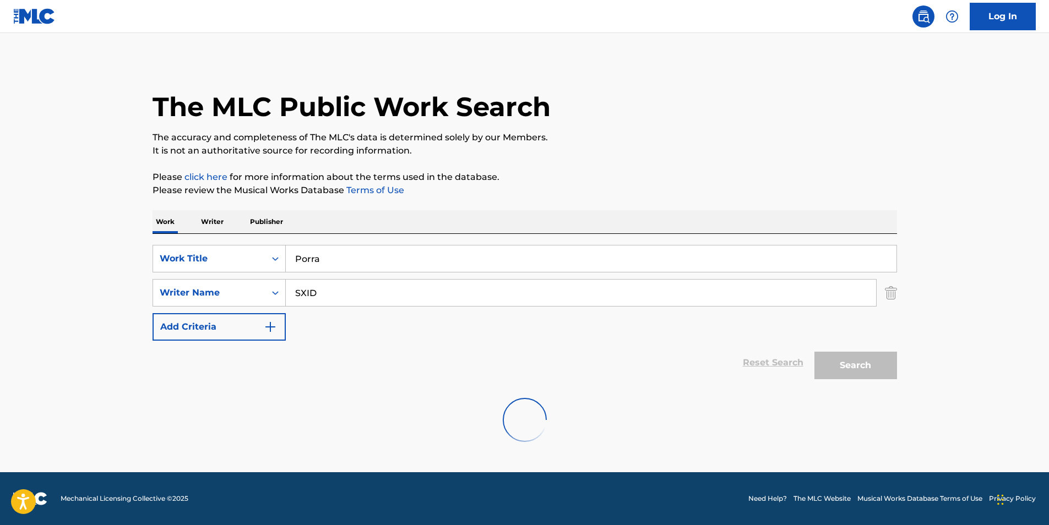
scroll to position [0, 0]
drag, startPoint x: 402, startPoint y: 287, endPoint x: 280, endPoint y: 295, distance: 122.5
click at [280, 295] on div "SearchWithCriteria2ab8638d-91dc-43e9-a34a-cf913d9b7c65 Writer Name SXID" at bounding box center [525, 293] width 745 height 28
paste input "[PERSON_NAME]"
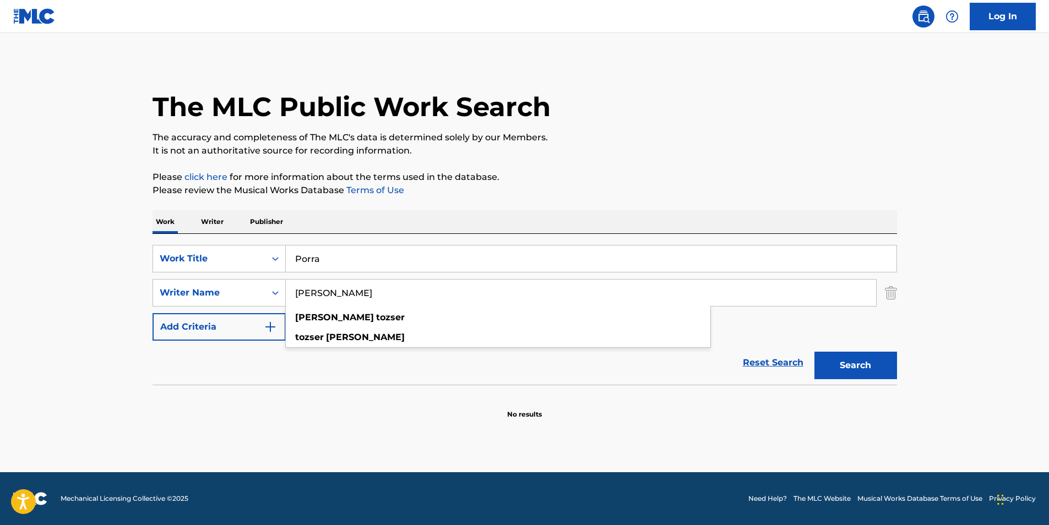
type input "[PERSON_NAME]"
click at [422, 208] on div "The MLC Public Work Search The accuracy and completeness of The MLC's data is d…" at bounding box center [524, 240] width 771 height 359
click at [870, 385] on section at bounding box center [525, 388] width 745 height 6
click at [859, 373] on button "Search" at bounding box center [855, 366] width 83 height 28
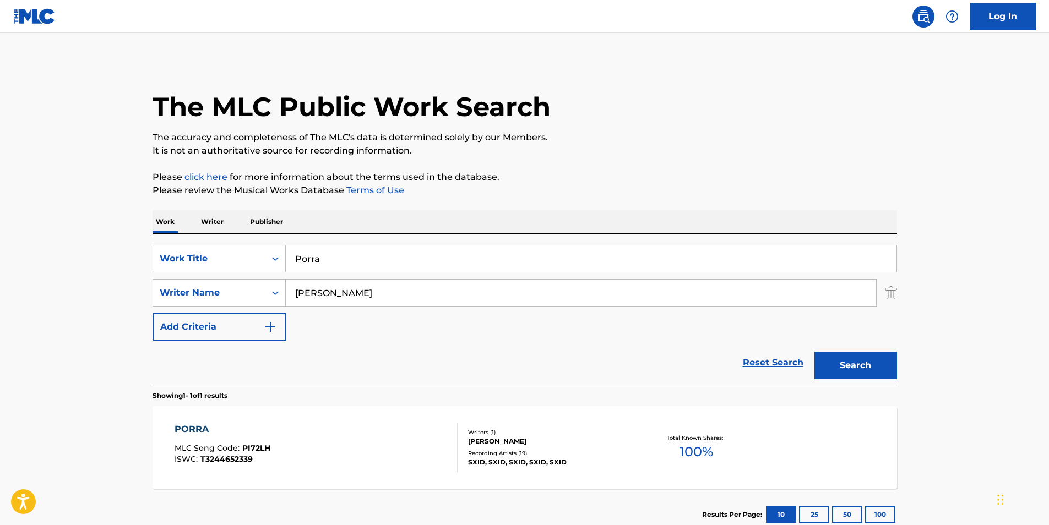
click at [312, 439] on div "PORRA MLC Song Code : PI72LH ISWC : T3244652339" at bounding box center [316, 448] width 283 height 50
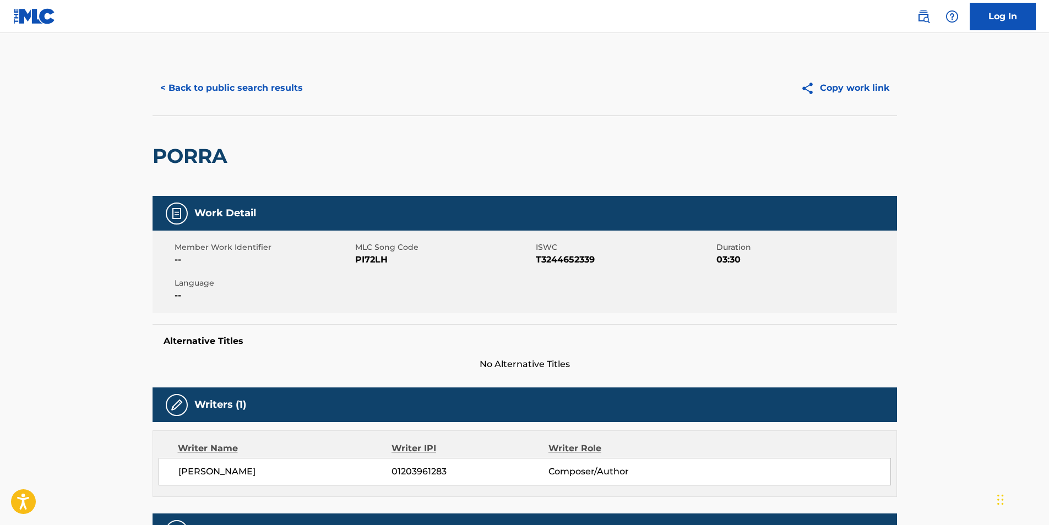
click at [226, 75] on button "< Back to public search results" at bounding box center [232, 88] width 158 height 28
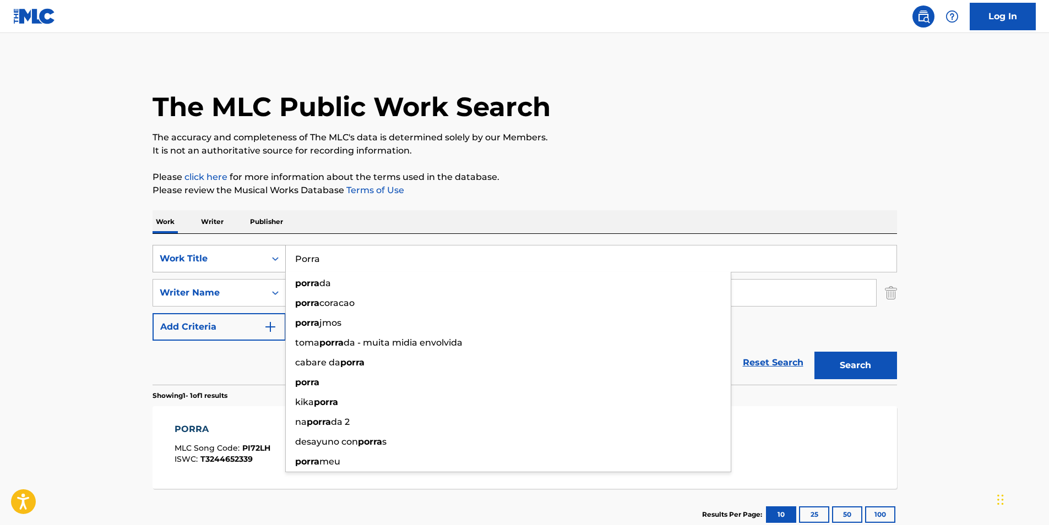
drag, startPoint x: 252, startPoint y: 265, endPoint x: 170, endPoint y: 265, distance: 82.1
click at [170, 265] on div "SearchWithCriteria9a54664f-4ddc-41ce-aa86-a351f5298bac Work Title Porra porra d…" at bounding box center [525, 259] width 745 height 28
paste input "Dreams That Contain Prayers"
type input "Dreams That Contain Prayers"
click at [789, 160] on div "The MLC Public Work Search The accuracy and completeness of The MLC's data is d…" at bounding box center [524, 301] width 771 height 480
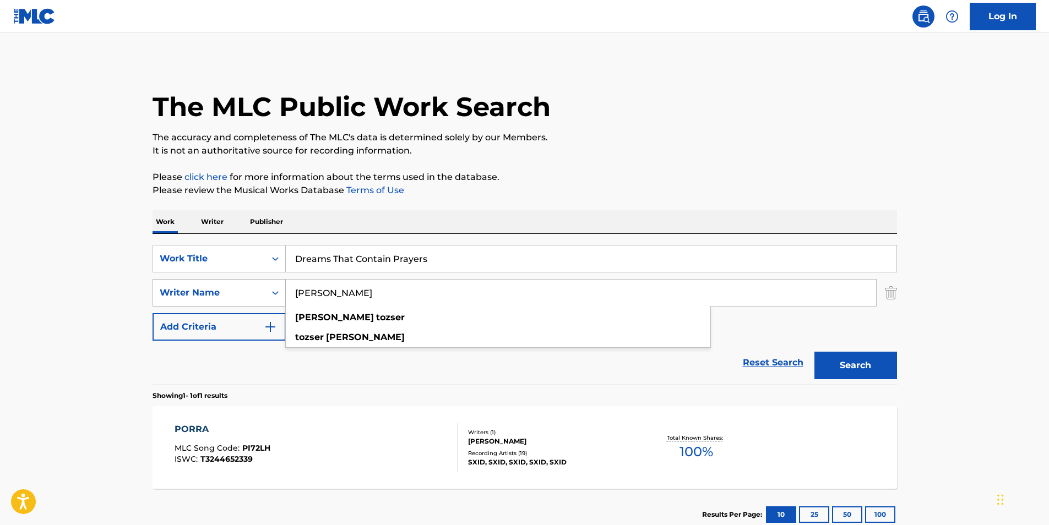
drag, startPoint x: 405, startPoint y: 294, endPoint x: 245, endPoint y: 295, distance: 159.7
click at [245, 295] on div "SearchWithCriteria2ab8638d-91dc-43e9-a34a-cf913d9b7c65 Writer Name [PERSON_NAME…" at bounding box center [525, 293] width 745 height 28
paste input "Sleep Tribe"
click at [613, 159] on div "The MLC Public Work Search The accuracy and completeness of The MLC's data is d…" at bounding box center [524, 301] width 771 height 480
click at [863, 365] on button "Search" at bounding box center [855, 366] width 83 height 28
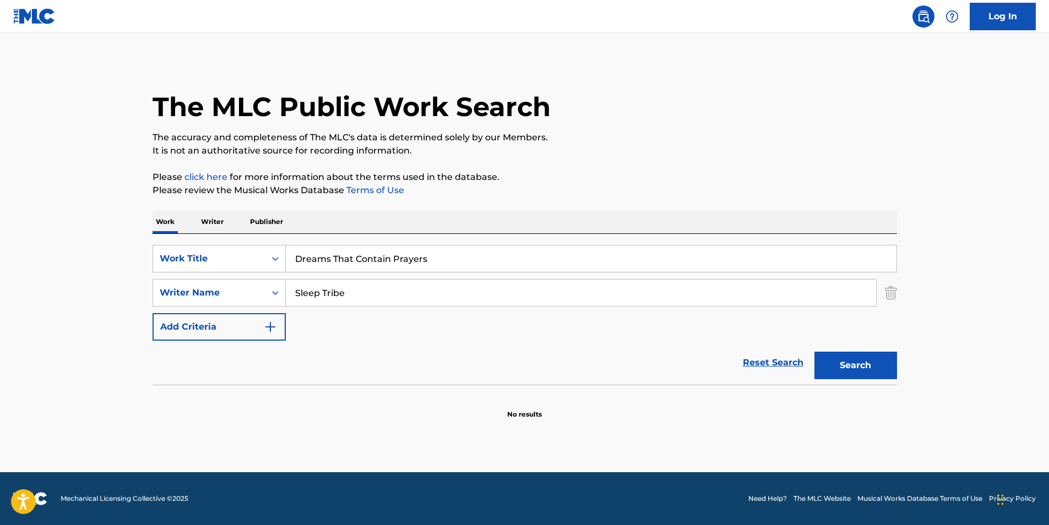
drag, startPoint x: 390, startPoint y: 287, endPoint x: 159, endPoint y: 313, distance: 232.8
click at [159, 313] on div "SearchWithCriteria9a54664f-4ddc-41ce-aa86-a351f5298bac Work Title Dreams That C…" at bounding box center [525, 293] width 745 height 96
paste input "[PERSON_NAME] [PERSON_NAME]"
type input "[PERSON_NAME] [PERSON_NAME]"
drag, startPoint x: 758, startPoint y: 111, endPoint x: 770, endPoint y: 161, distance: 51.7
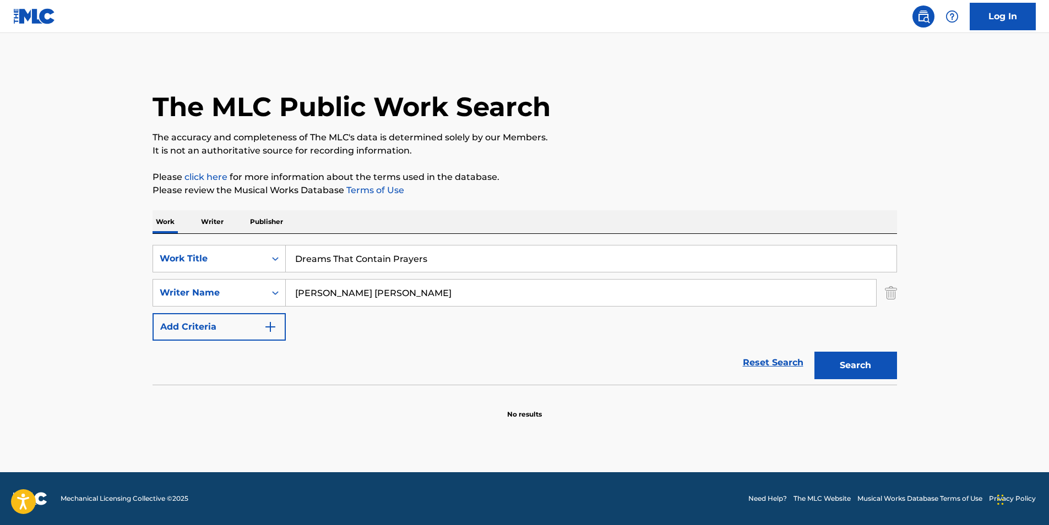
click at [757, 111] on div "The MLC Public Work Search" at bounding box center [525, 101] width 745 height 80
click at [856, 375] on button "Search" at bounding box center [855, 366] width 83 height 28
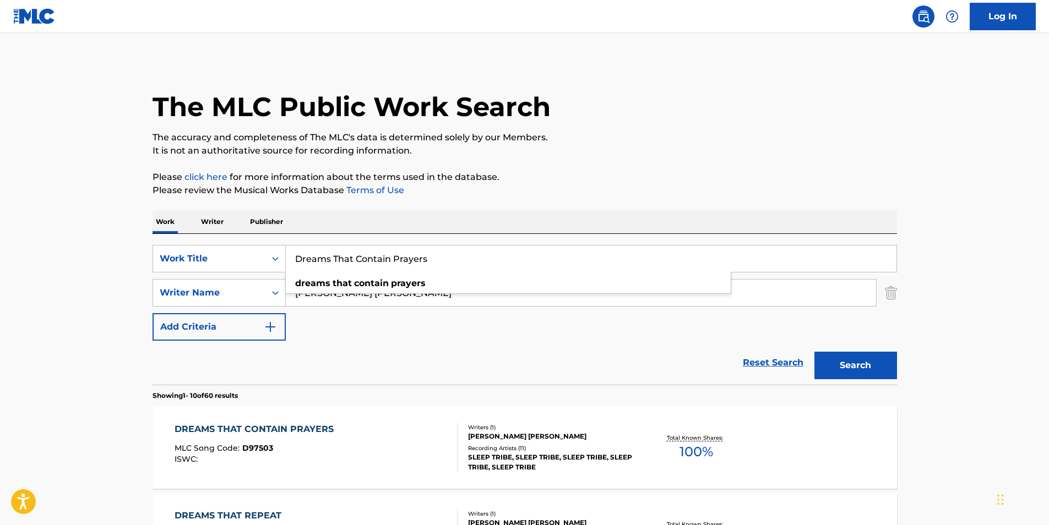
drag, startPoint x: 461, startPoint y: 260, endPoint x: 280, endPoint y: 198, distance: 191.6
paste input "Vertreter"
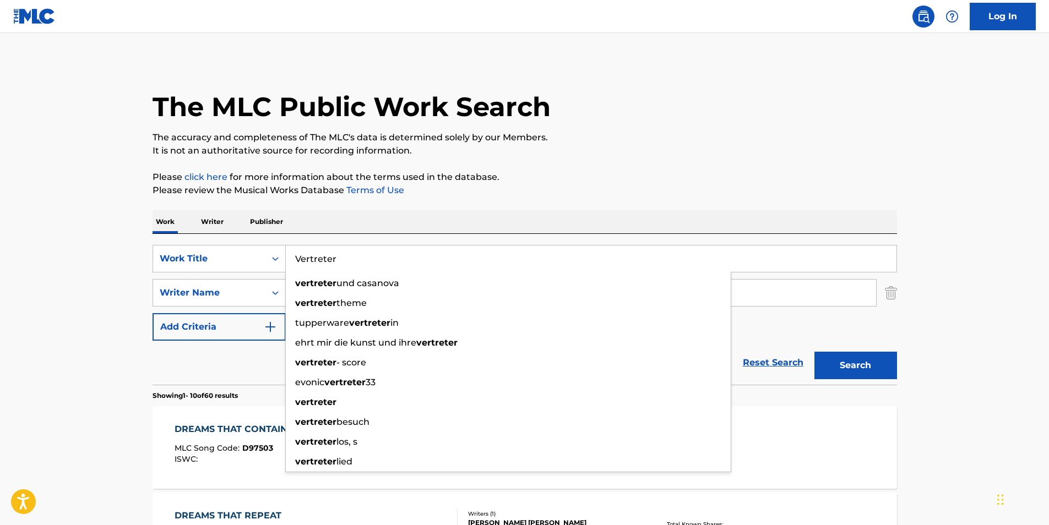
type input "Vertreter"
click at [650, 97] on div "The MLC Public Work Search" at bounding box center [525, 101] width 745 height 80
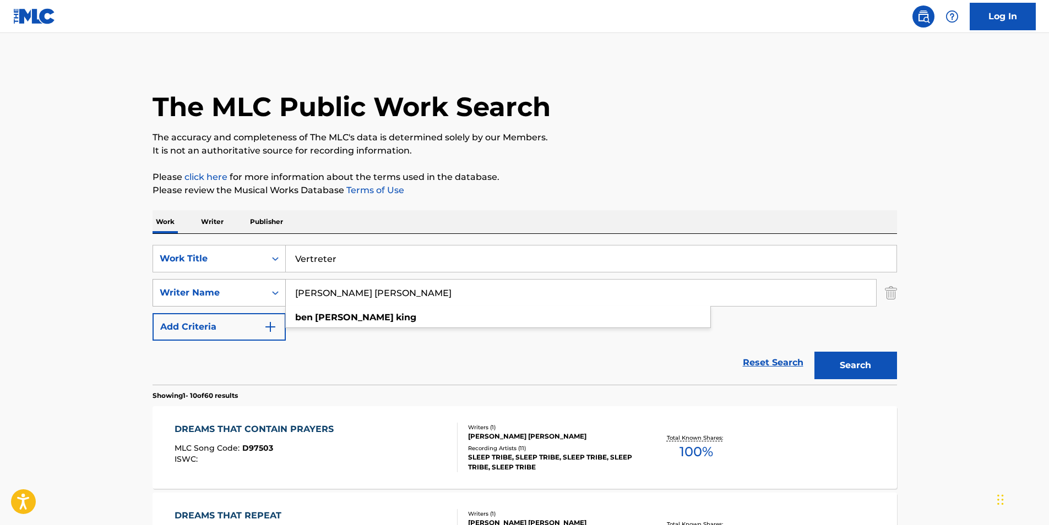
drag, startPoint x: 410, startPoint y: 297, endPoint x: 221, endPoint y: 297, distance: 188.9
click at [222, 297] on div "SearchWithCriteria2ab8638d-91dc-43e9-a34a-cf913d9b7c65 Writer Name [PERSON_NAME…" at bounding box center [525, 293] width 745 height 28
paste input "[PERSON_NAME]"
click at [872, 362] on button "Search" at bounding box center [855, 366] width 83 height 28
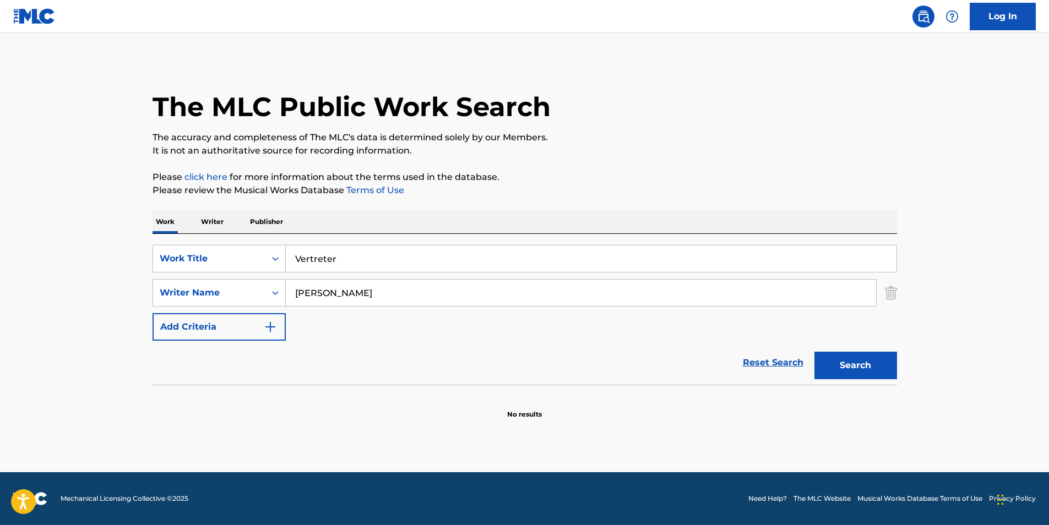
drag, startPoint x: 474, startPoint y: 291, endPoint x: 116, endPoint y: 295, distance: 358.0
click at [113, 295] on main "The MLC Public Work Search The accuracy and completeness of The MLC's data is d…" at bounding box center [524, 252] width 1049 height 439
paste input "[PERSON_NAME]"
type input "[PERSON_NAME]"
click at [499, 181] on p "Please click here for more information about the terms used in the database." at bounding box center [525, 177] width 745 height 13
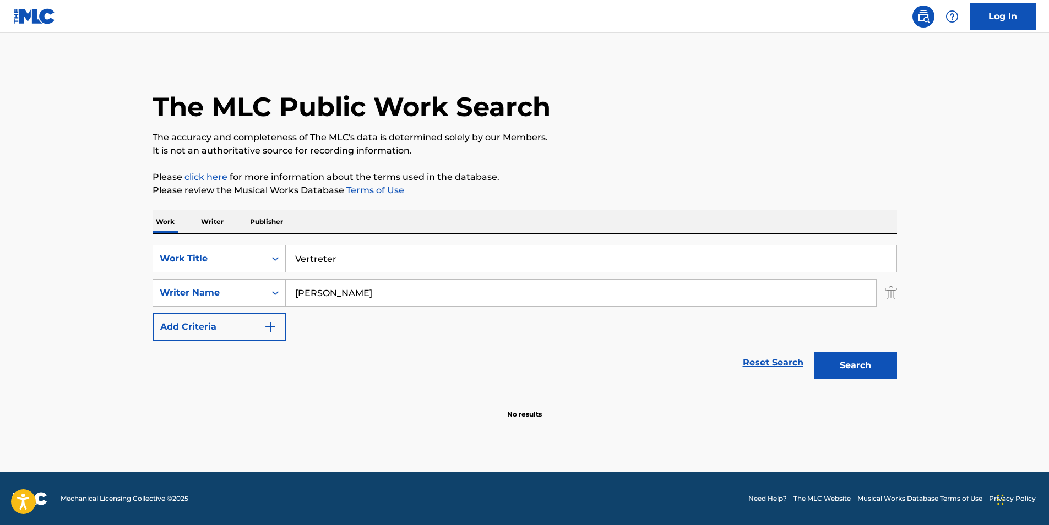
click at [860, 370] on button "Search" at bounding box center [855, 366] width 83 height 28
click at [855, 367] on button "Search" at bounding box center [855, 366] width 83 height 28
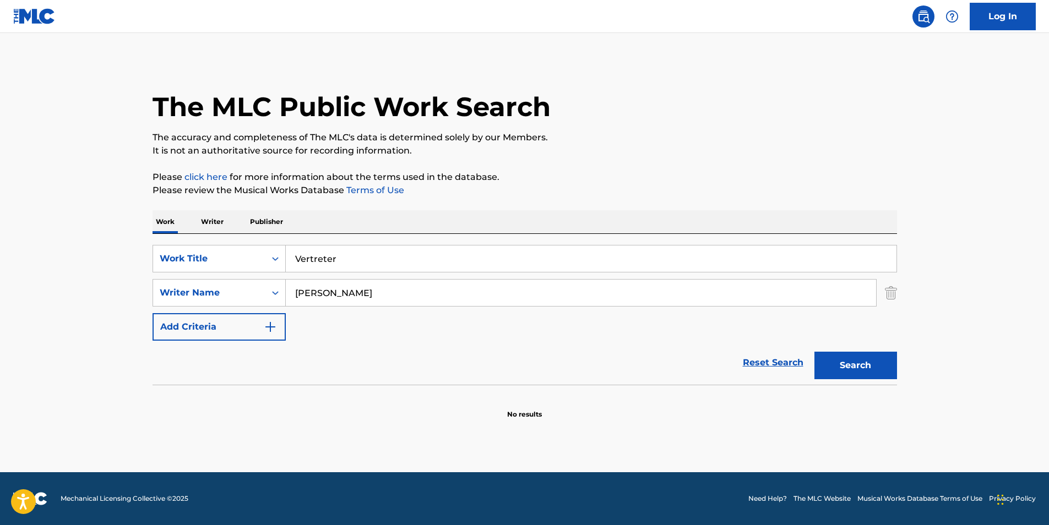
click at [855, 367] on button "Search" at bounding box center [855, 366] width 83 height 28
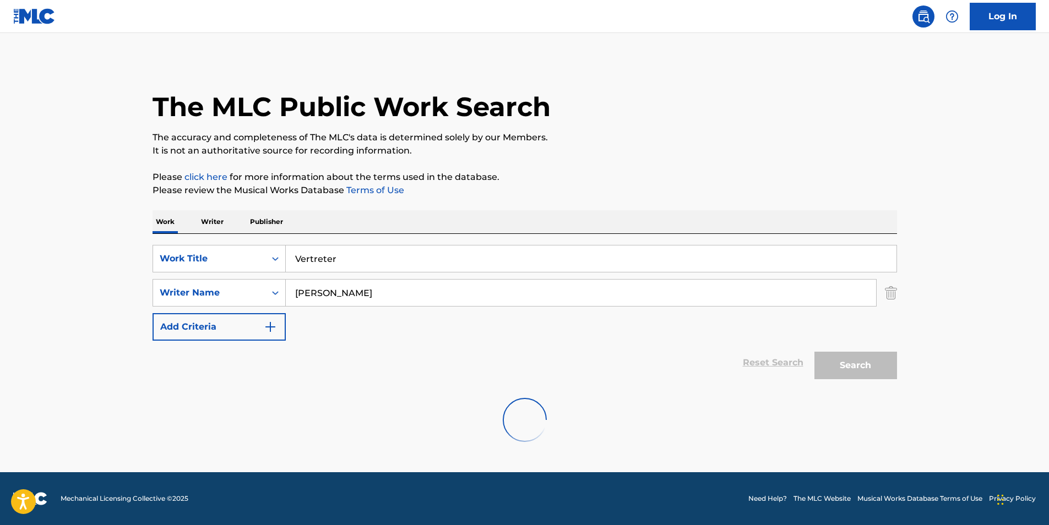
click at [855, 367] on button "Search" at bounding box center [855, 366] width 83 height 28
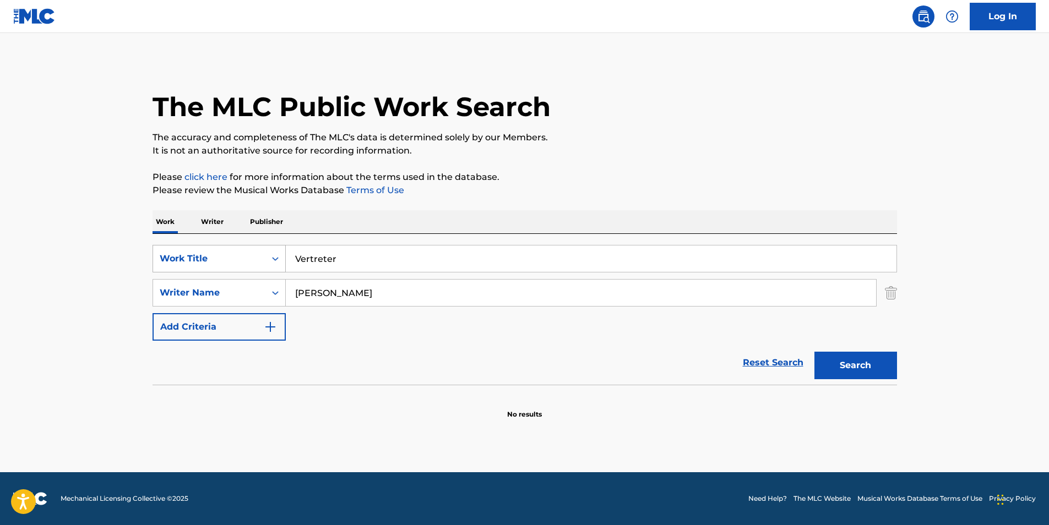
paste input "1 Gigabit"
drag, startPoint x: 367, startPoint y: 258, endPoint x: 260, endPoint y: 258, distance: 106.8
click at [260, 258] on div "SearchWithCriteria9a54664f-4ddc-41ce-aa86-a351f5298bac Work Title Vertreter" at bounding box center [525, 259] width 745 height 28
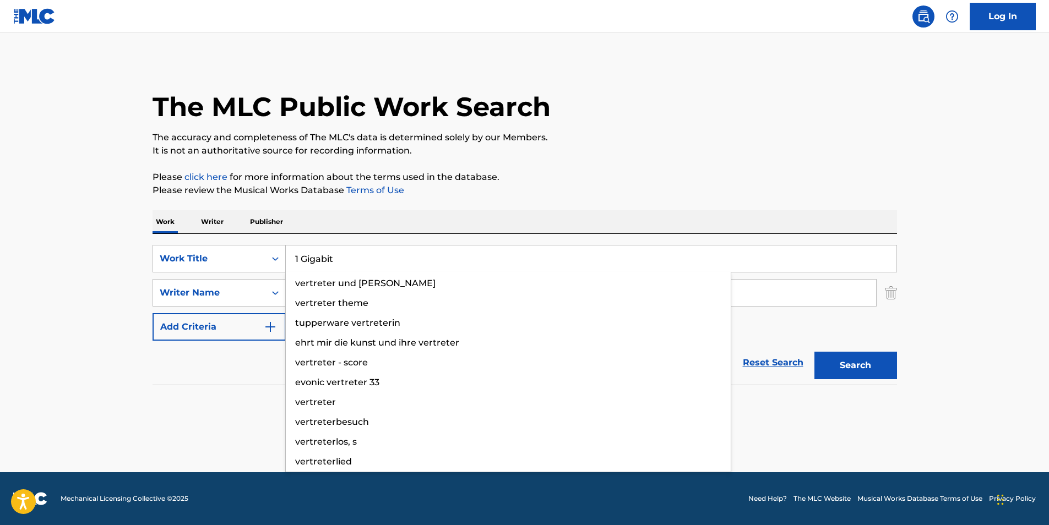
type input "1 Gigabit"
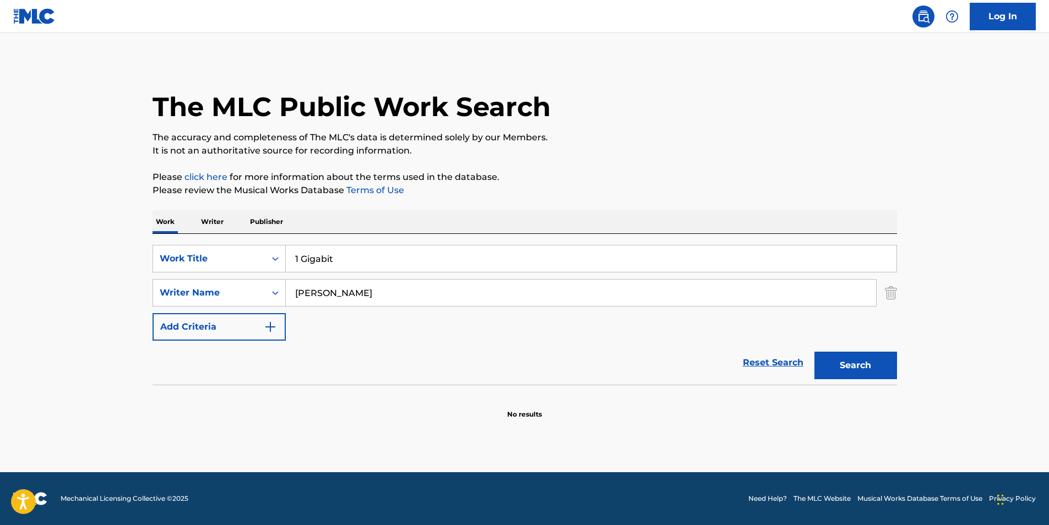
click at [562, 173] on p "Please click here for more information about the terms used in the database." at bounding box center [525, 177] width 745 height 13
paste input "[PERSON_NAME]"
drag, startPoint x: 279, startPoint y: 303, endPoint x: 218, endPoint y: 308, distance: 61.3
click at [218, 310] on div "SearchWithCriteria9a54664f-4ddc-41ce-aa86-a351f5298bac Work Title 1 Gigabit Sea…" at bounding box center [525, 293] width 745 height 96
click at [494, 123] on div "The MLC Public Work Search" at bounding box center [525, 101] width 745 height 80
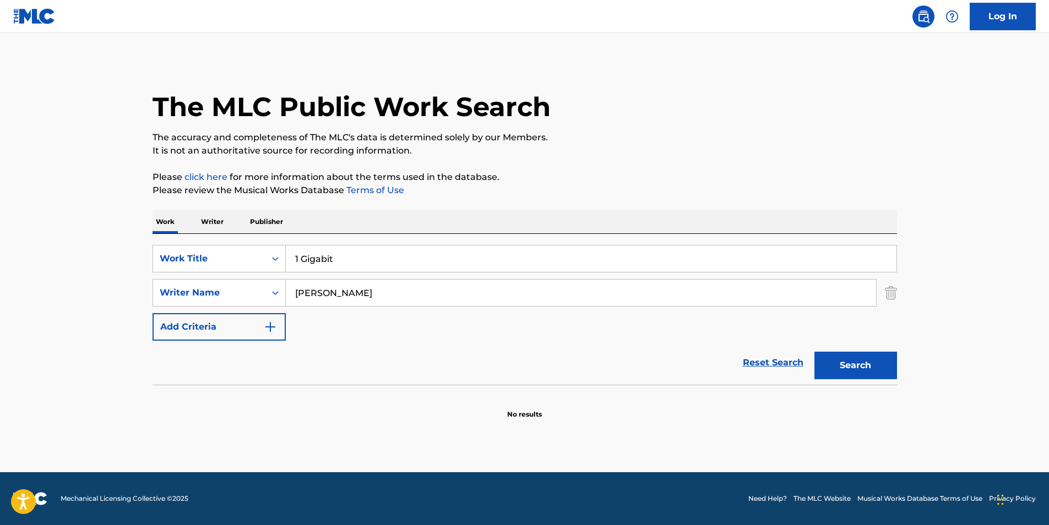
click at [845, 357] on button "Search" at bounding box center [855, 366] width 83 height 28
drag, startPoint x: 404, startPoint y: 295, endPoint x: 184, endPoint y: 295, distance: 220.3
click at [184, 295] on div "SearchWithCriteria2ab8638d-91dc-43e9-a34a-cf913d9b7c65 Writer Name [PERSON_NAME…" at bounding box center [525, 293] width 745 height 28
paste input "[PERSON_NAME]"
type input "[PERSON_NAME]"
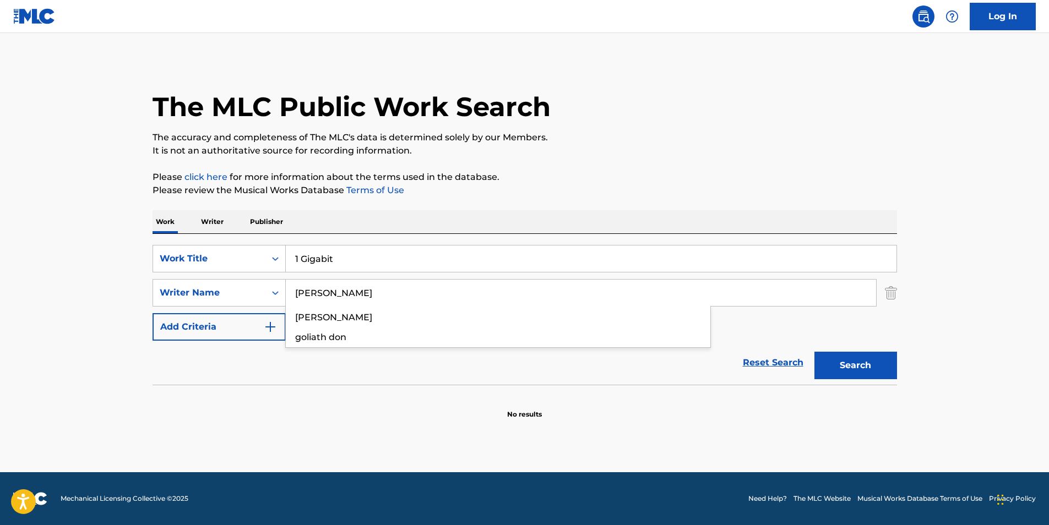
click at [531, 167] on div "The MLC Public Work Search The accuracy and completeness of The MLC's data is d…" at bounding box center [524, 240] width 771 height 359
click at [893, 360] on button "Search" at bounding box center [855, 366] width 83 height 28
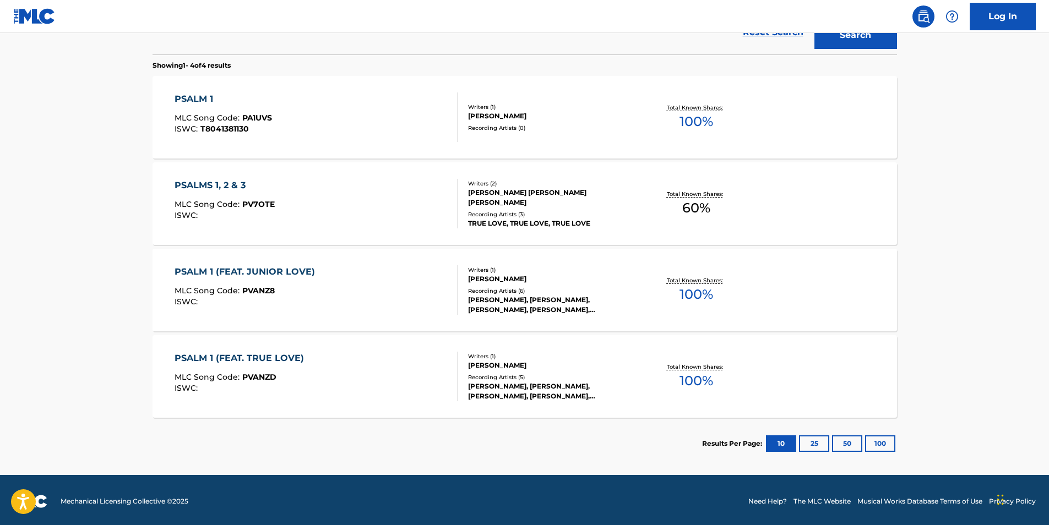
scroll to position [165, 0]
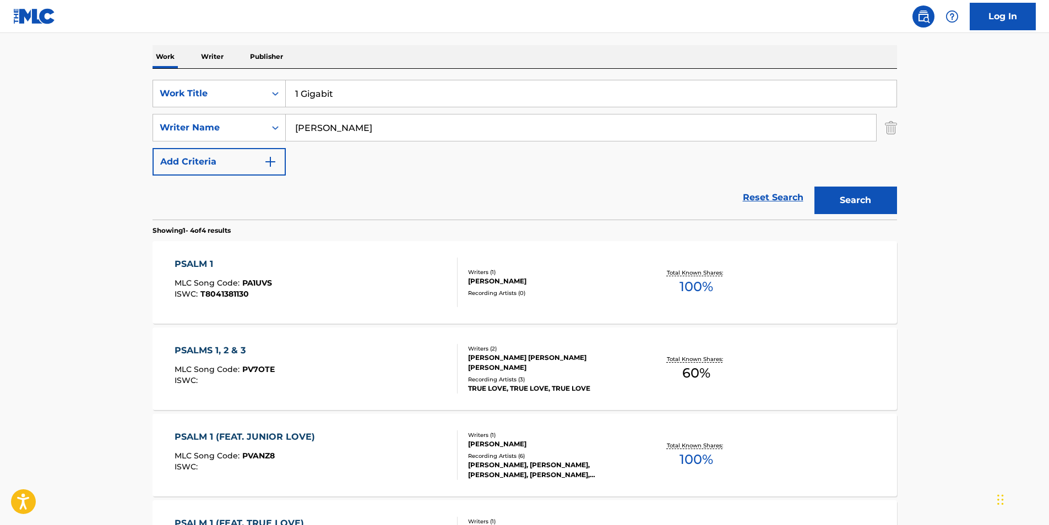
drag, startPoint x: 400, startPoint y: 126, endPoint x: 263, endPoint y: 146, distance: 139.2
click at [247, 147] on div "SearchWithCriteria9a54664f-4ddc-41ce-aa86-a351f5298bac Work Title 1 Gigabit Sea…" at bounding box center [525, 128] width 745 height 96
click at [859, 189] on button "Search" at bounding box center [855, 201] width 83 height 28
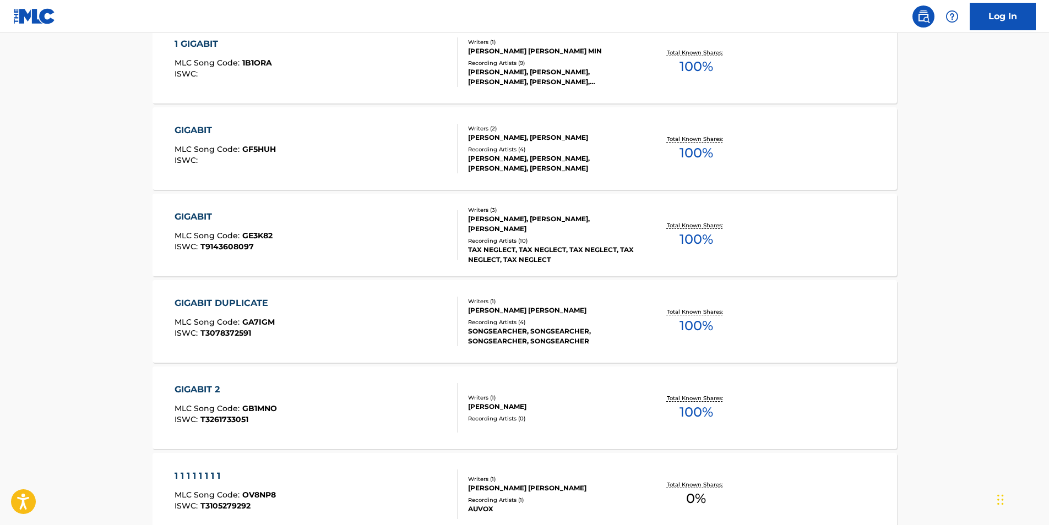
scroll to position [330, 0]
